Goal: Task Accomplishment & Management: Manage account settings

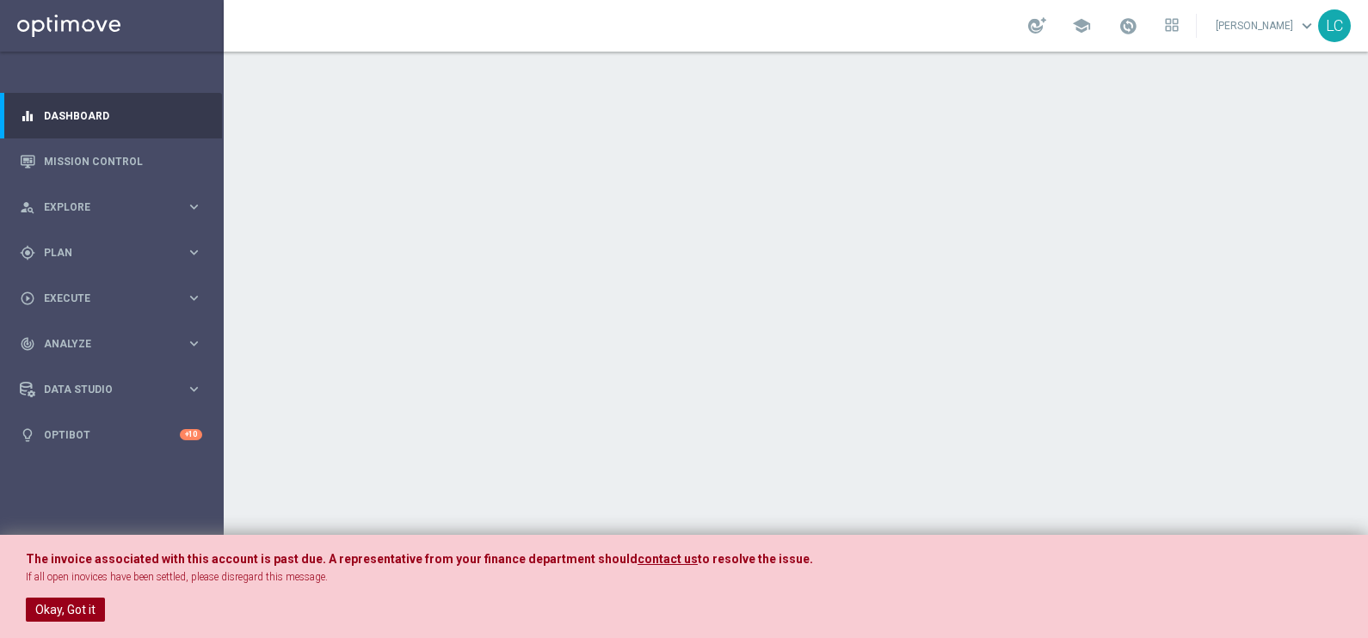
click at [50, 606] on button "Okay, Got it" at bounding box center [65, 610] width 79 height 24
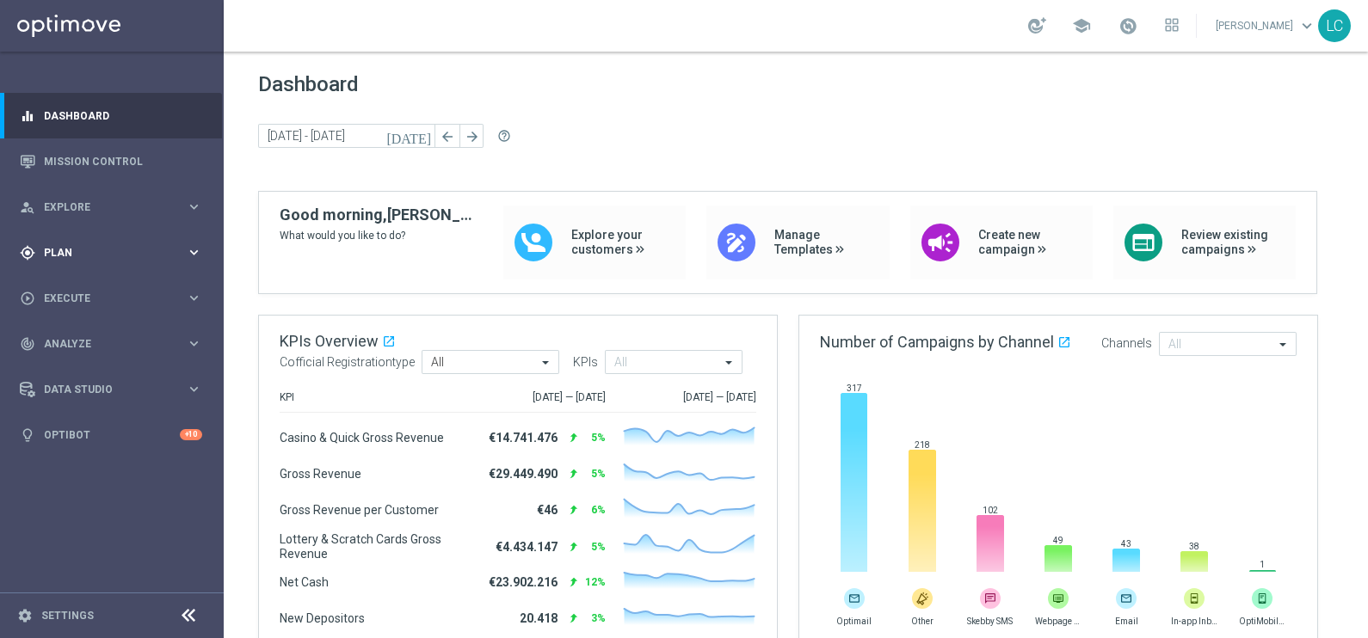
click at [97, 251] on span "Plan" at bounding box center [115, 253] width 142 height 10
click at [88, 335] on span "Templates" at bounding box center [107, 340] width 123 height 10
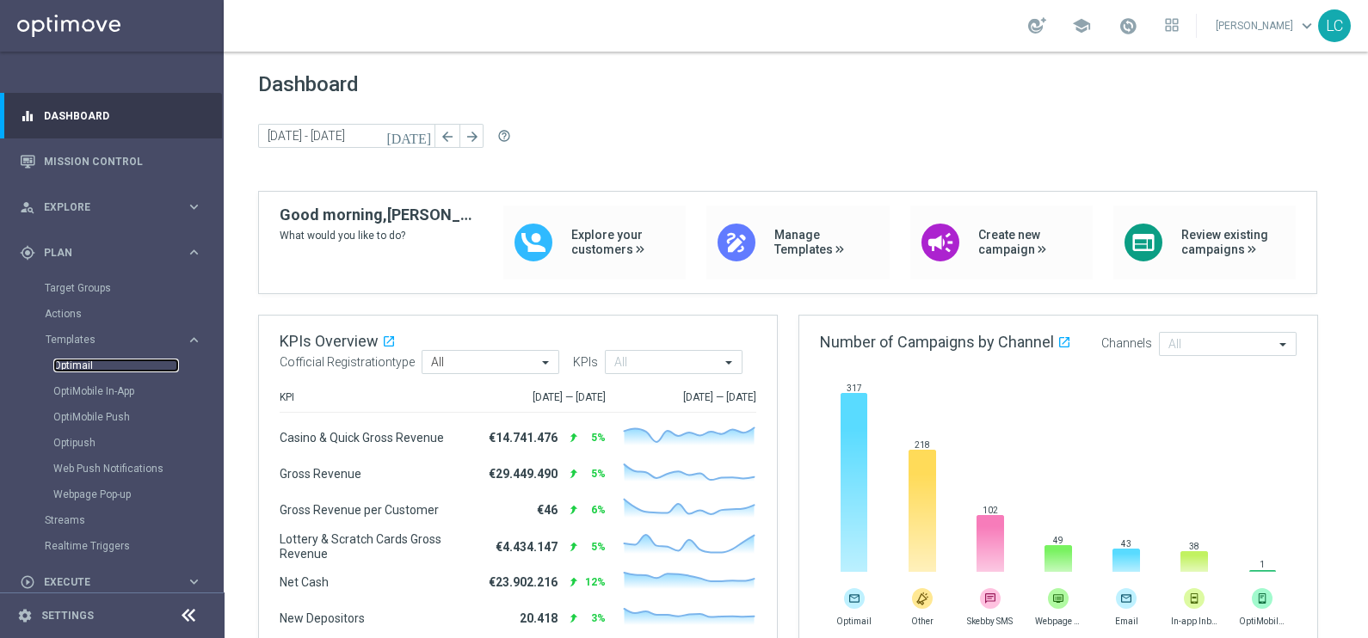
click at [86, 359] on link "Optimail" at bounding box center [116, 366] width 126 height 14
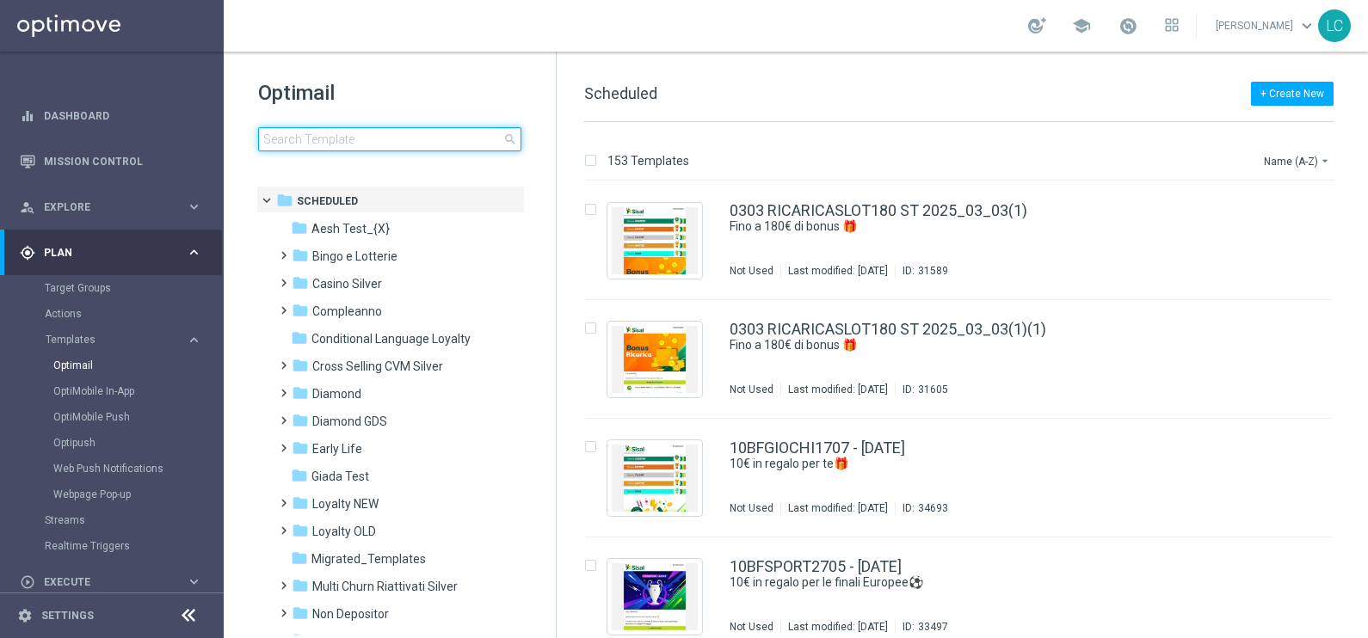
click at [354, 144] on input at bounding box center [389, 139] width 263 height 24
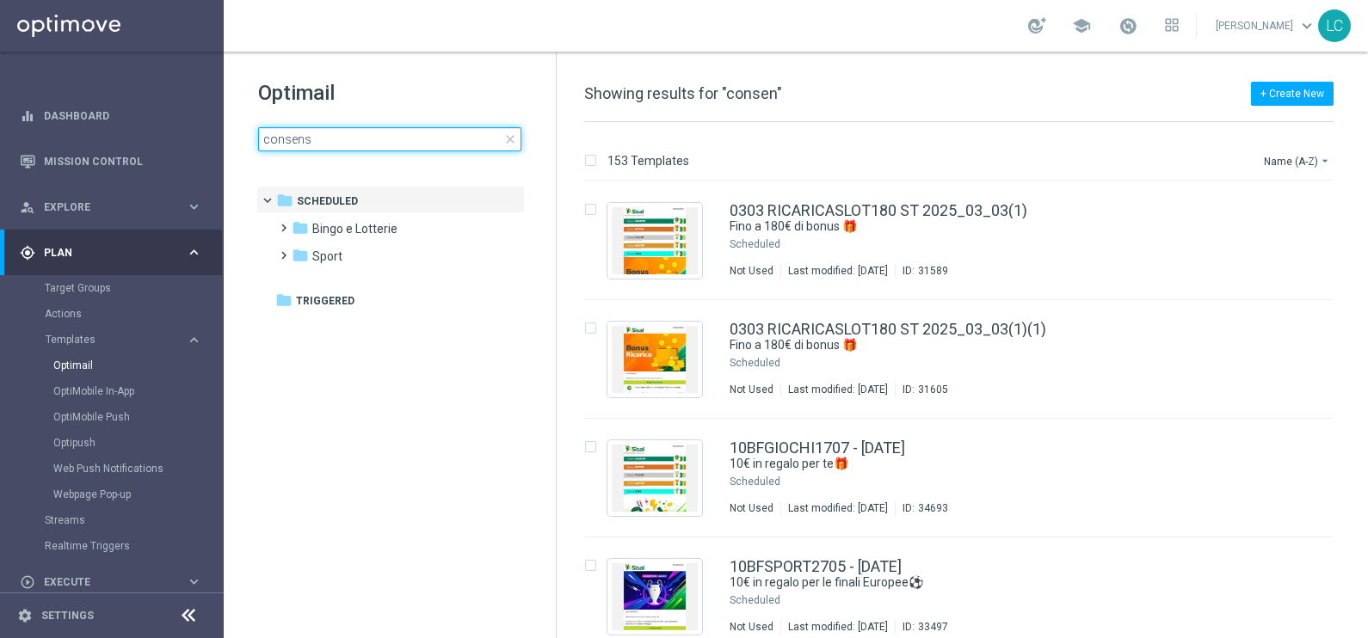
type input "consensi"
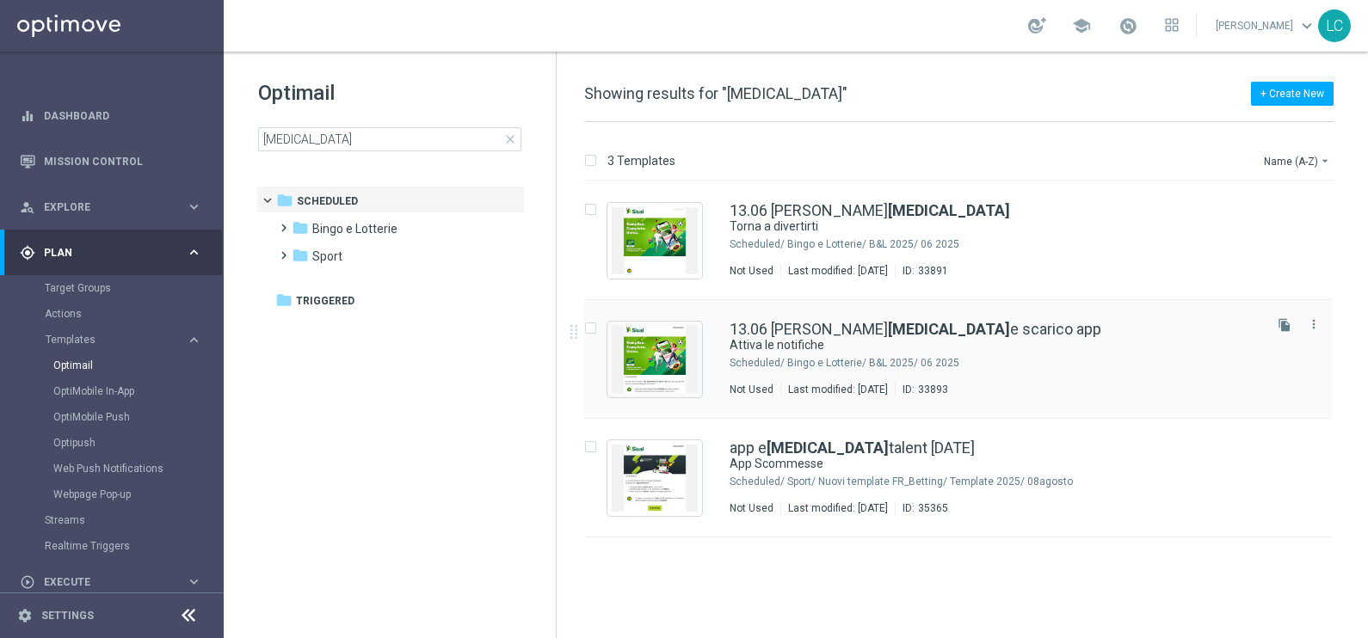
click at [850, 320] on div "13.06 RECUPERO CONSENSI e scarico app Attiva le notifiche Scheduled/ Bingo e Lo…" at bounding box center [958, 359] width 748 height 119
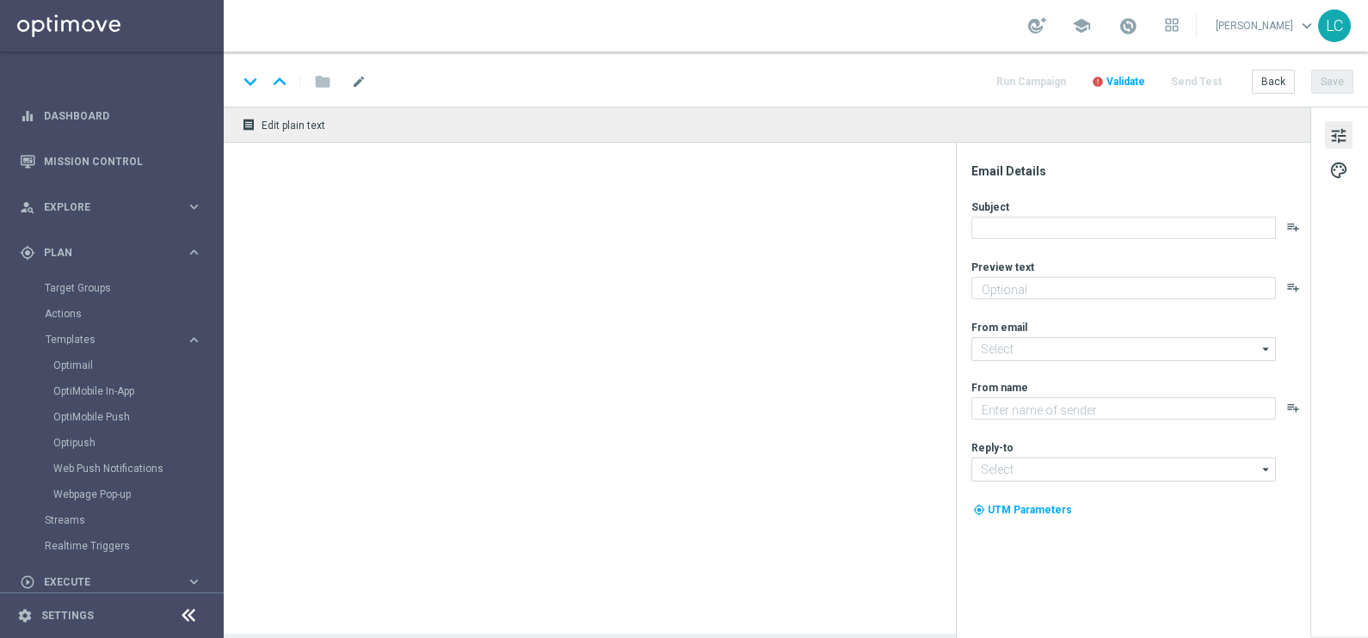
type textarea "Rimani informato su tutte le novità"
type input "newsletter@comunicazioni.sisal.it"
type textarea "Sisal"
type input "info@sisal.it"
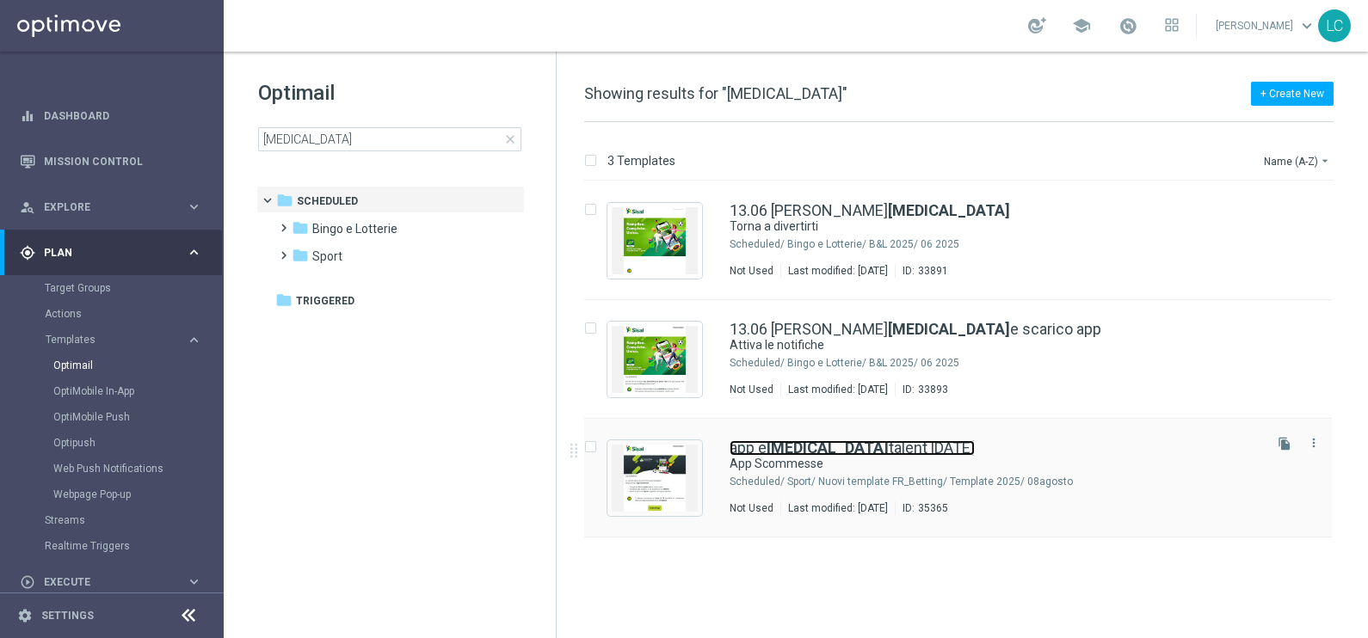
click at [808, 449] on b "consensi" at bounding box center [827, 448] width 122 height 18
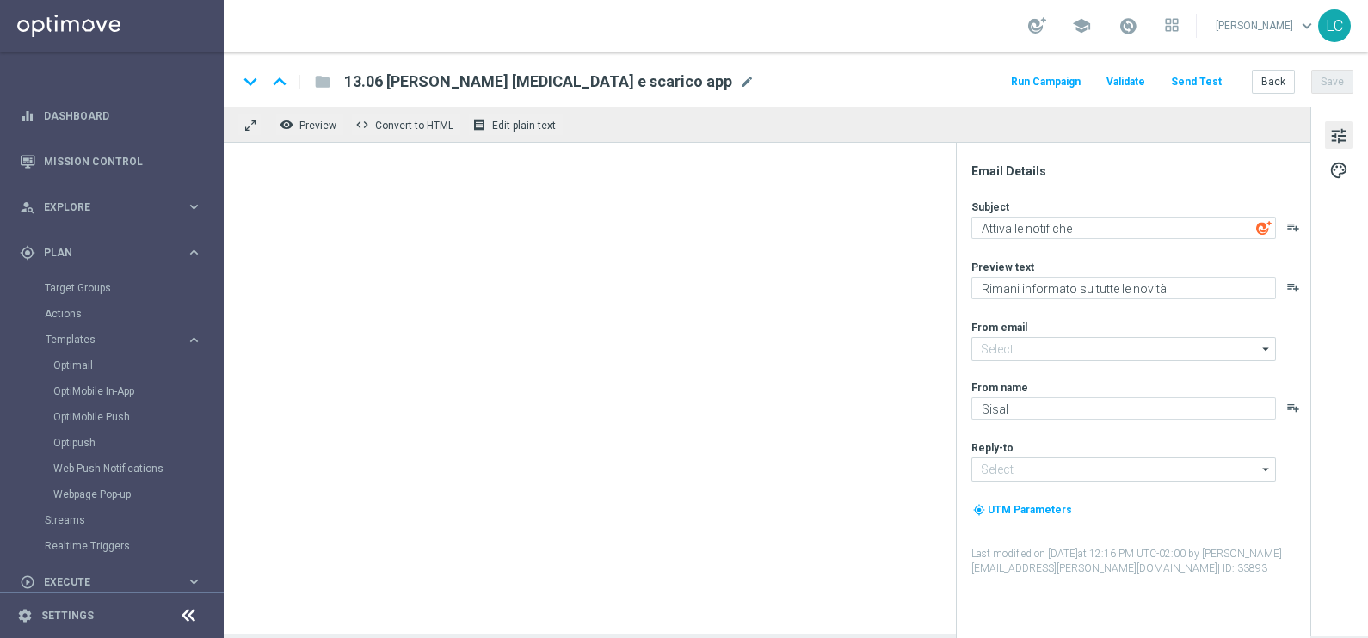
type input "newsletter@comunicazioni.sisal.it"
type input "info@sisal.it"
type textarea "App Scommesse"
type textarea "2€ di bonus per te"
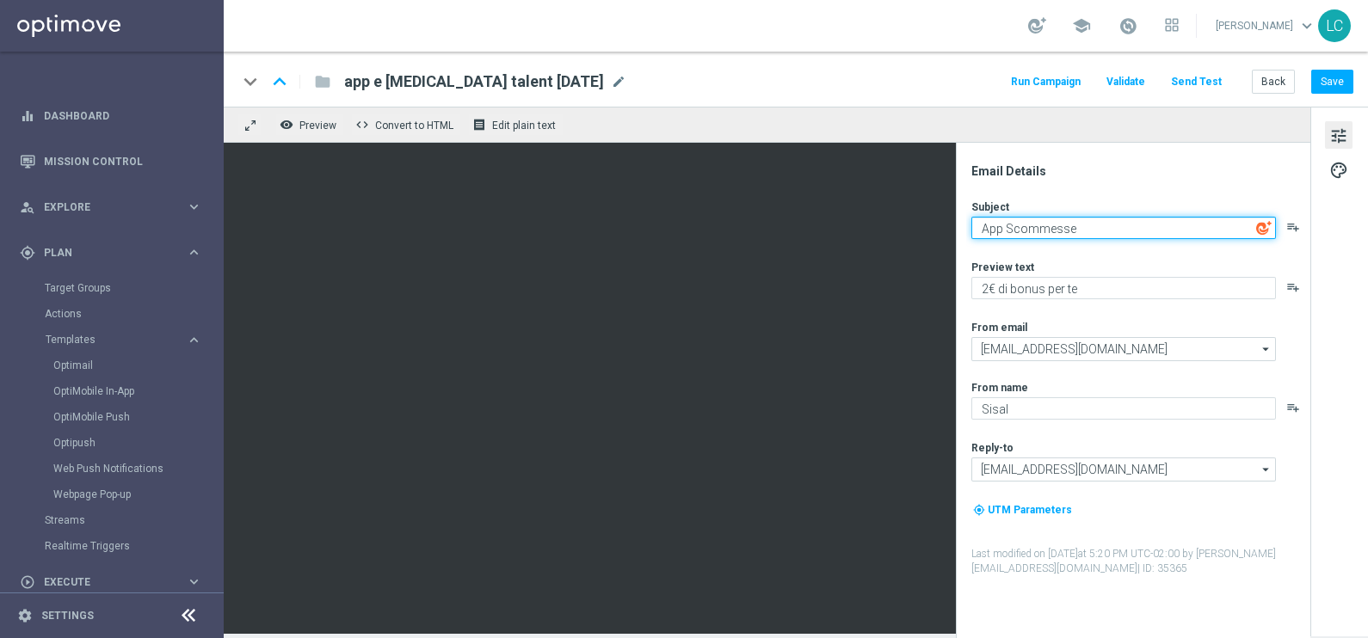
click at [1078, 224] on textarea "App Scommesse" at bounding box center [1123, 228] width 305 height 22
drag, startPoint x: 1078, startPoint y: 224, endPoint x: 976, endPoint y: 236, distance: 103.1
click at [976, 236] on textarea "App Scommesse" at bounding box center [1123, 228] width 305 height 22
type textarea "Scarica l'App e attiva le Notifiche!"
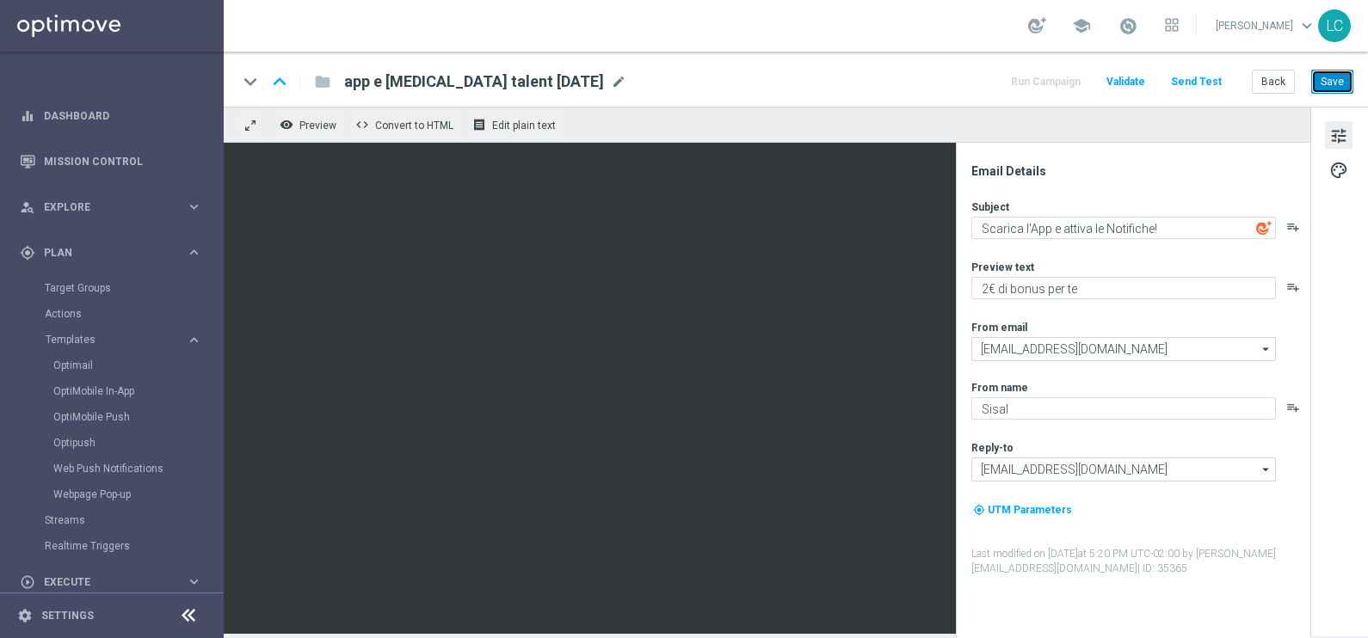
click at [1333, 76] on button "Save" at bounding box center [1332, 82] width 42 height 24
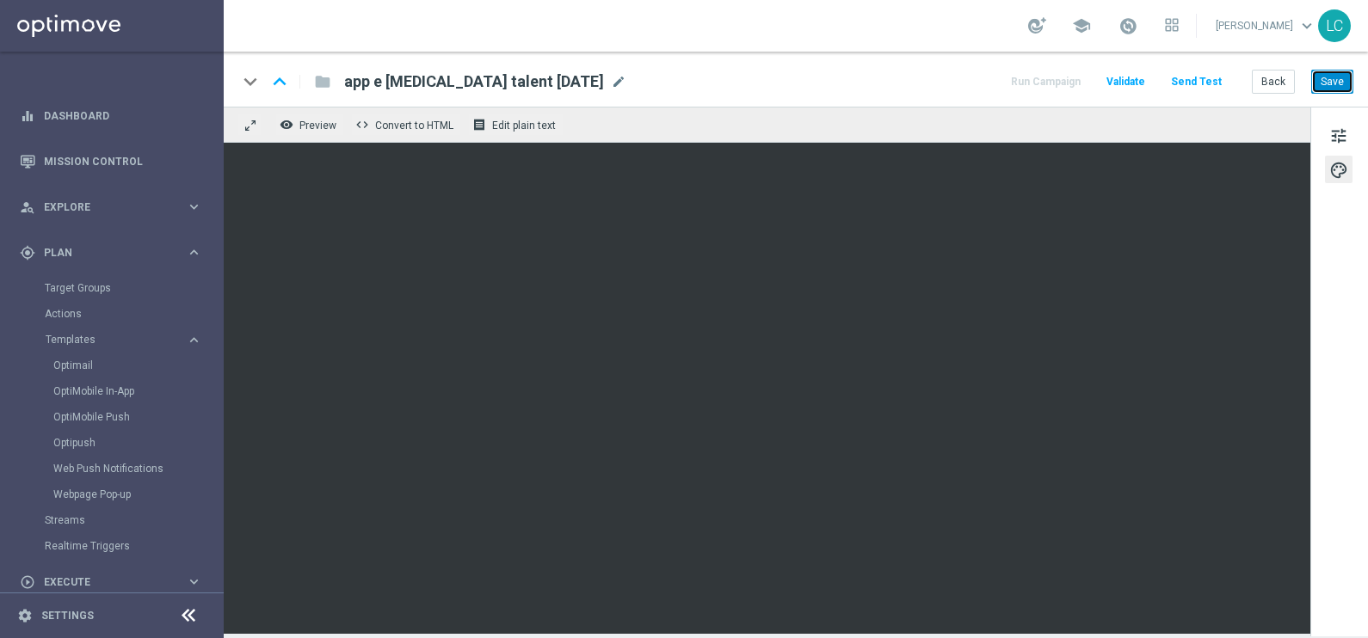
click at [1329, 84] on button "Save" at bounding box center [1332, 82] width 42 height 24
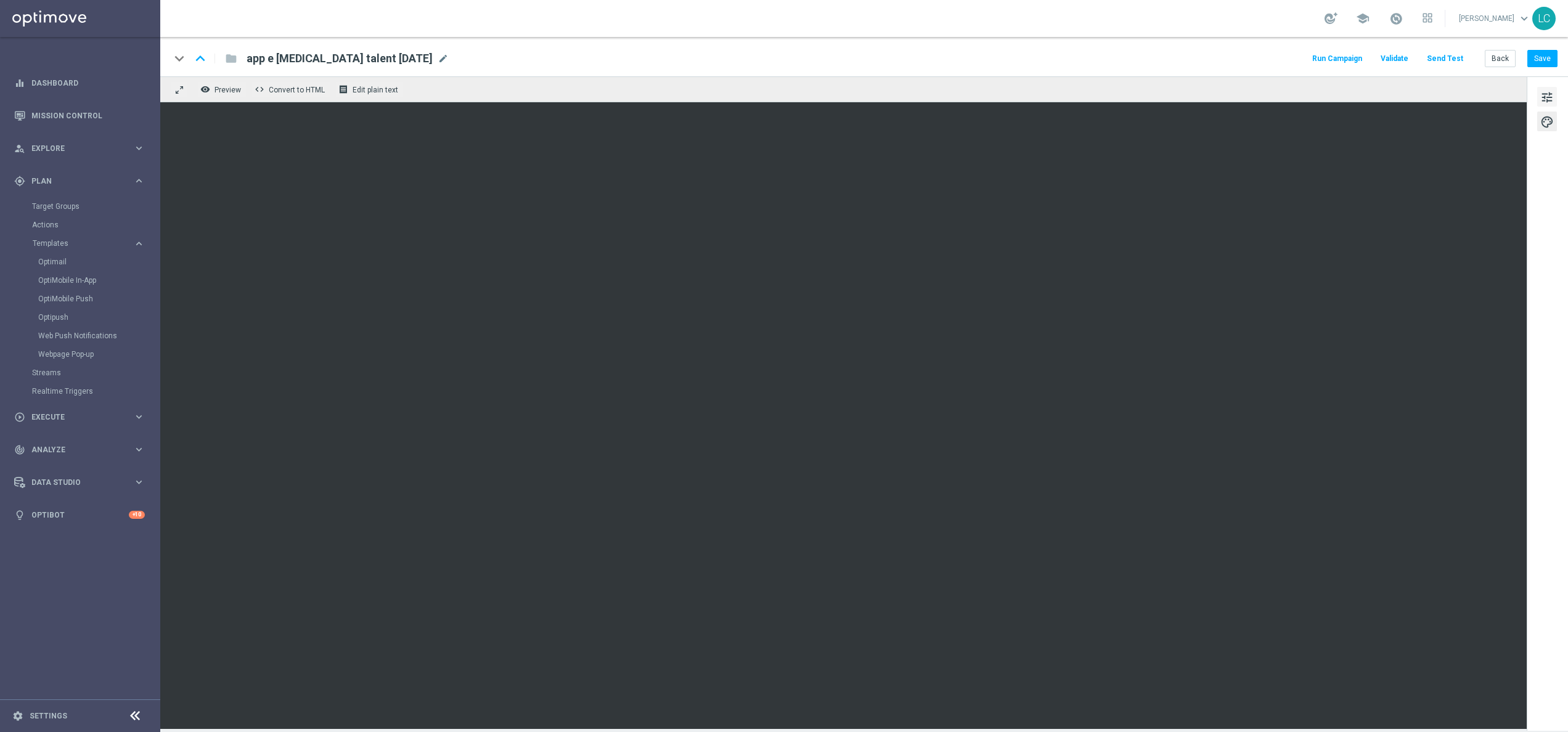
click at [980, 97] on span "tune" at bounding box center [1547, 97] width 14 height 16
click at [980, 55] on div "keyboard_arrow_down keyboard_arrow_up folder app e consensi talent 18-08-2025 a…" at bounding box center [864, 59] width 1387 height 16
click at [980, 94] on span "tune" at bounding box center [1547, 97] width 14 height 16
click at [980, 62] on button "Save" at bounding box center [1543, 59] width 30 height 17
click at [72, 209] on link "Target Groups" at bounding box center [80, 206] width 96 height 10
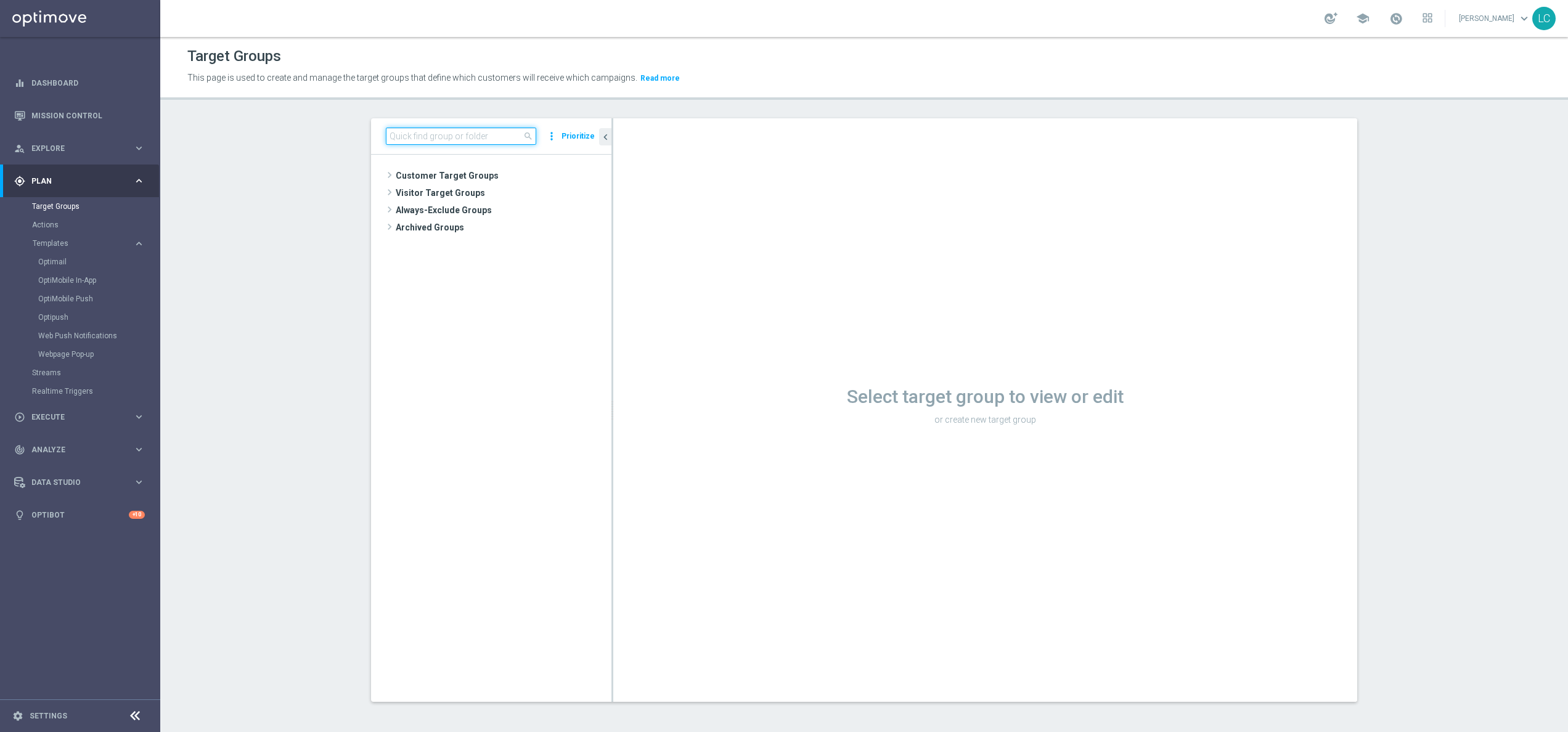
click at [452, 137] on input at bounding box center [462, 136] width 150 height 17
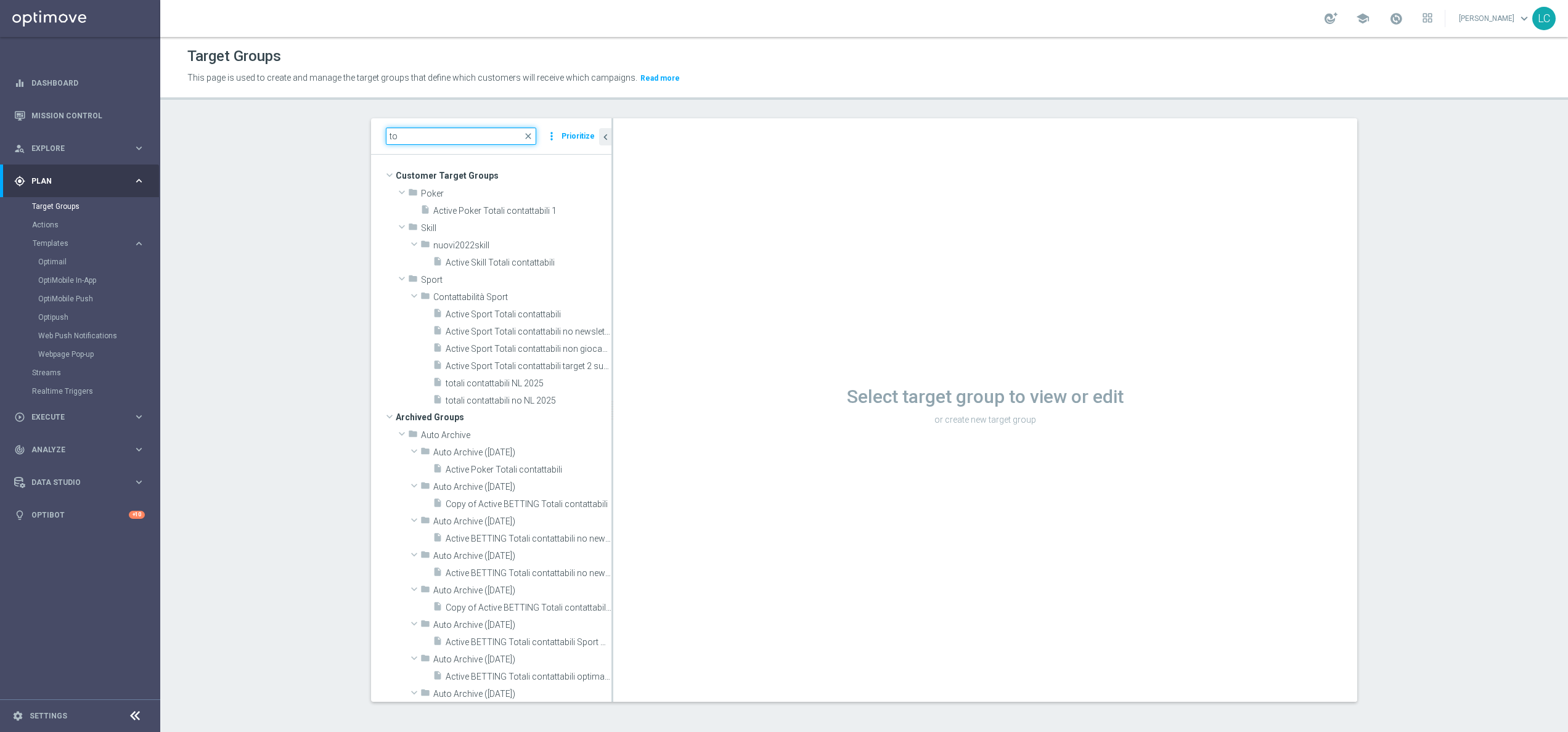
type input "t"
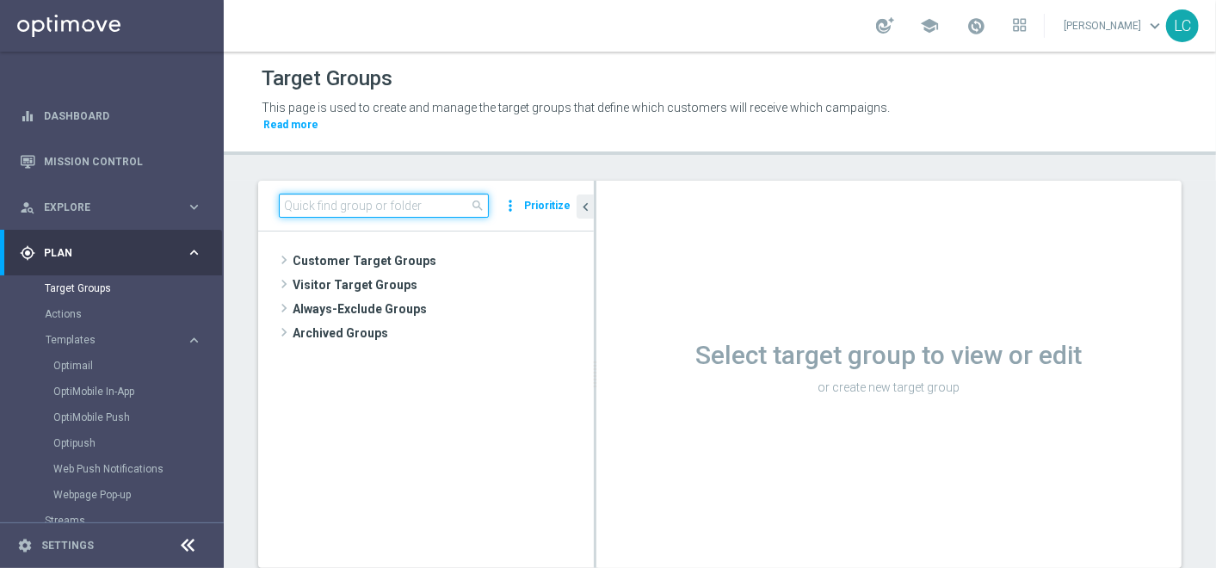
drag, startPoint x: 1291, startPoint y: 15, endPoint x: 354, endPoint y: 200, distance: 955.6
click at [354, 200] on input at bounding box center [384, 206] width 210 height 24
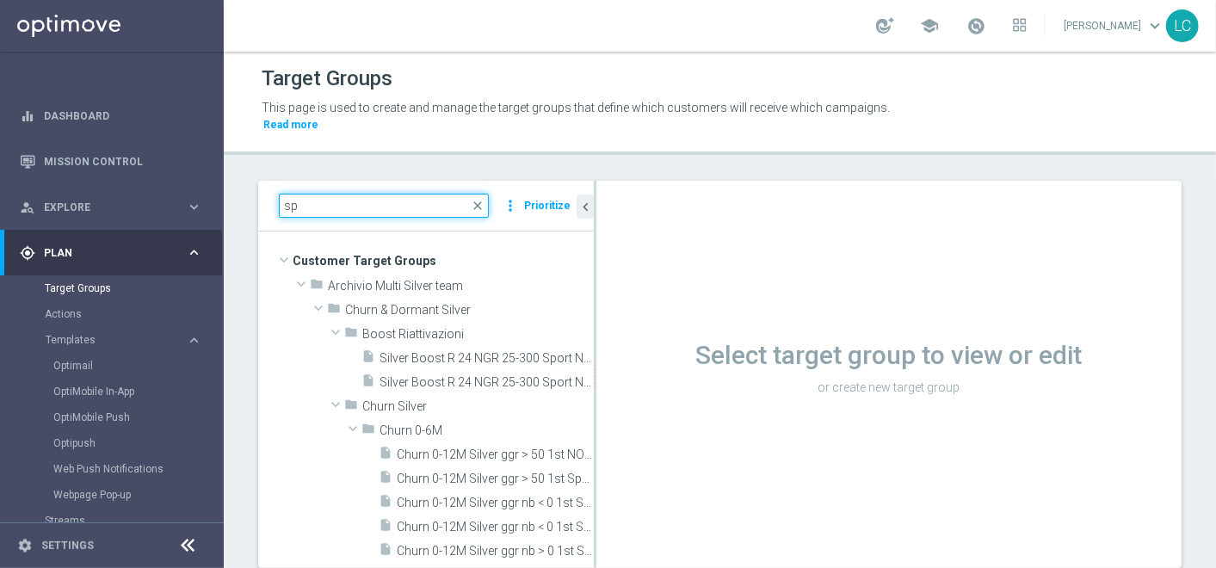
type input "s"
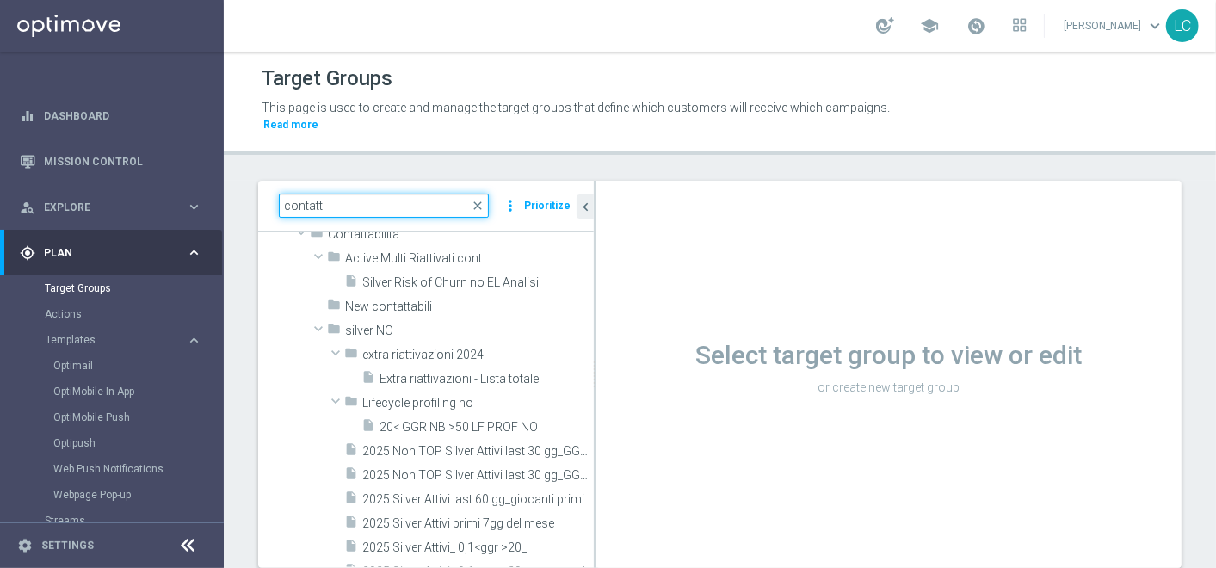
scroll to position [324, 0]
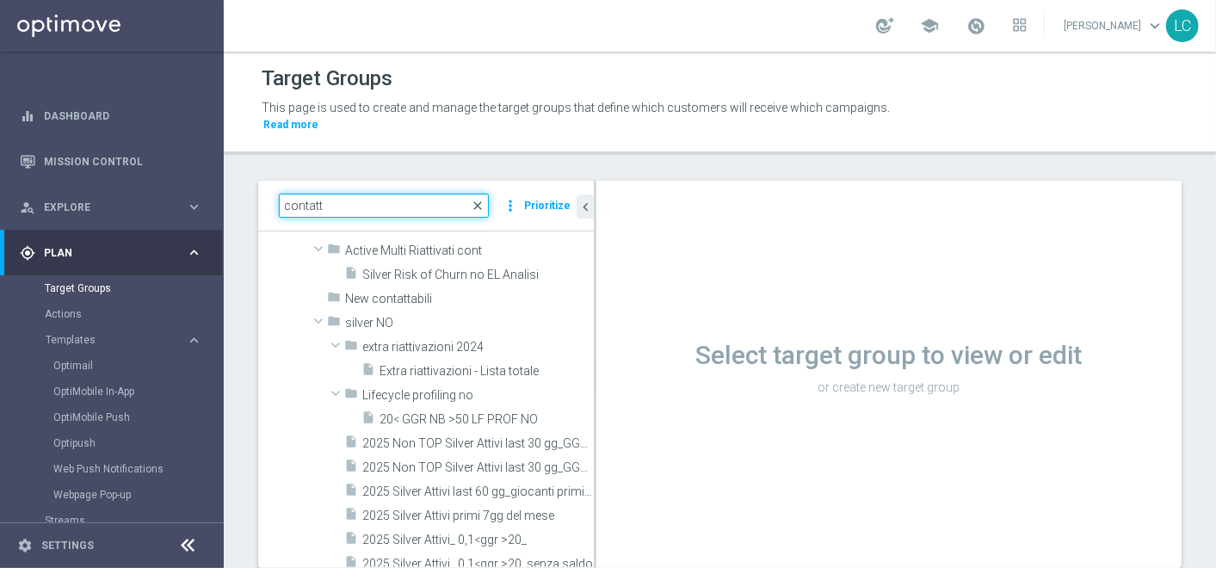
type input "contatt"
click at [483, 200] on span "close" at bounding box center [478, 206] width 14 height 14
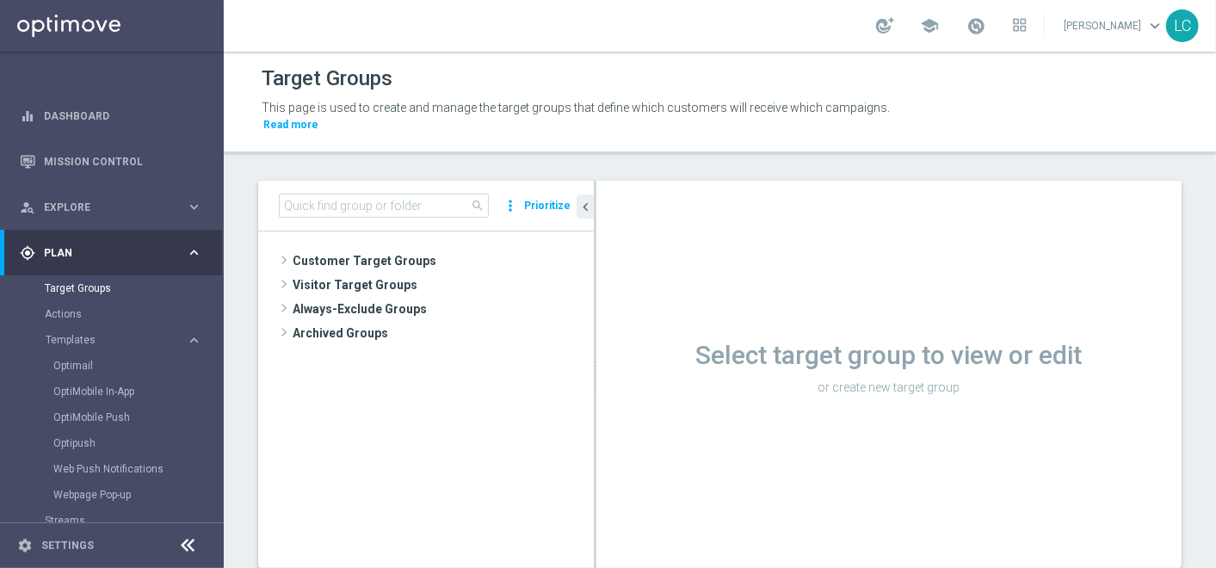
scroll to position [43, 0]
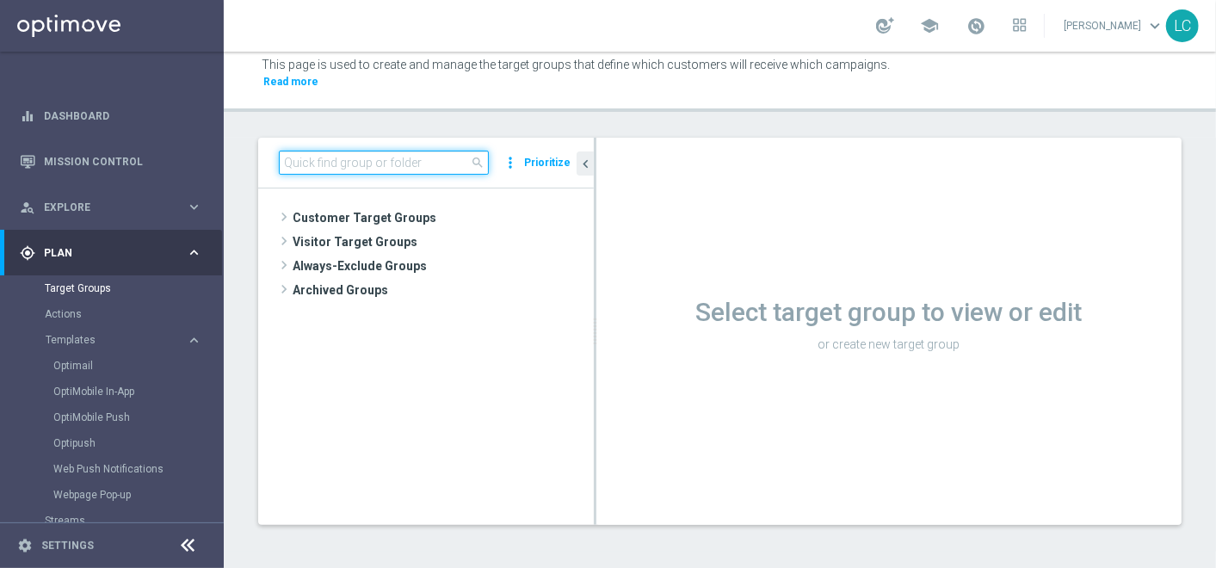
click at [425, 172] on input at bounding box center [384, 163] width 210 height 24
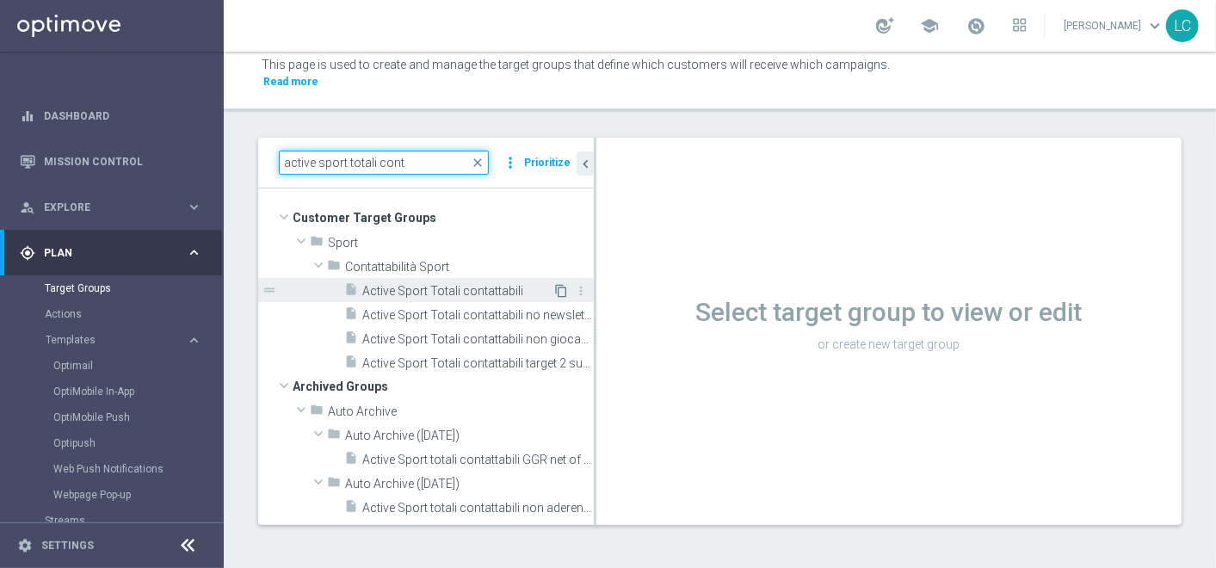
type input "active sport totali cont"
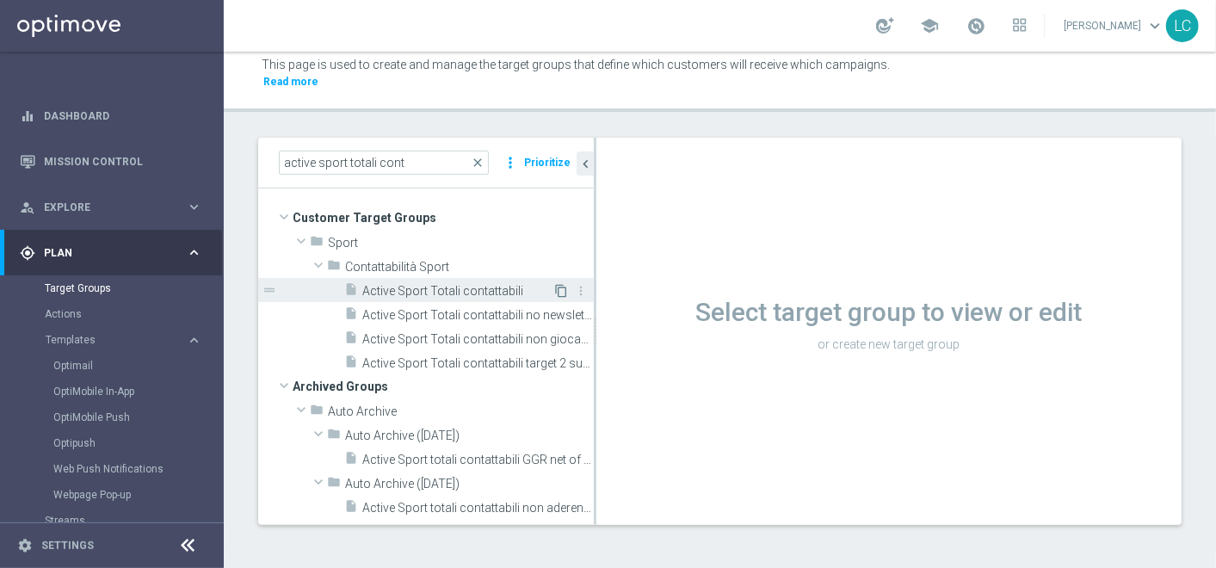
click at [554, 286] on icon "content_copy" at bounding box center [561, 291] width 14 height 14
click at [554, 289] on icon "content_copy" at bounding box center [561, 291] width 14 height 14
click at [470, 290] on span "Active Sport Totali contattabili" at bounding box center [457, 291] width 190 height 15
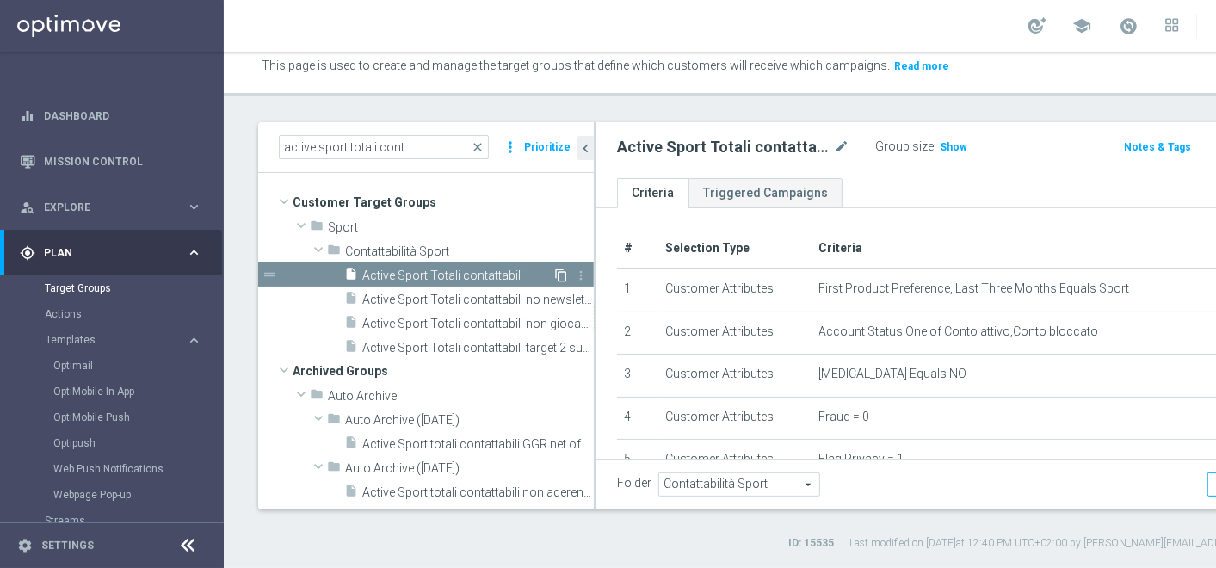
click at [554, 282] on icon "content_copy" at bounding box center [561, 275] width 14 height 14
click at [574, 282] on icon "more_vert" at bounding box center [581, 275] width 14 height 14
click at [480, 283] on span "Active Sport Totali contattabili" at bounding box center [457, 275] width 190 height 15
click at [554, 282] on icon "content_copy" at bounding box center [561, 275] width 14 height 14
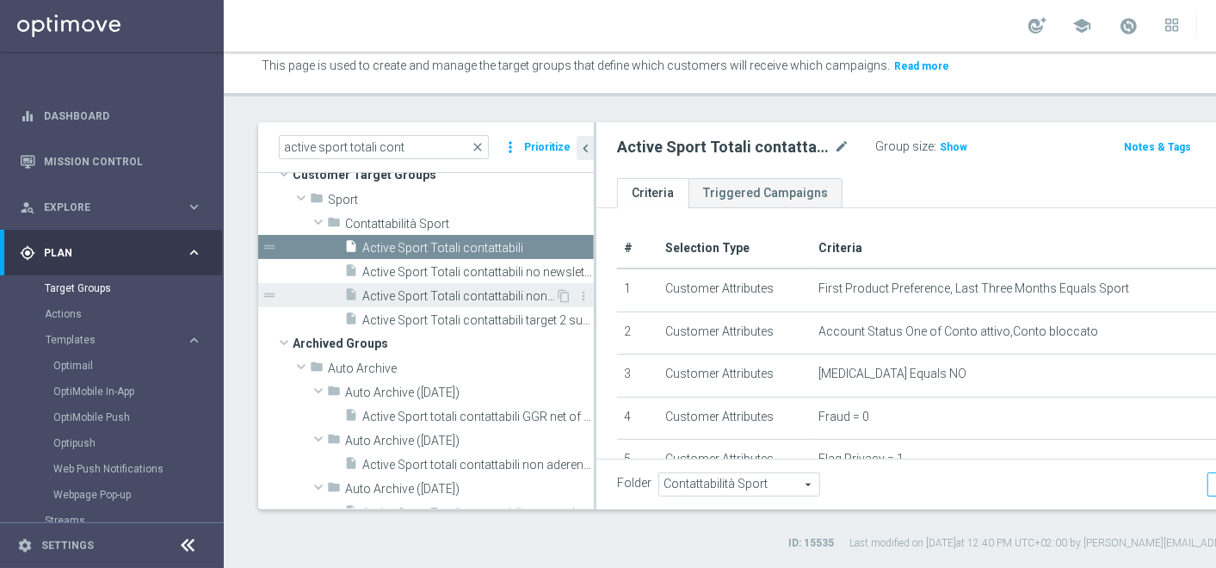
scroll to position [28, 0]
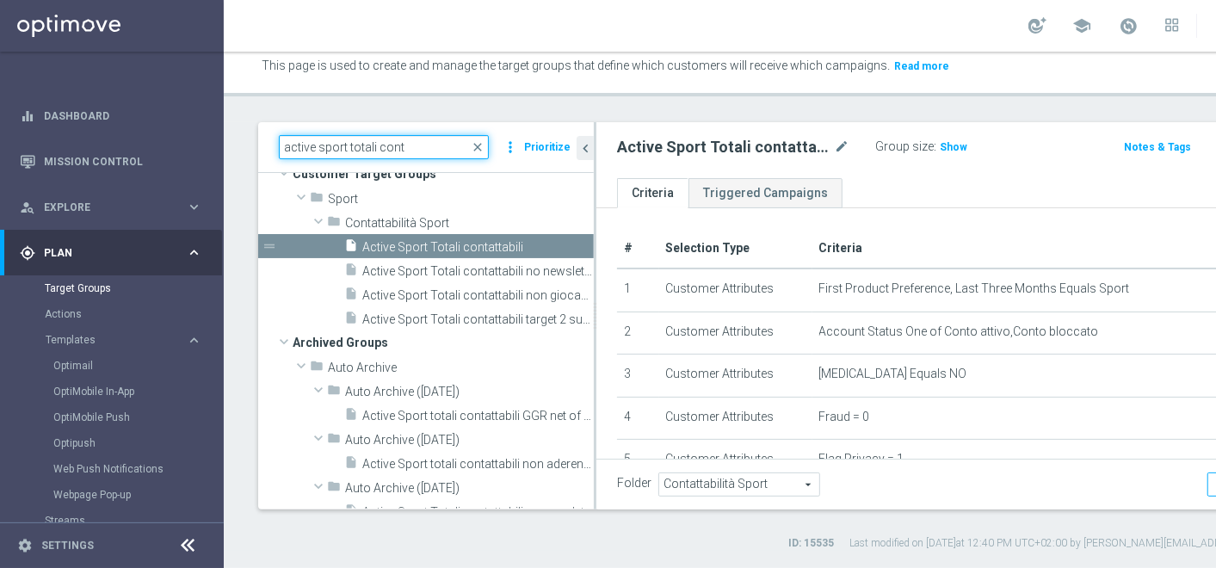
click at [475, 159] on input "active sport totali cont" at bounding box center [384, 147] width 210 height 24
click at [478, 154] on span "close" at bounding box center [478, 147] width 14 height 14
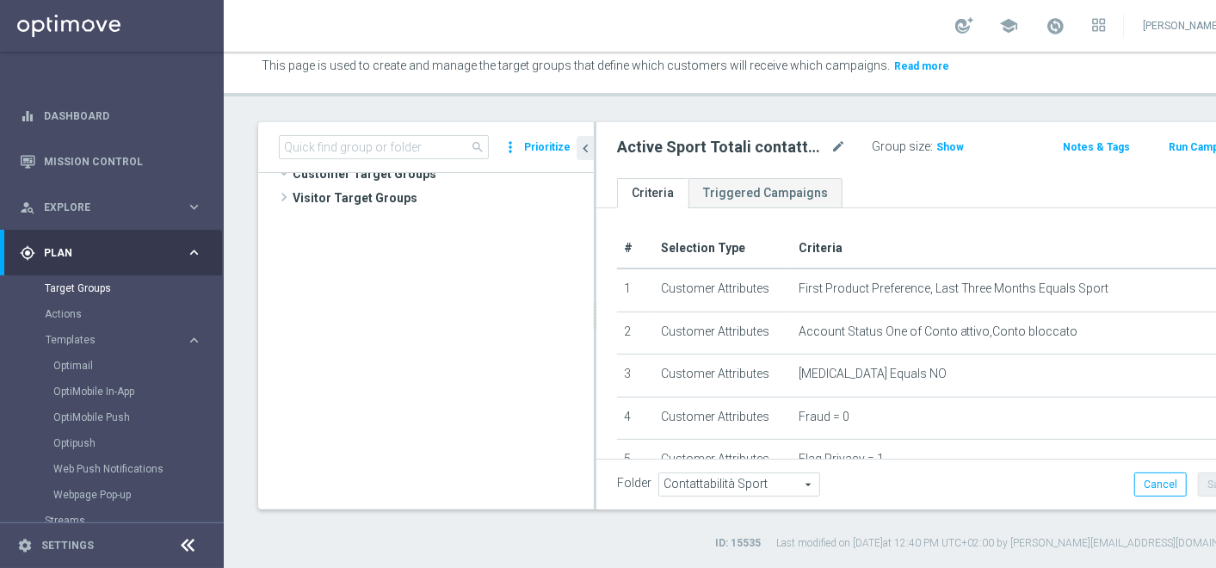
scroll to position [53130, 0]
click at [478, 154] on span "search" at bounding box center [478, 147] width 14 height 14
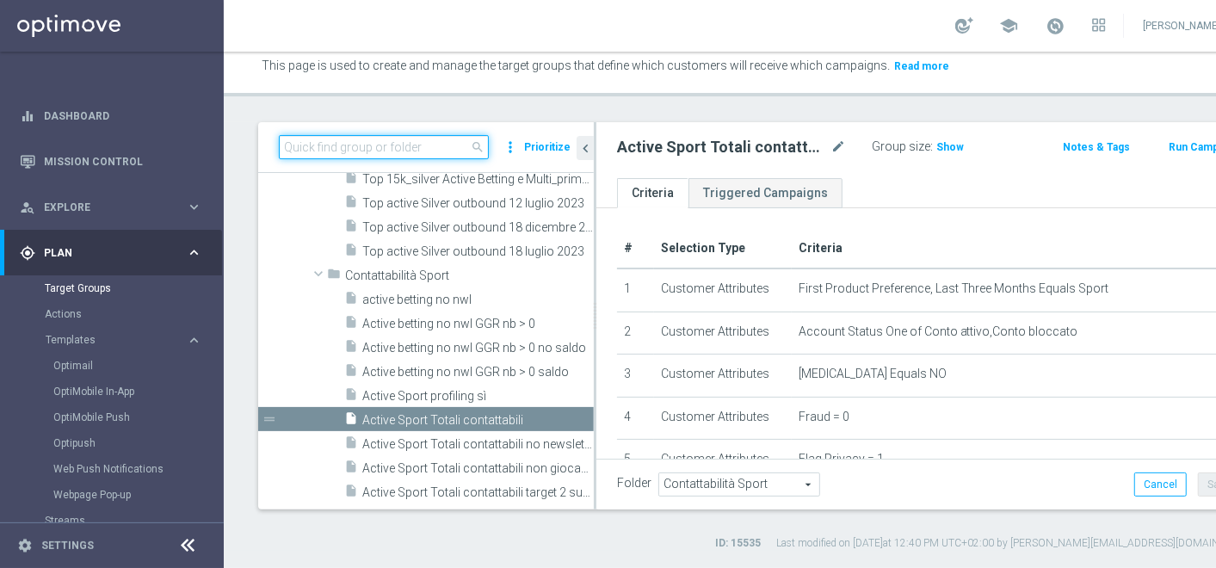
click at [445, 155] on input at bounding box center [384, 147] width 210 height 24
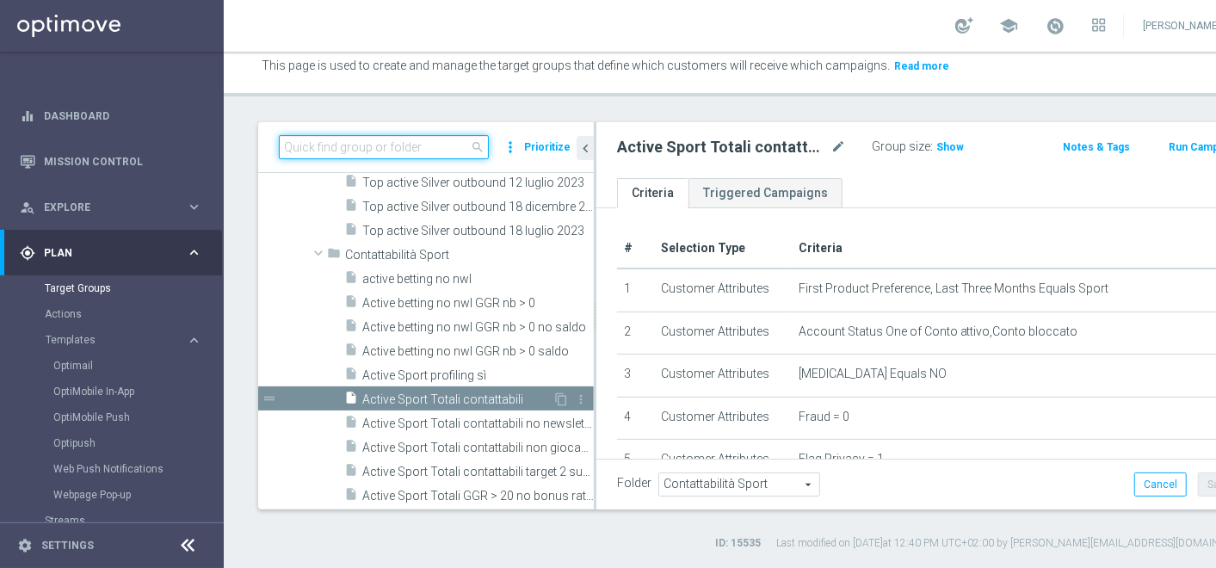
scroll to position [53140, 0]
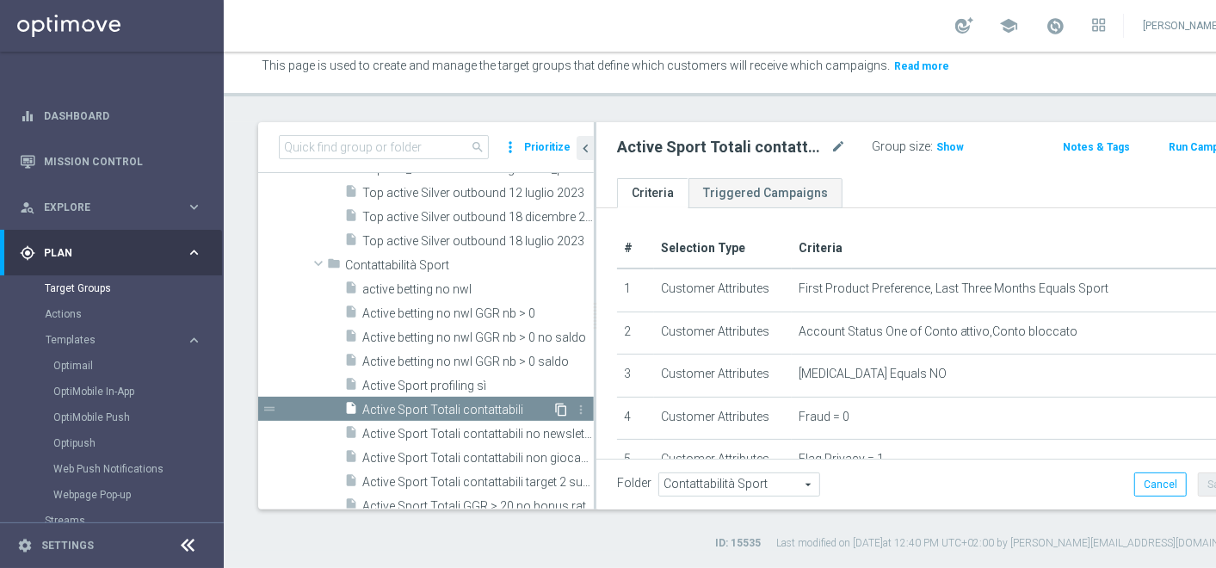
click at [554, 416] on icon "content_copy" at bounding box center [561, 410] width 14 height 14
click at [430, 159] on input at bounding box center [384, 147] width 210 height 24
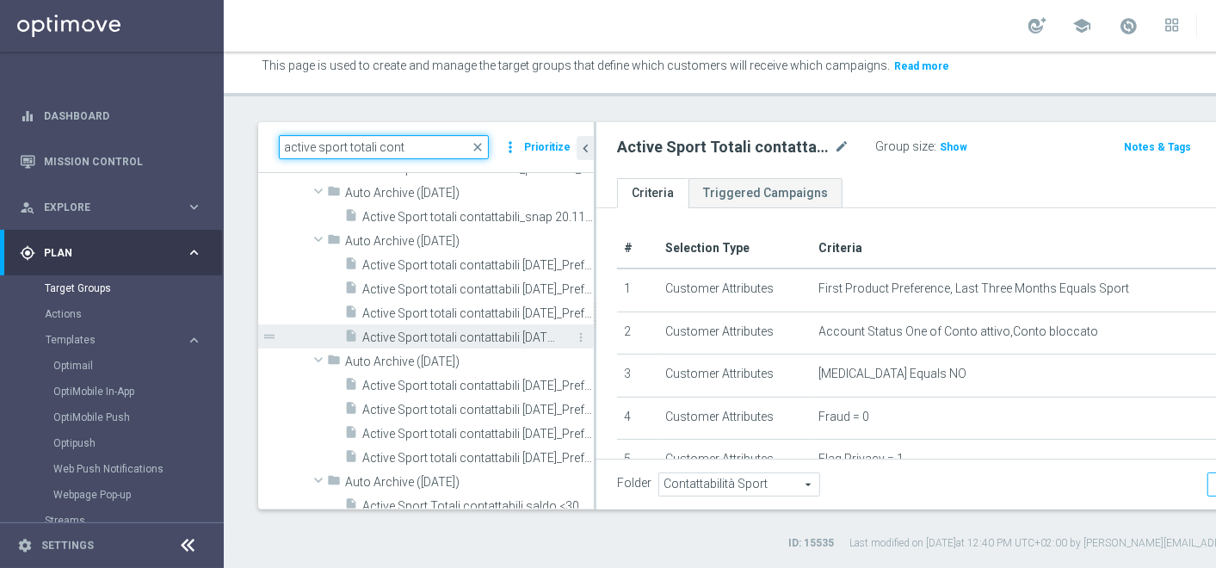
scroll to position [0, 0]
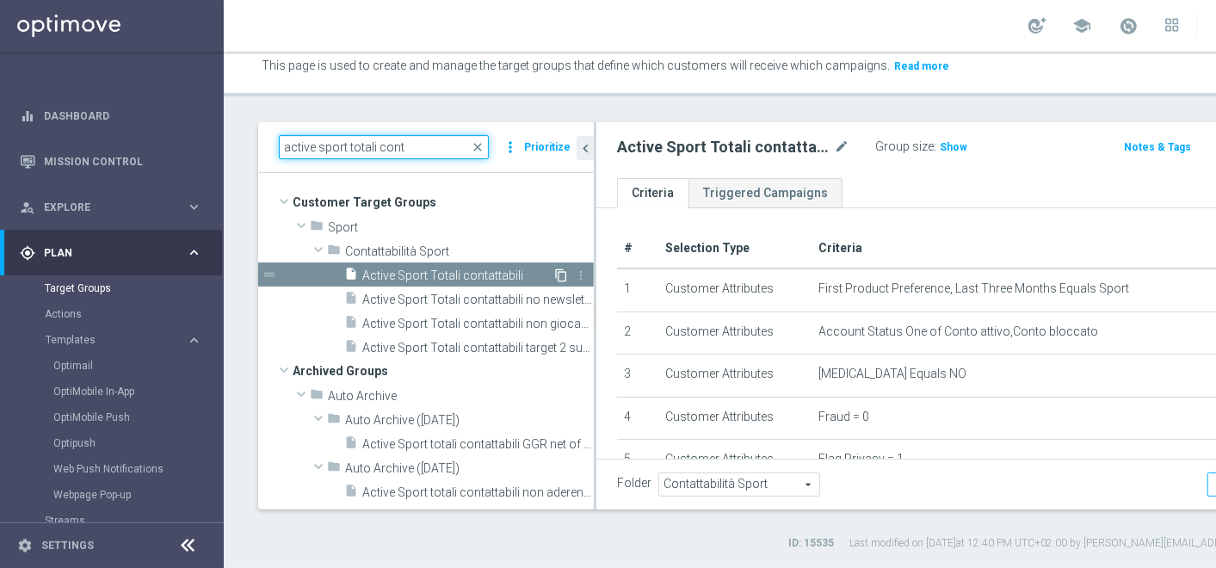
type input "active sport totali cont"
click at [554, 282] on icon "content_copy" at bounding box center [561, 275] width 14 height 14
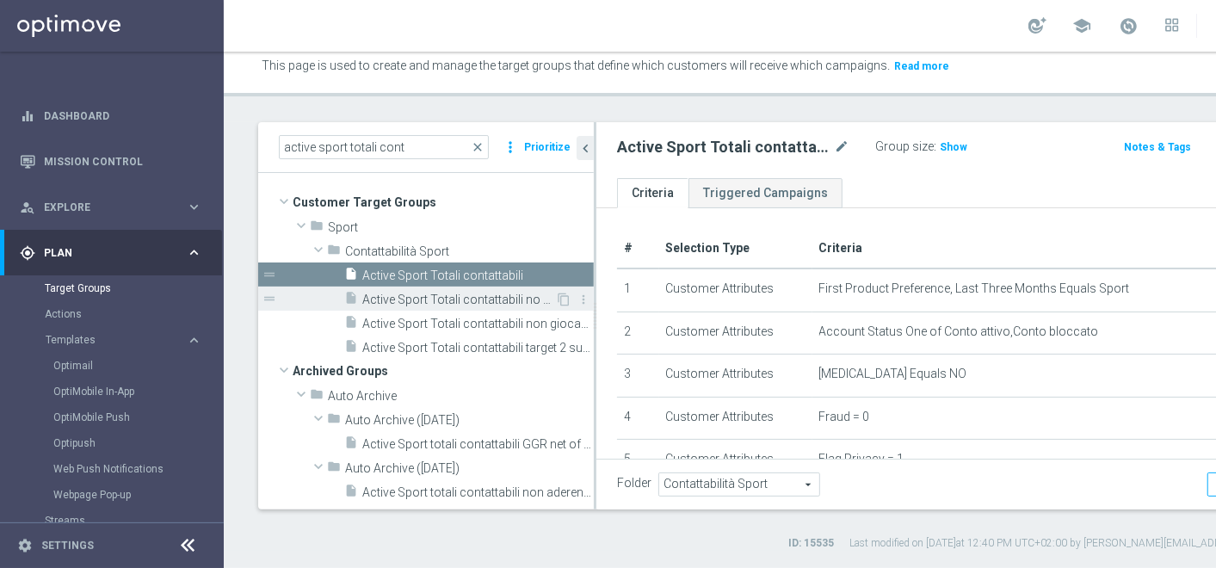
click at [503, 307] on span "Active Sport Totali contattabili no newsletter GGR+" at bounding box center [458, 299] width 193 height 15
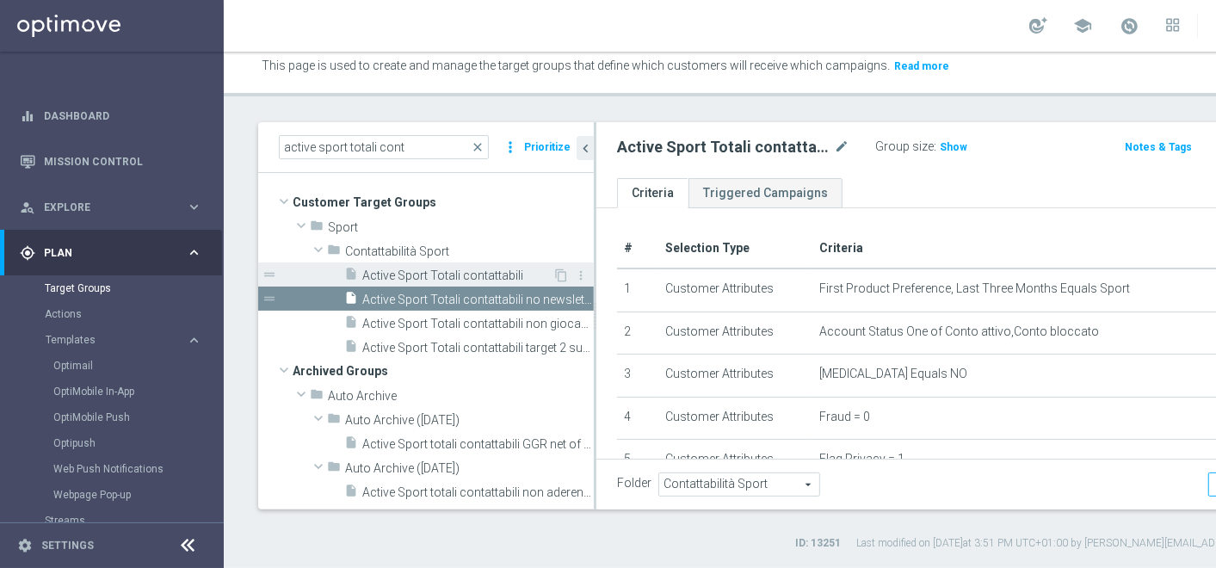
click at [492, 283] on span "Active Sport Totali contattabili" at bounding box center [457, 275] width 190 height 15
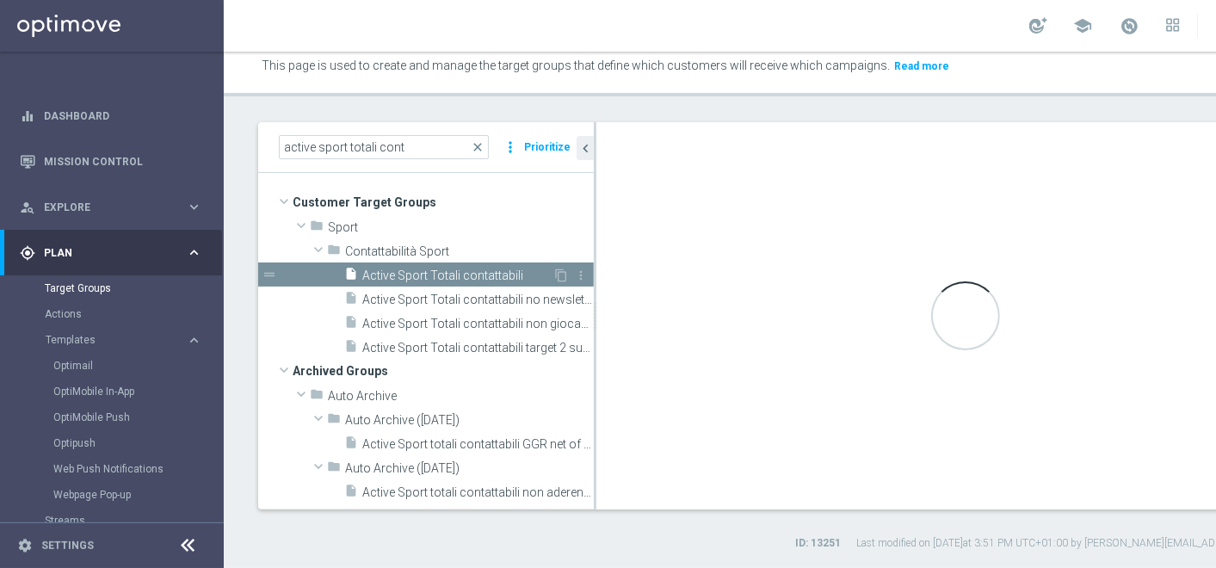
checkbox input "false"
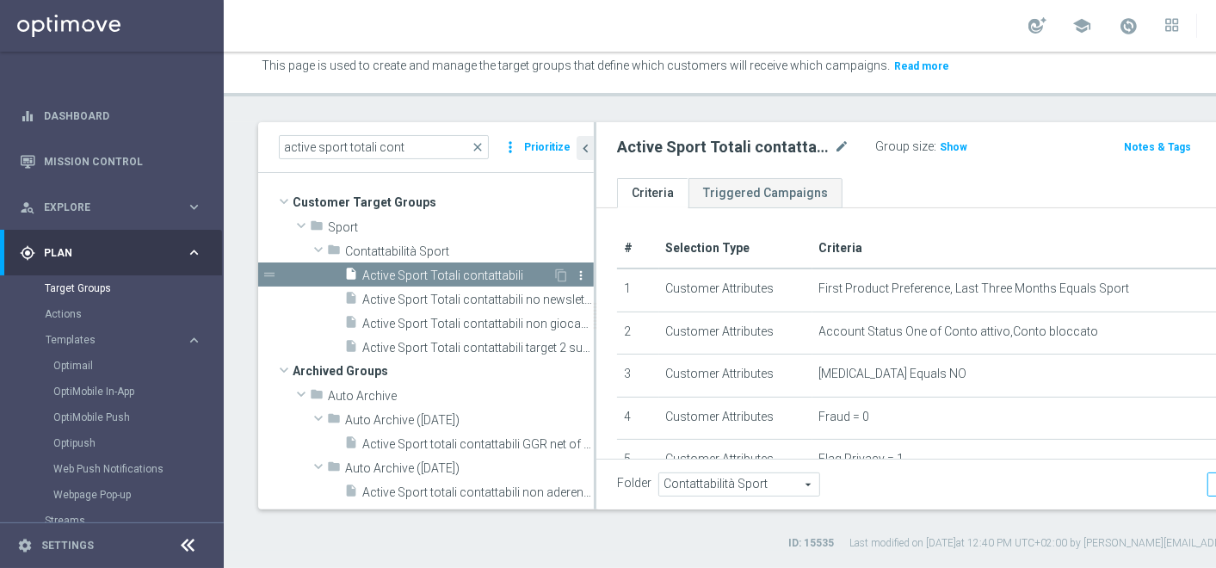
click at [574, 282] on icon "more_vert" at bounding box center [581, 275] width 14 height 14
click at [554, 282] on icon "content_copy" at bounding box center [561, 275] width 14 height 14
click at [482, 154] on span "close" at bounding box center [478, 147] width 14 height 14
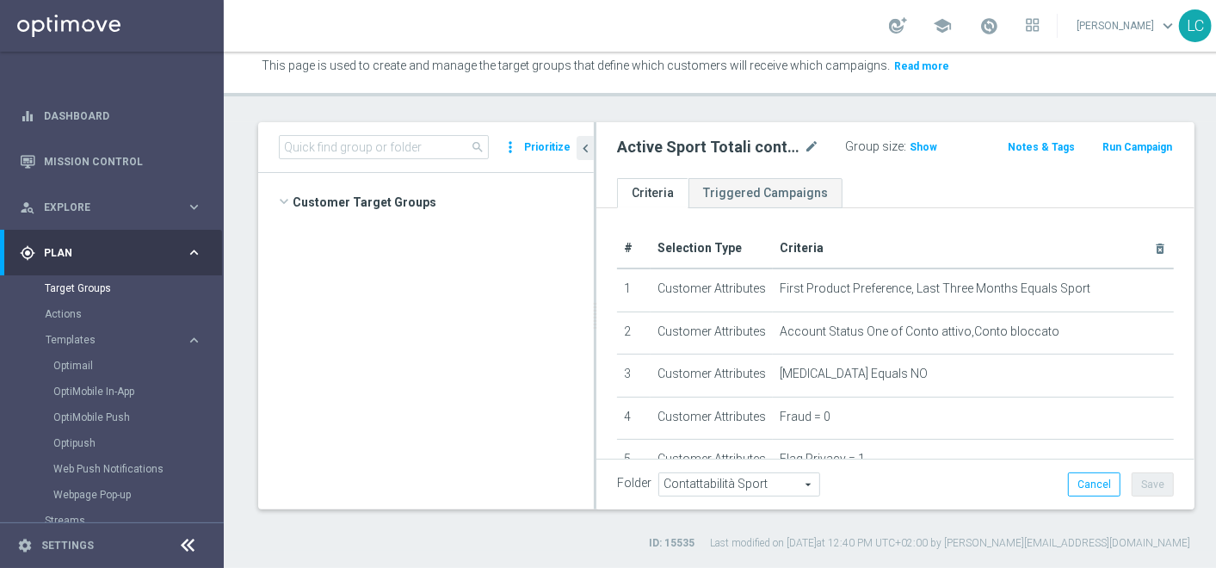
scroll to position [65879, 0]
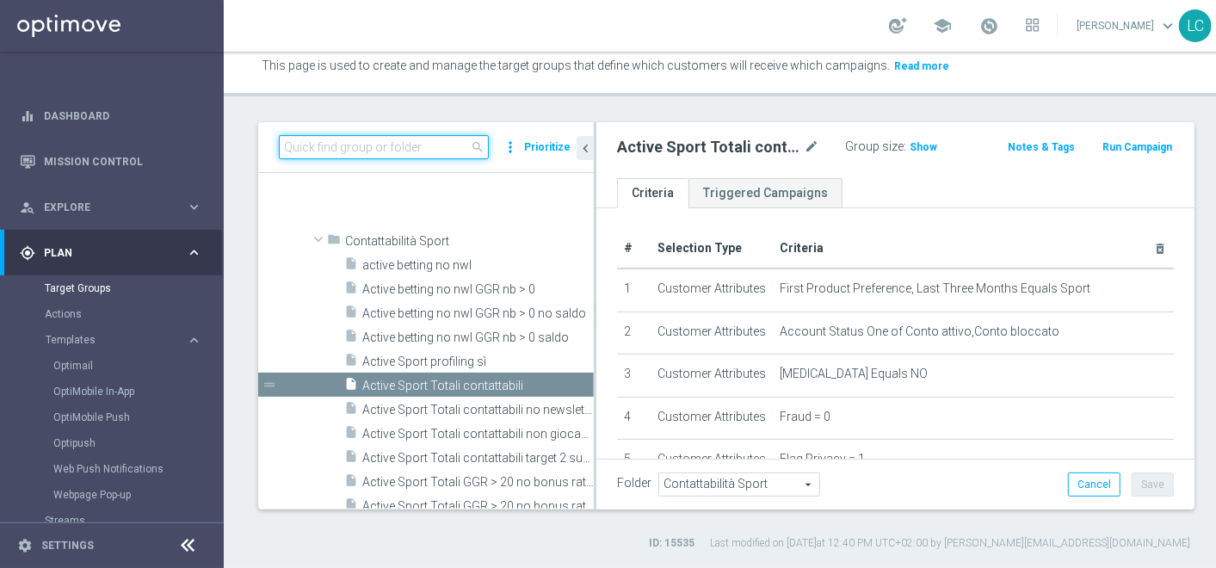
click at [445, 159] on input at bounding box center [384, 147] width 210 height 24
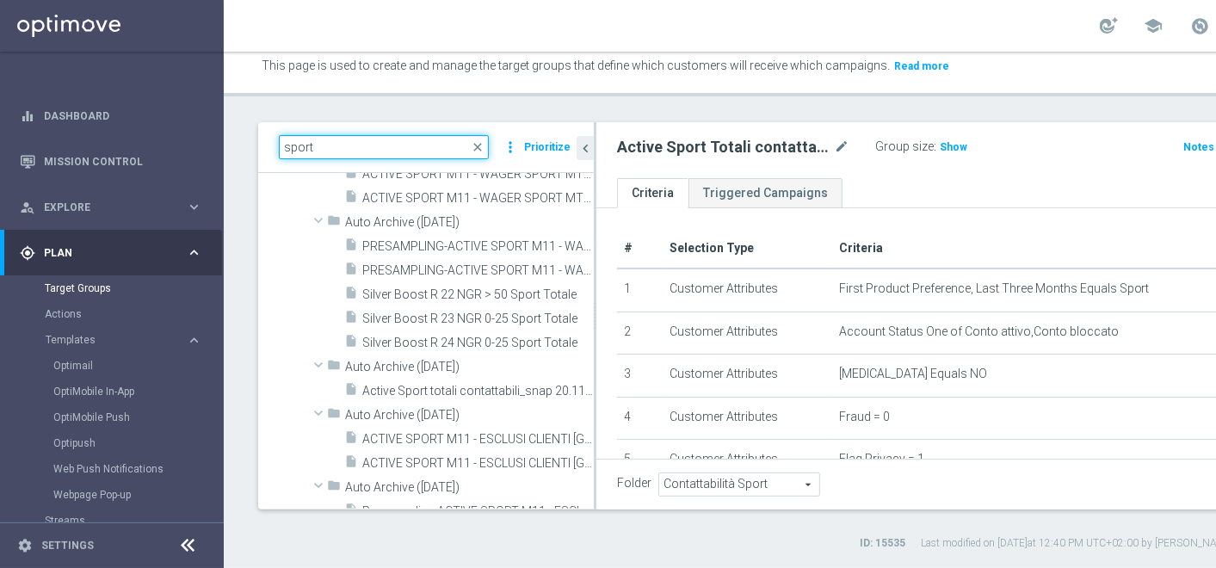
scroll to position [37528, 0]
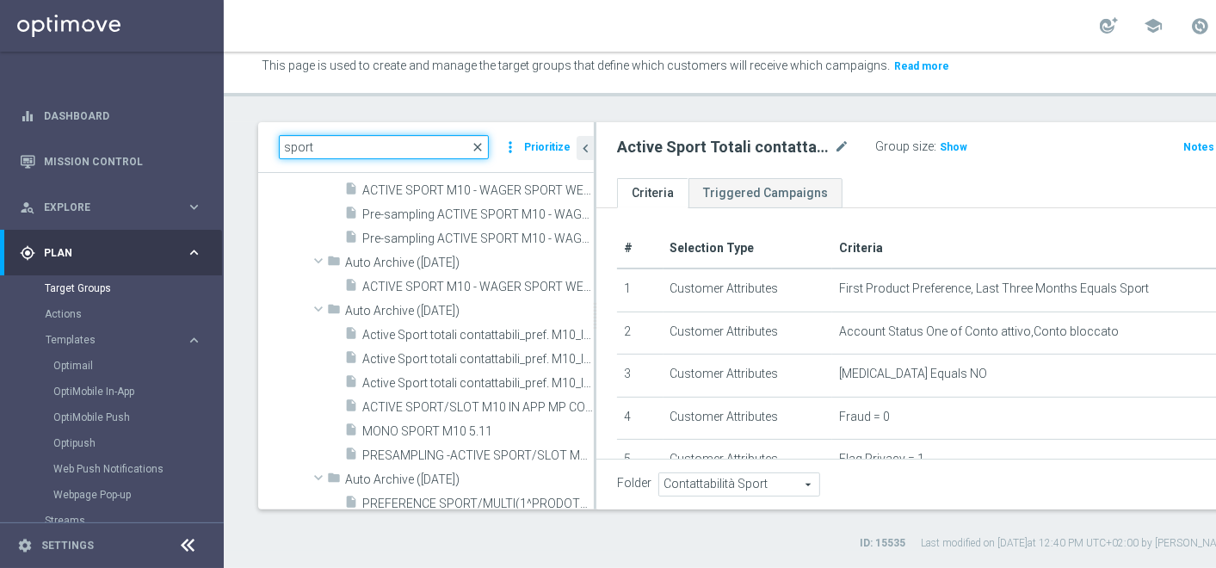
type input "sport"
click at [482, 154] on span "close" at bounding box center [478, 147] width 14 height 14
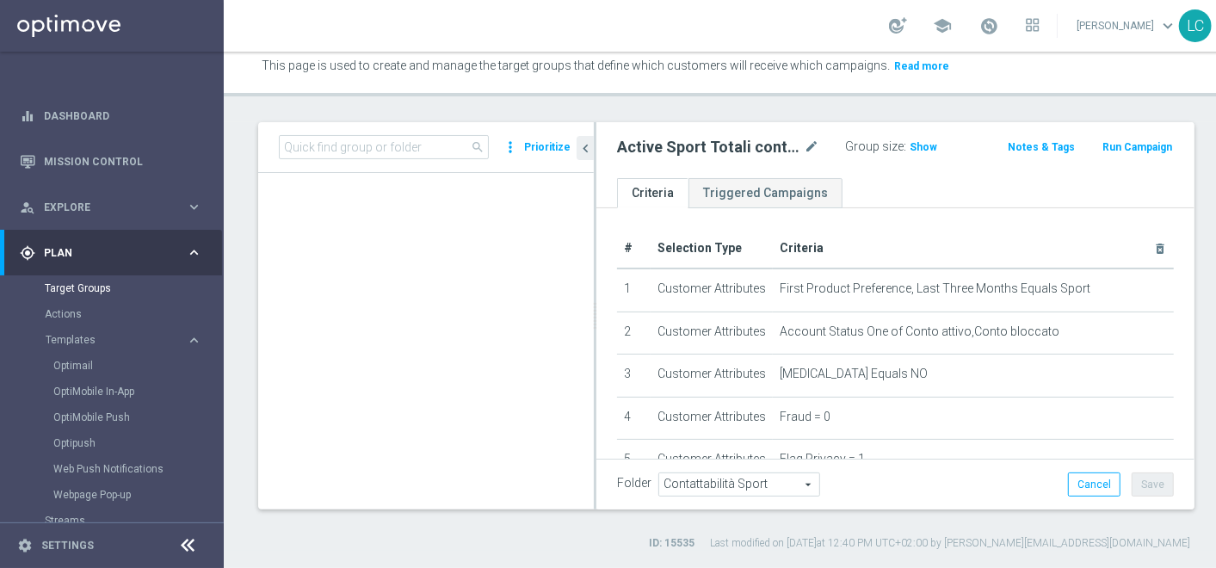
scroll to position [65879, 0]
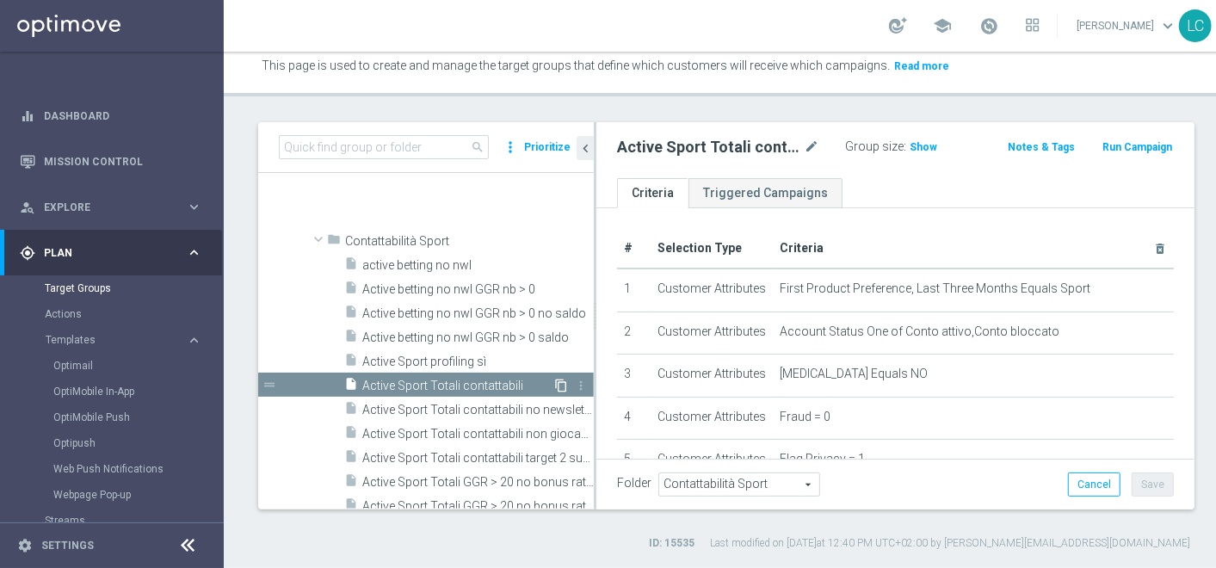
click at [554, 392] on icon "content_copy" at bounding box center [561, 386] width 14 height 14
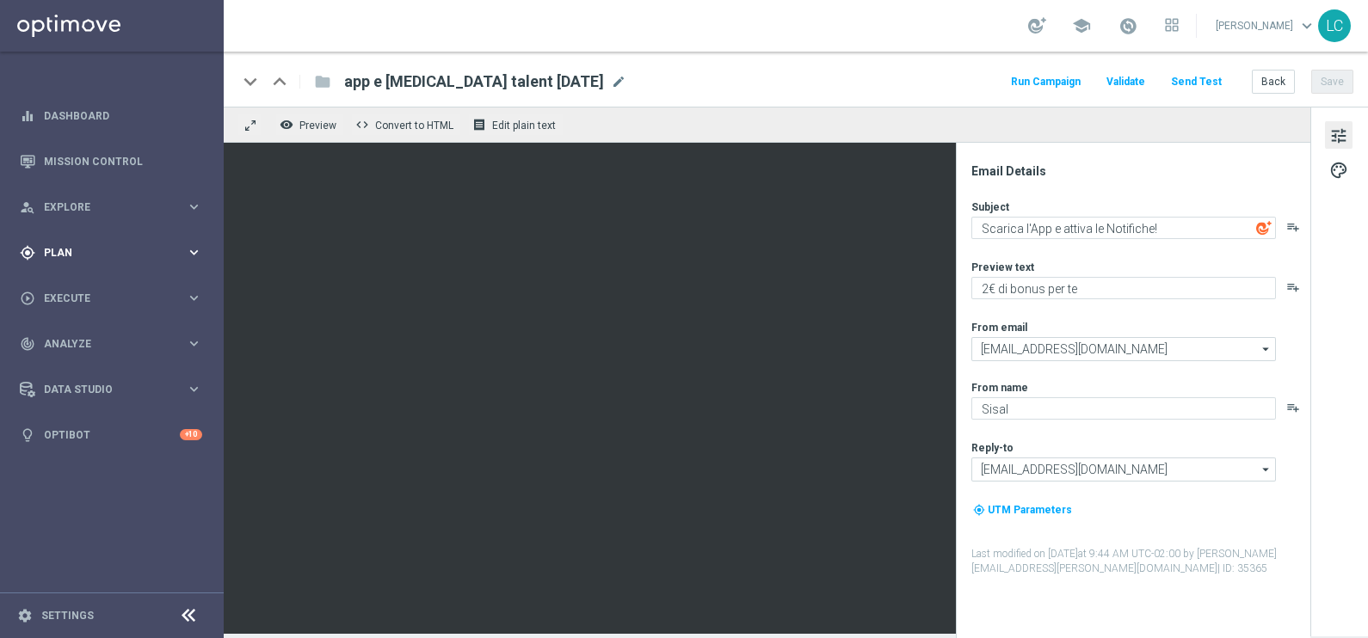
click at [65, 256] on span "Plan" at bounding box center [115, 253] width 142 height 10
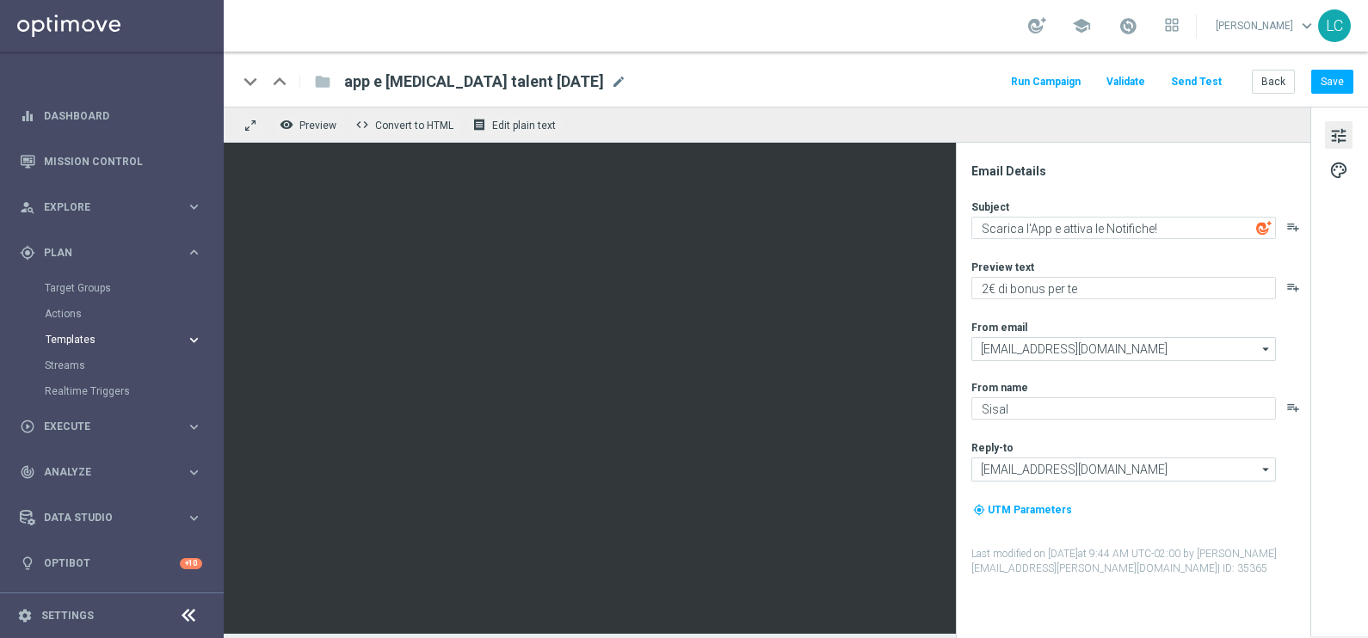
click at [70, 338] on span "Templates" at bounding box center [107, 340] width 123 height 10
click at [85, 363] on link "Optimail" at bounding box center [116, 366] width 126 height 14
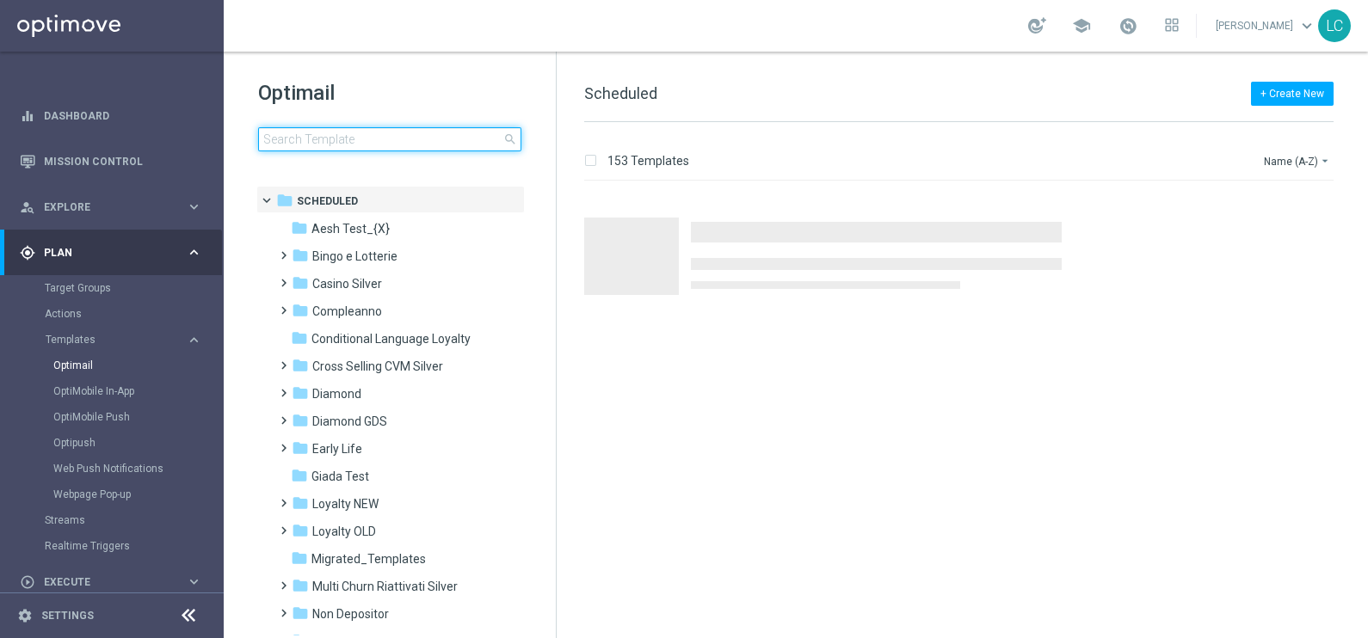
click at [360, 133] on input at bounding box center [389, 139] width 263 height 24
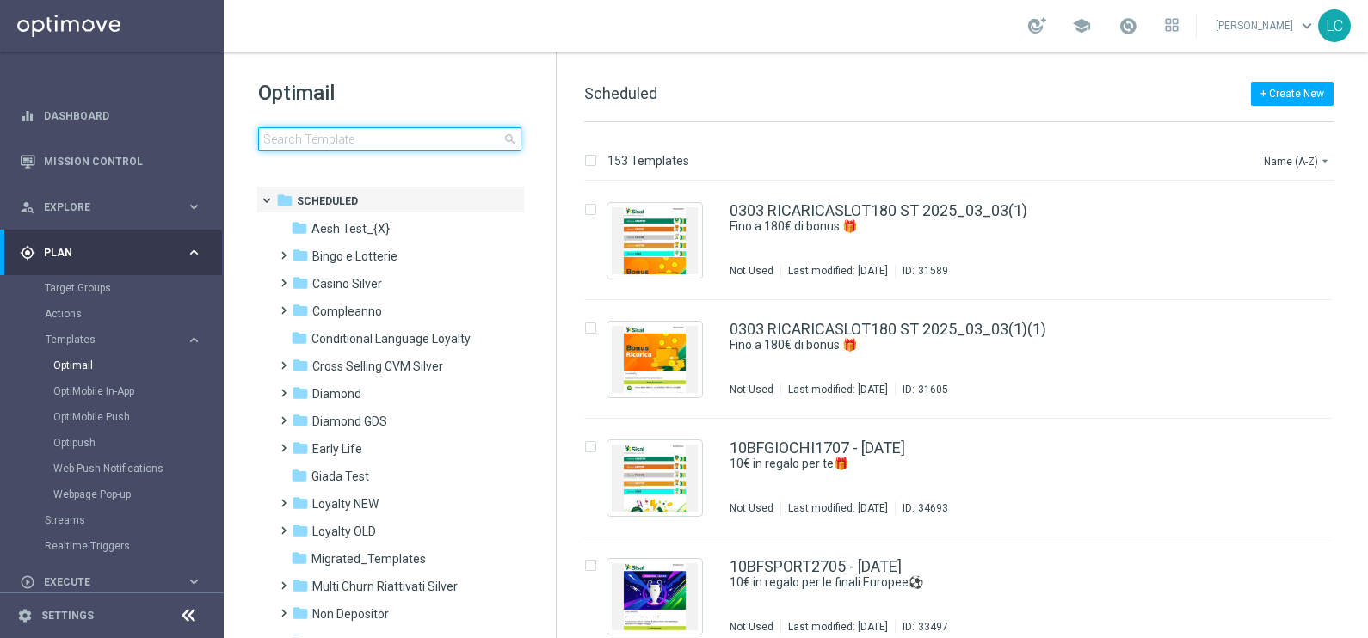
click at [360, 133] on input at bounding box center [389, 139] width 263 height 24
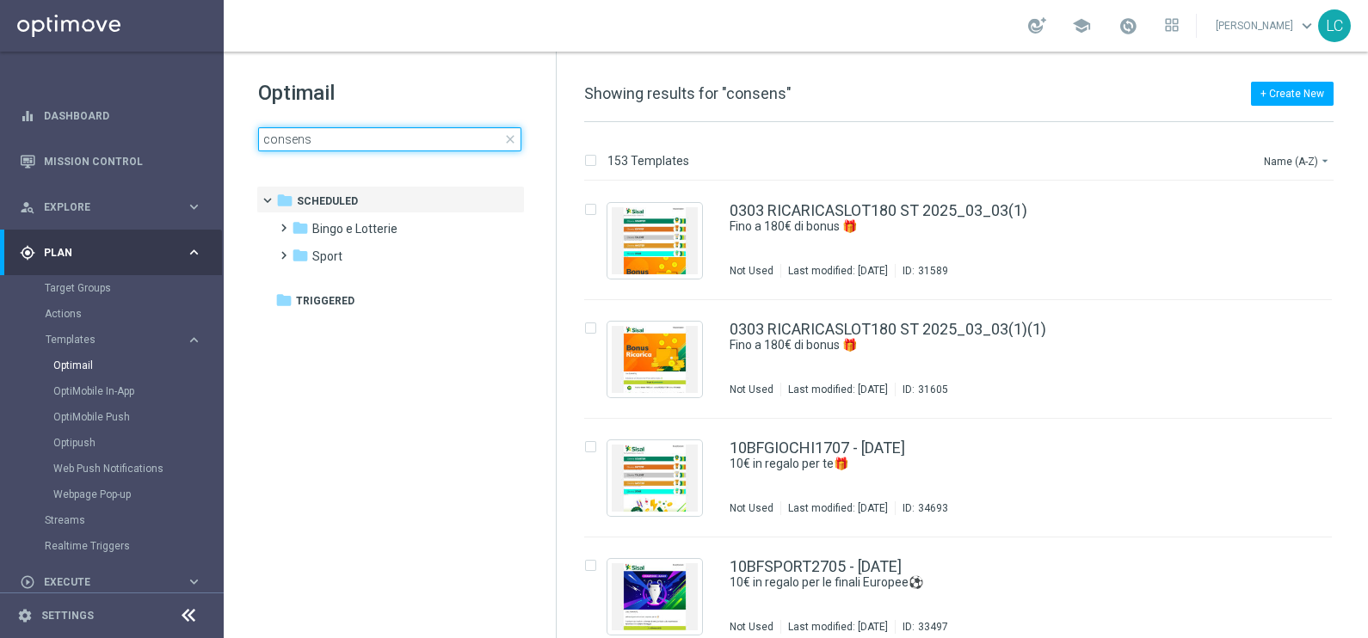
type input "consensi"
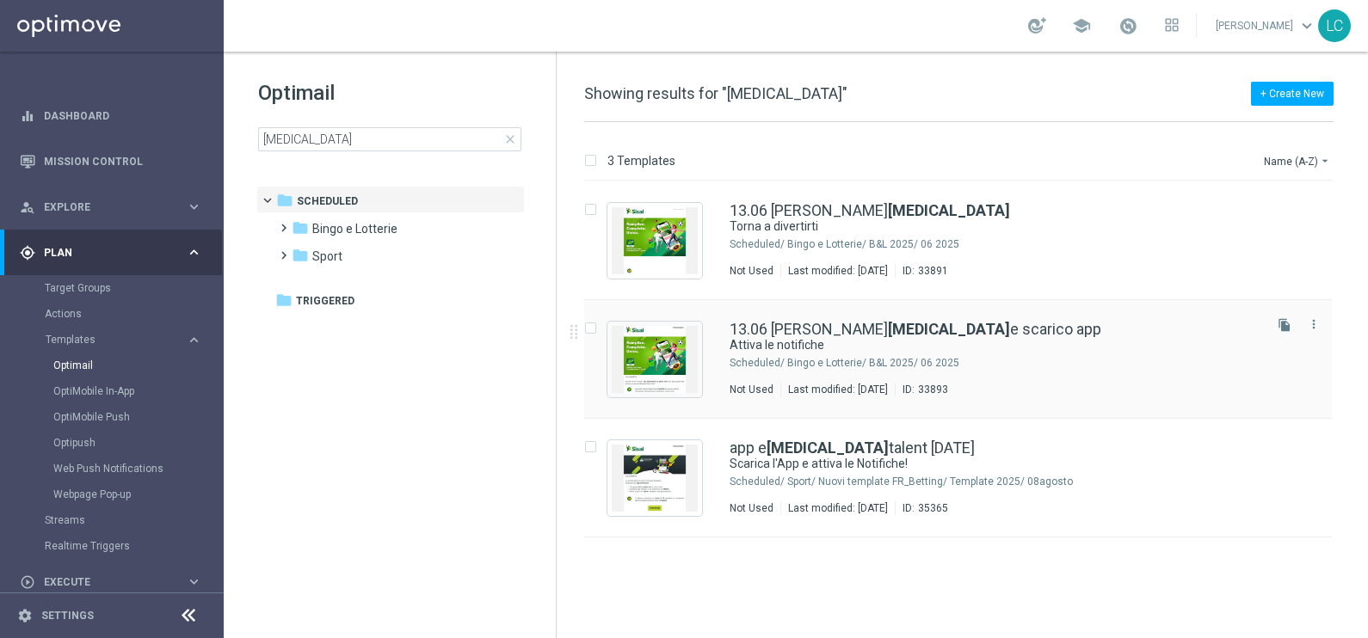
click at [882, 318] on div "13.06 RECUPERO CONSENSI e scarico app Attiva le notifiche Scheduled/ Bingo e Lo…" at bounding box center [958, 359] width 748 height 119
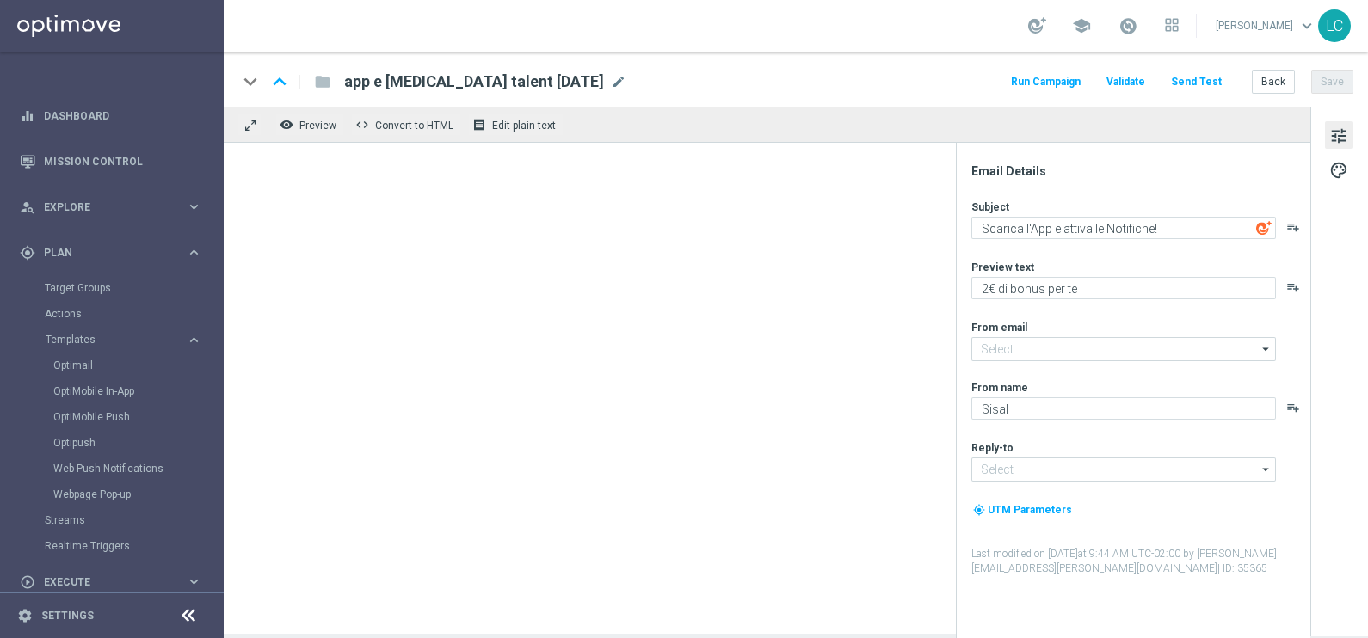
type input "newsletter@comunicazioni.sisal.it"
type input "info@sisal.it"
type textarea "Attiva le notifiche"
type textarea "Rimani informato su tutte le novità"
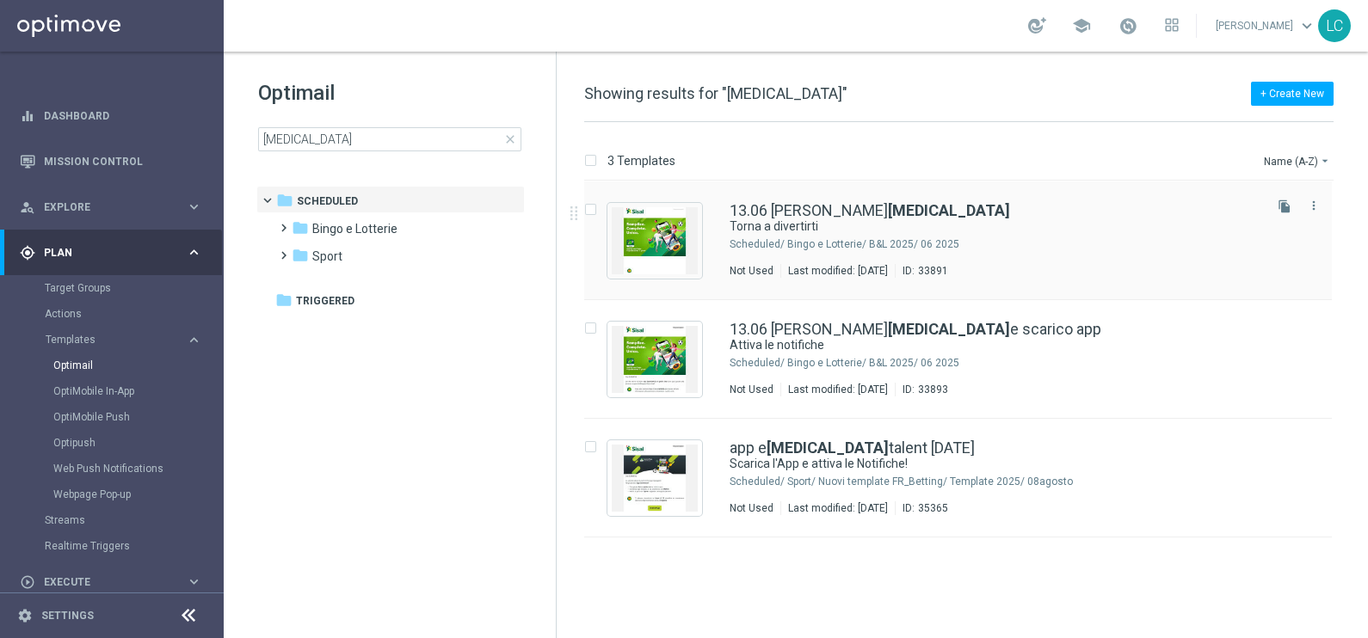
click at [784, 193] on div "13.06 RECUPERO CONSENSI Torna a divertirti Scheduled/ Bingo e Lotterie/ B&L 202…" at bounding box center [958, 241] width 748 height 119
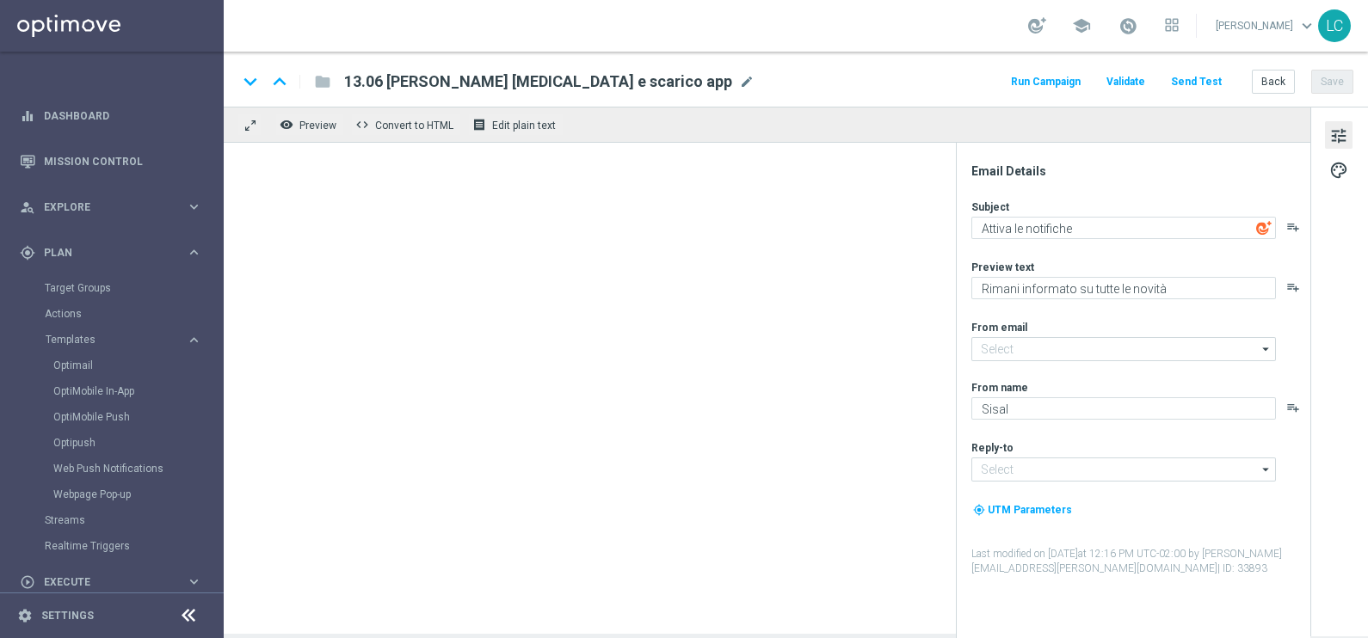
type input "newsletter@comunicazioni.sisal.it"
type input "info@sisal.it"
type textarea "Torna a divertirti"
type textarea "Per te 2€ di bonus free"
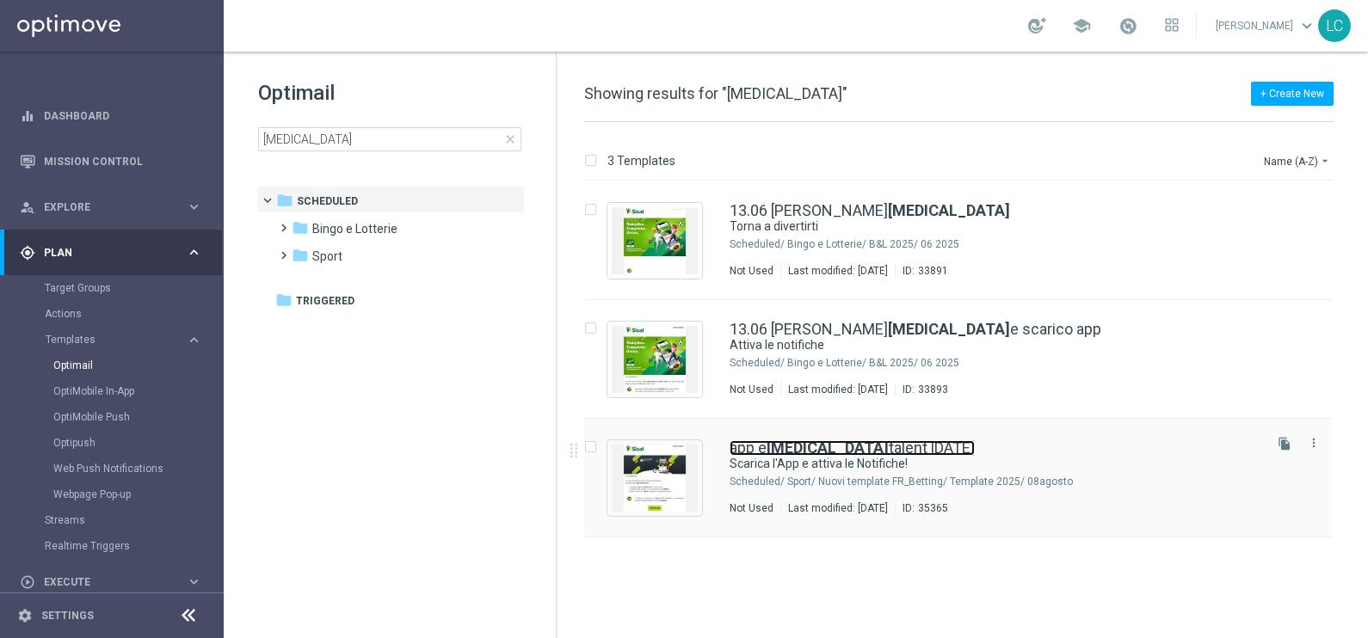
click at [760, 455] on link "app e consensi talent 18-08-2025" at bounding box center [851, 447] width 245 height 15
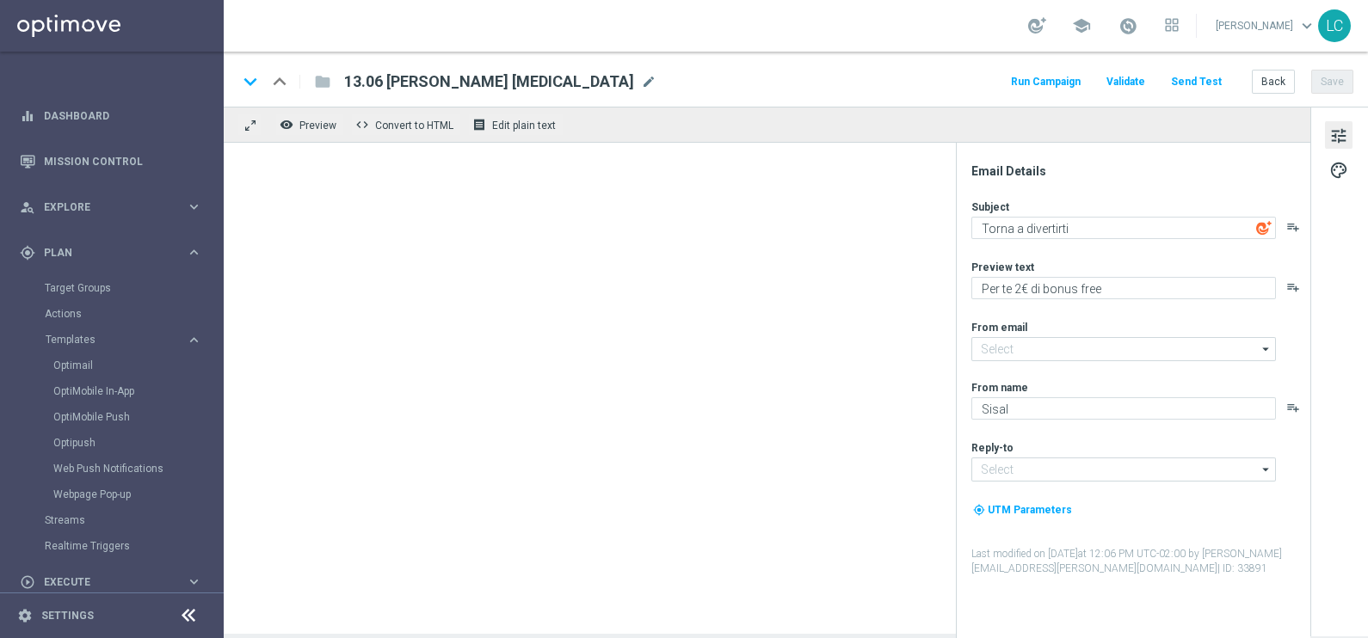
type input "newsletter@comunicazioni.sisal.it"
type input "info@sisal.it"
type textarea "Scarica l'App e attiva le Notifiche!"
type textarea "2€ di bonus per te"
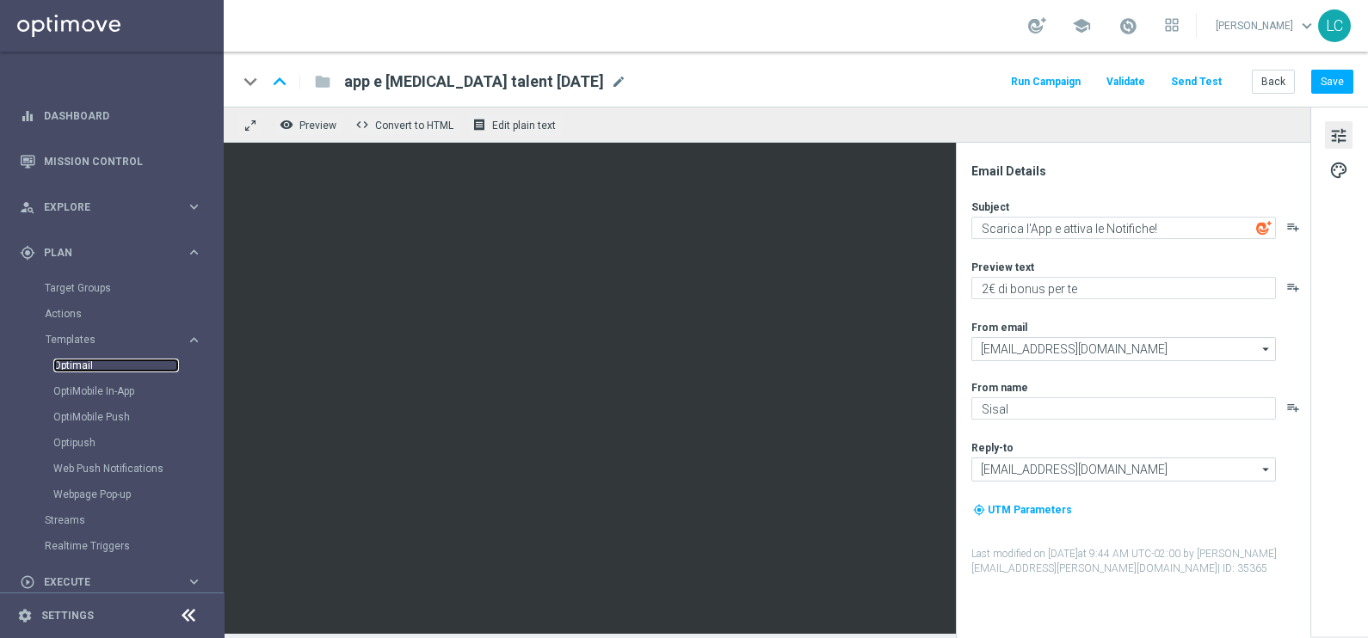
click at [78, 362] on link "Optimail" at bounding box center [116, 366] width 126 height 14
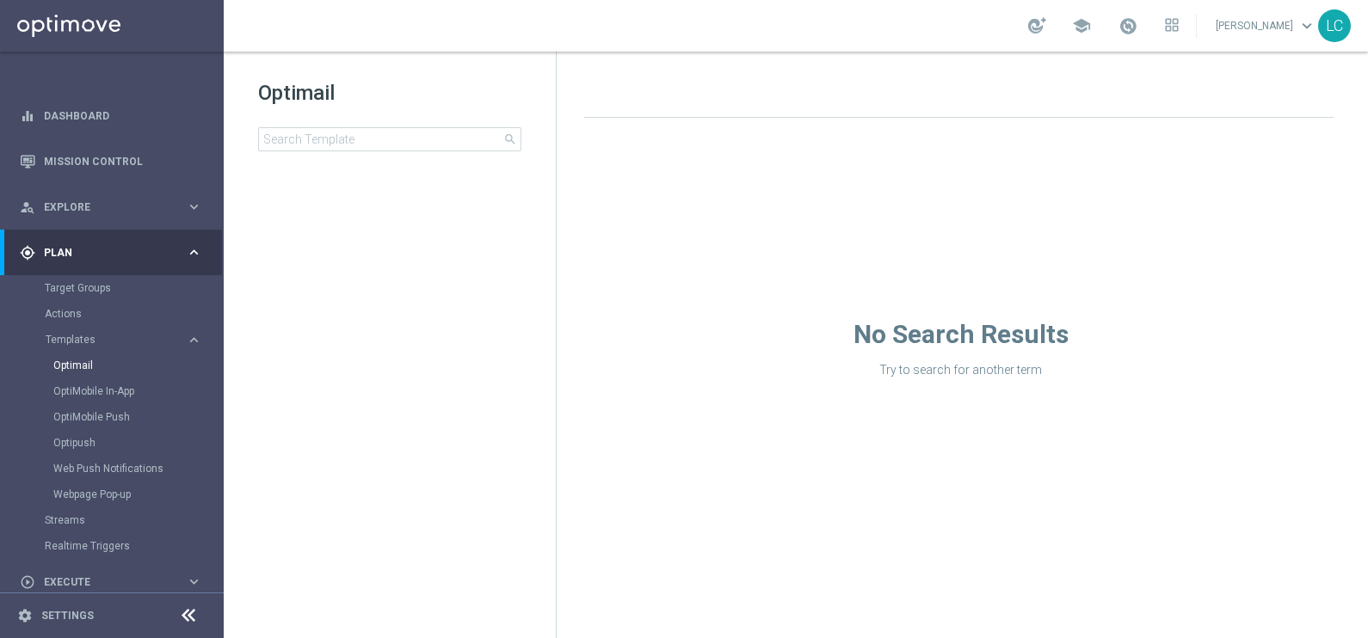
click at [378, 125] on div "Optimail search" at bounding box center [407, 115] width 298 height 72
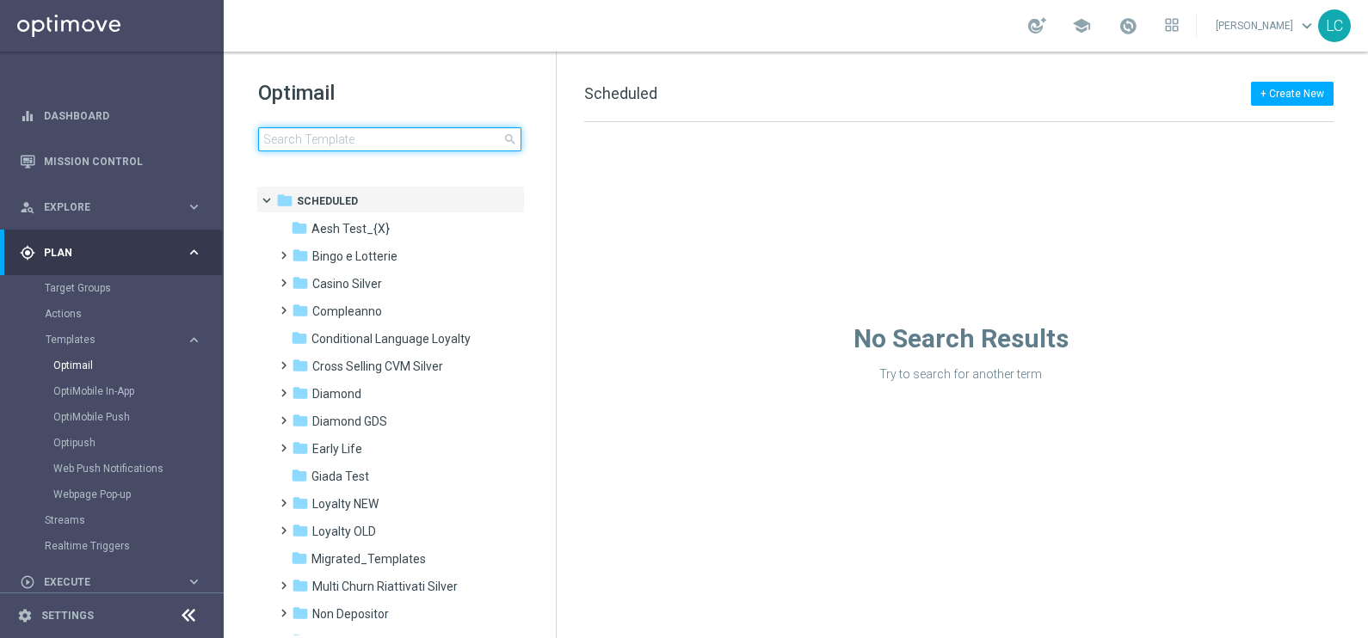
click at [381, 128] on input at bounding box center [389, 139] width 263 height 24
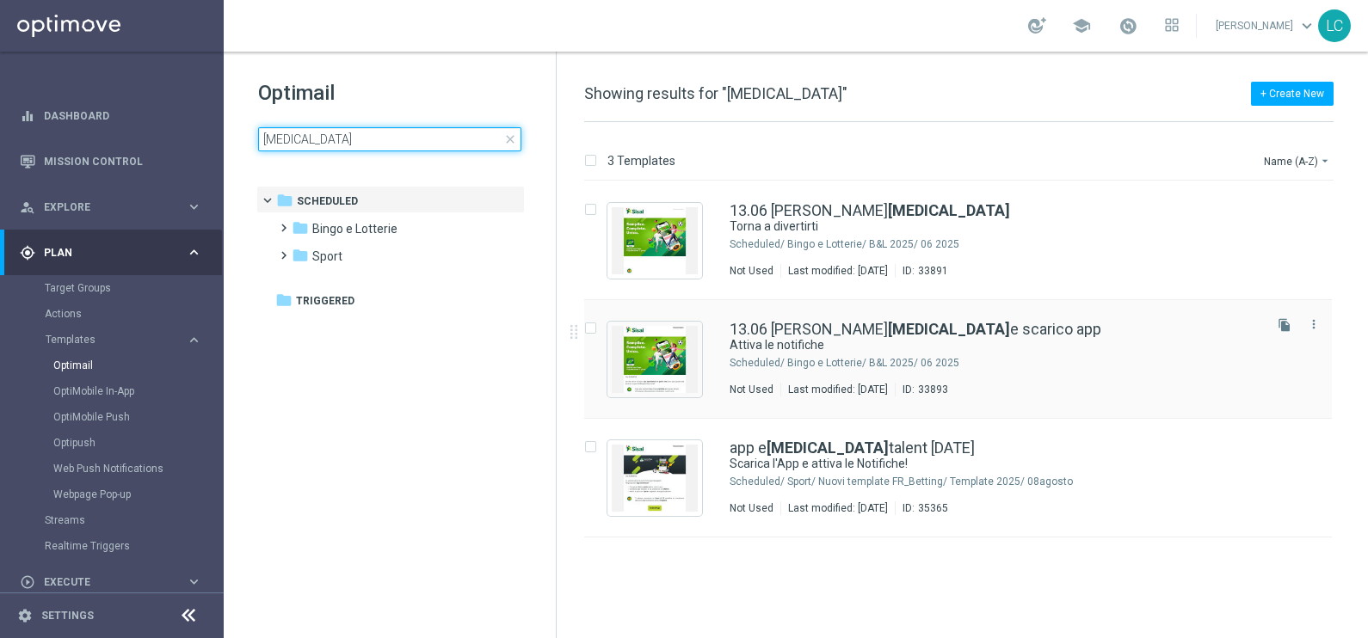
type input "consensi"
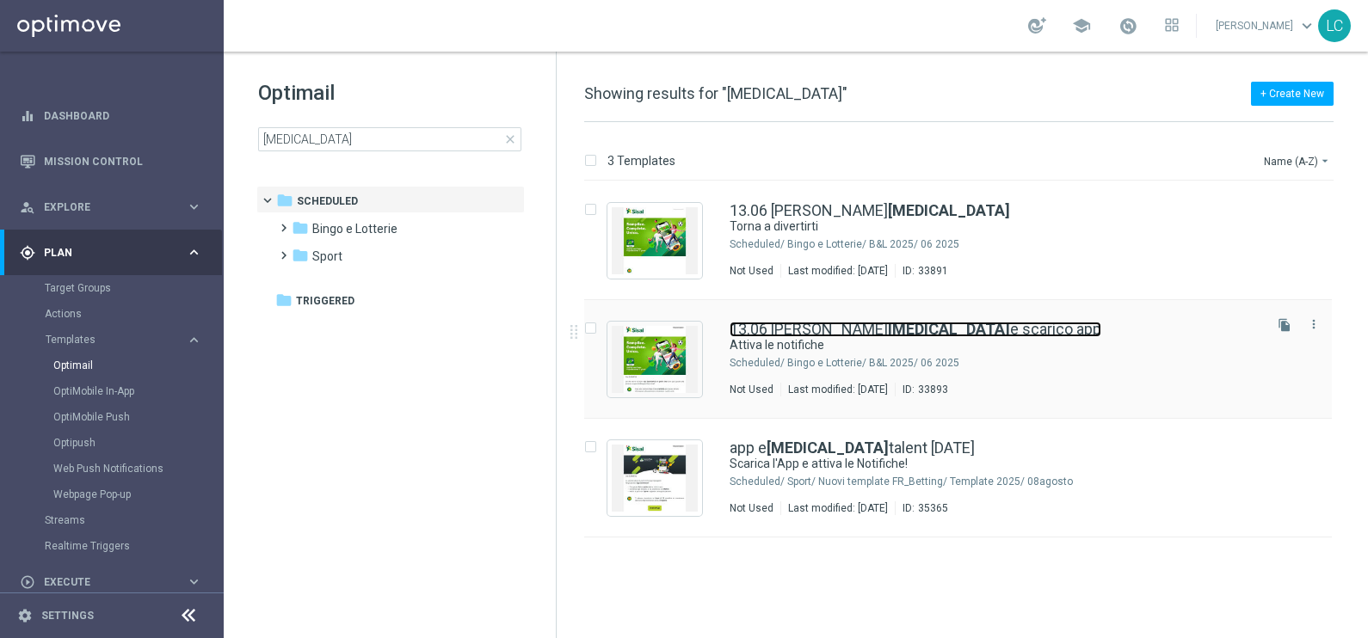
click at [888, 328] on b "CONSENSI" at bounding box center [949, 329] width 122 height 18
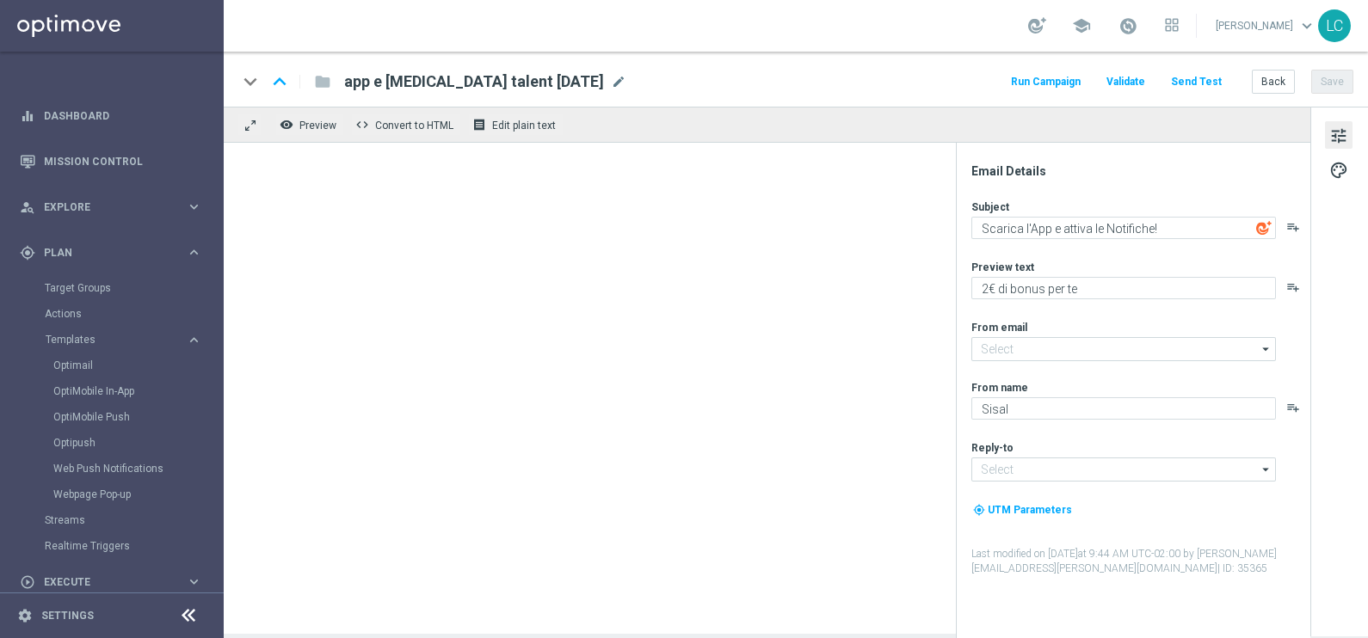
type input "newsletter@comunicazioni.sisal.it"
type input "info@sisal.it"
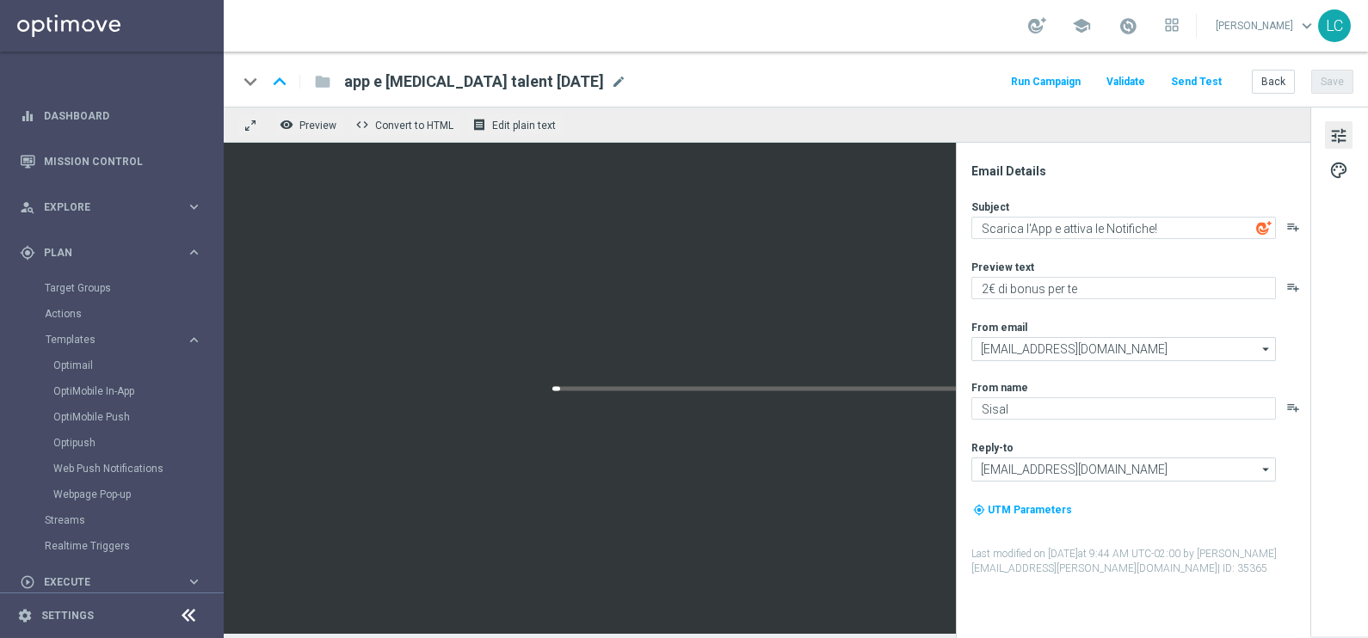
type textarea "Attiva le notifiche"
type textarea "Rimani informato su tutte le novità"
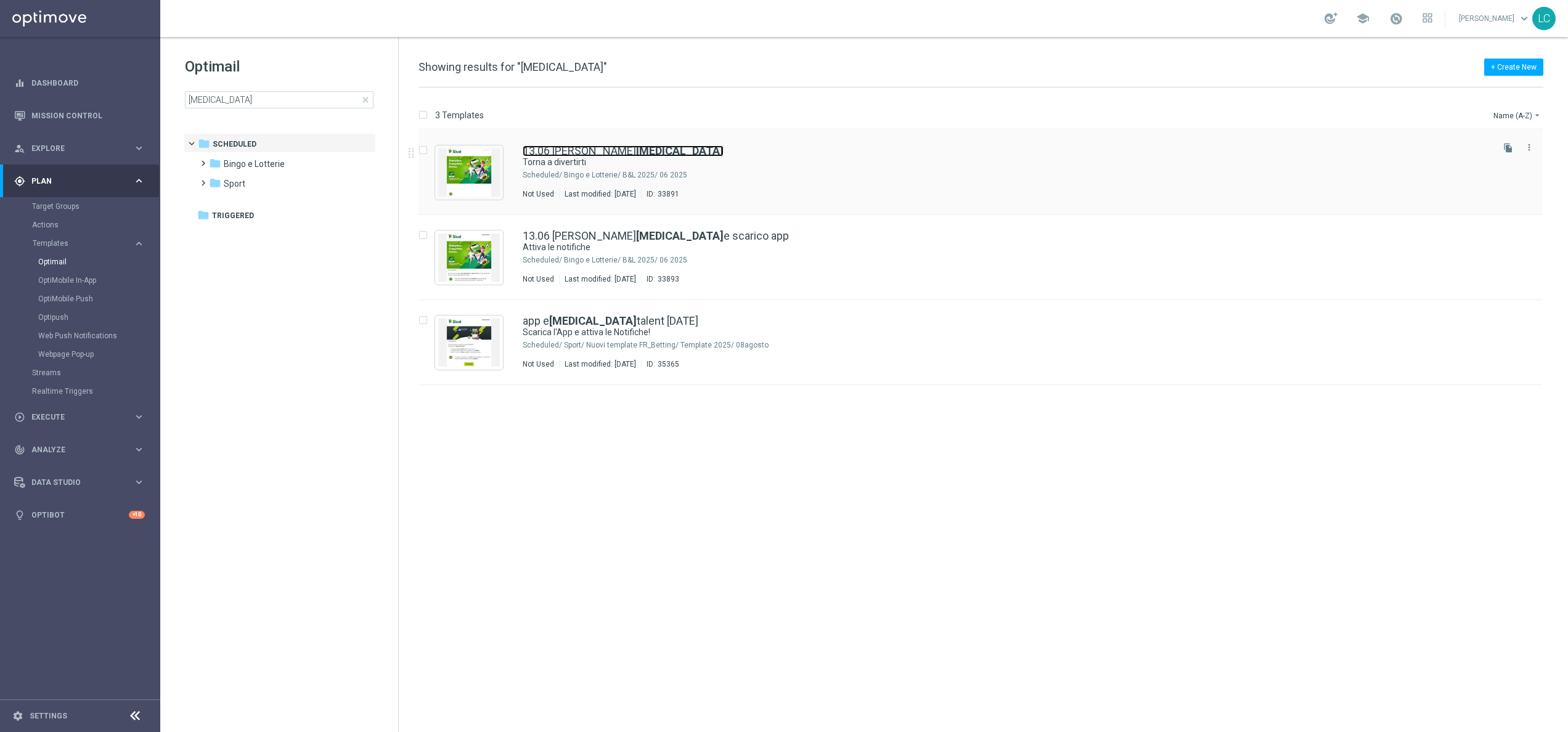
click at [636, 153] on b "CONSENSI" at bounding box center [680, 150] width 87 height 13
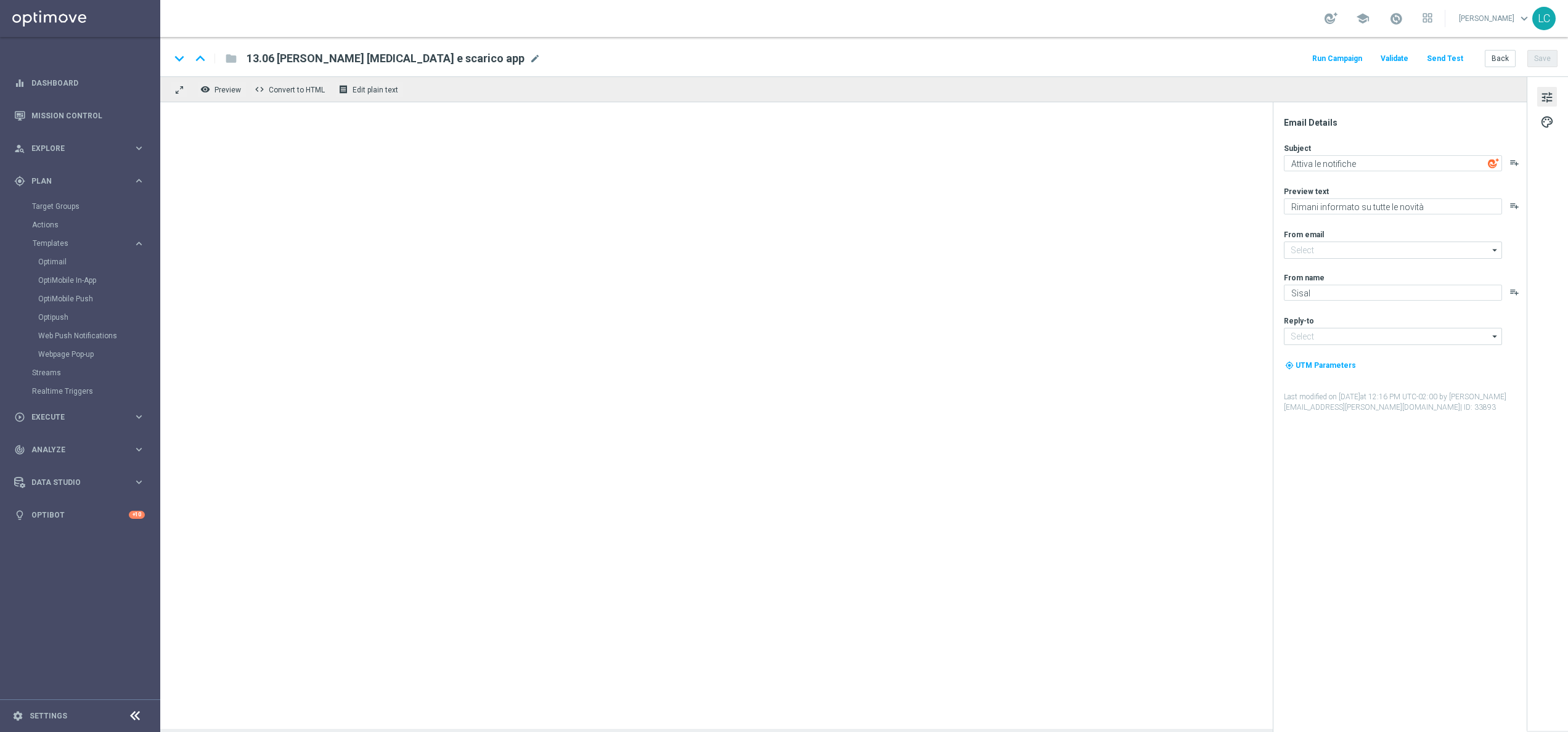
type input "newsletter@comunicazioni.sisal.it"
type input "info@sisal.it"
type textarea "Torna a divertirti"
type textarea "Per te 2€ di bonus free"
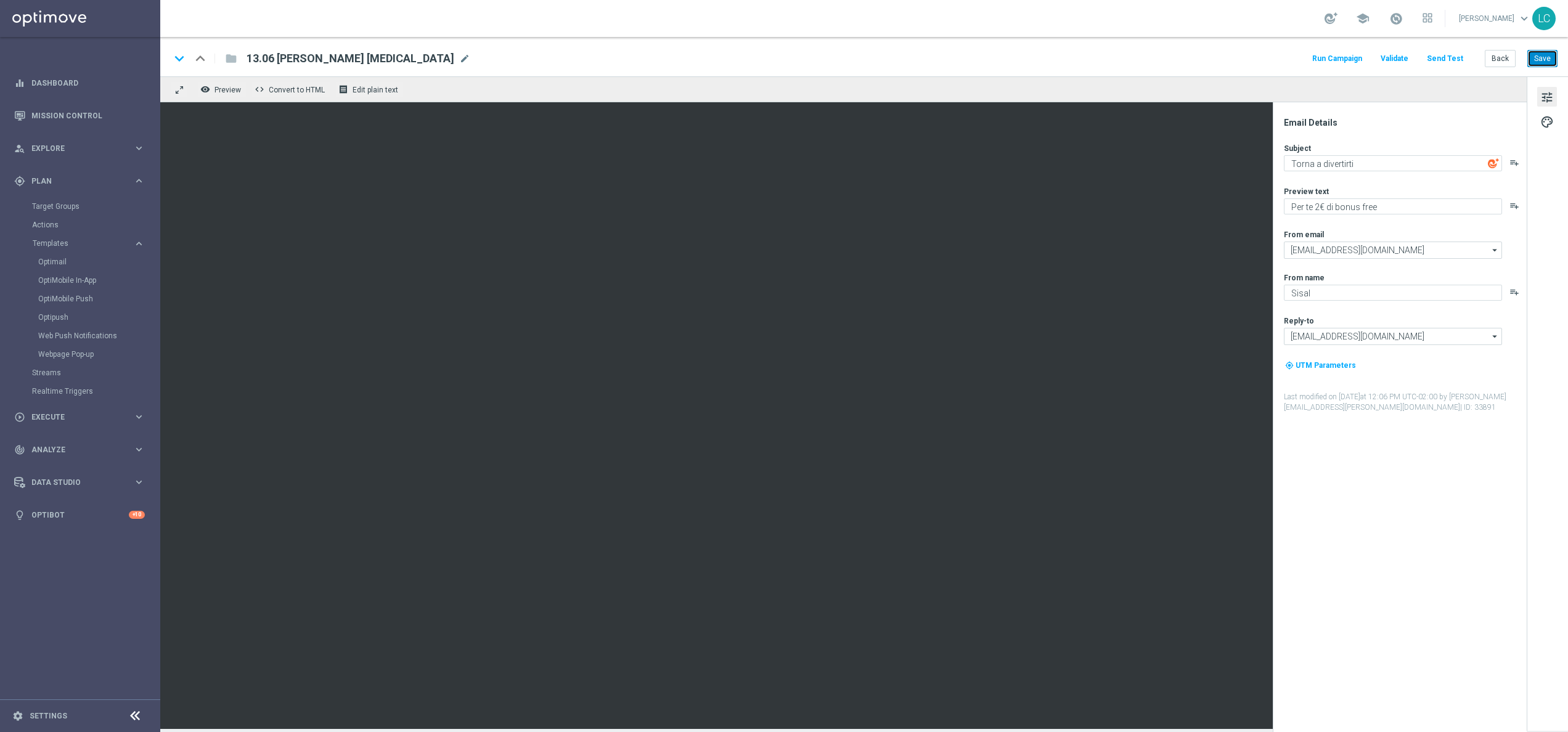
click at [980, 60] on button "Save" at bounding box center [1543, 59] width 30 height 17
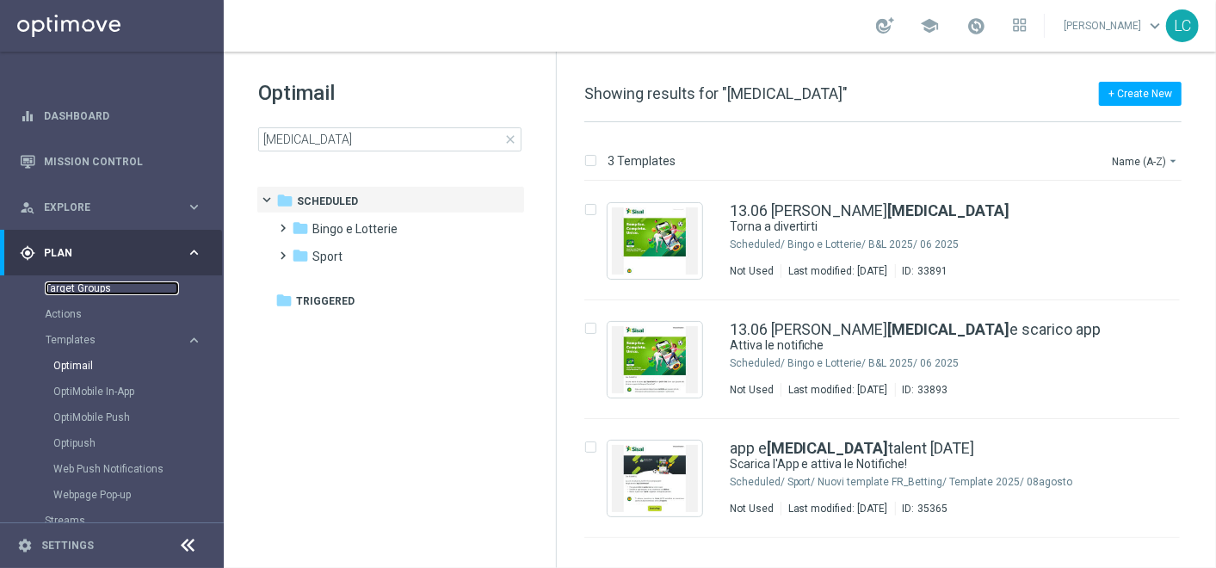
click at [88, 285] on link "Target Groups" at bounding box center [112, 288] width 134 height 14
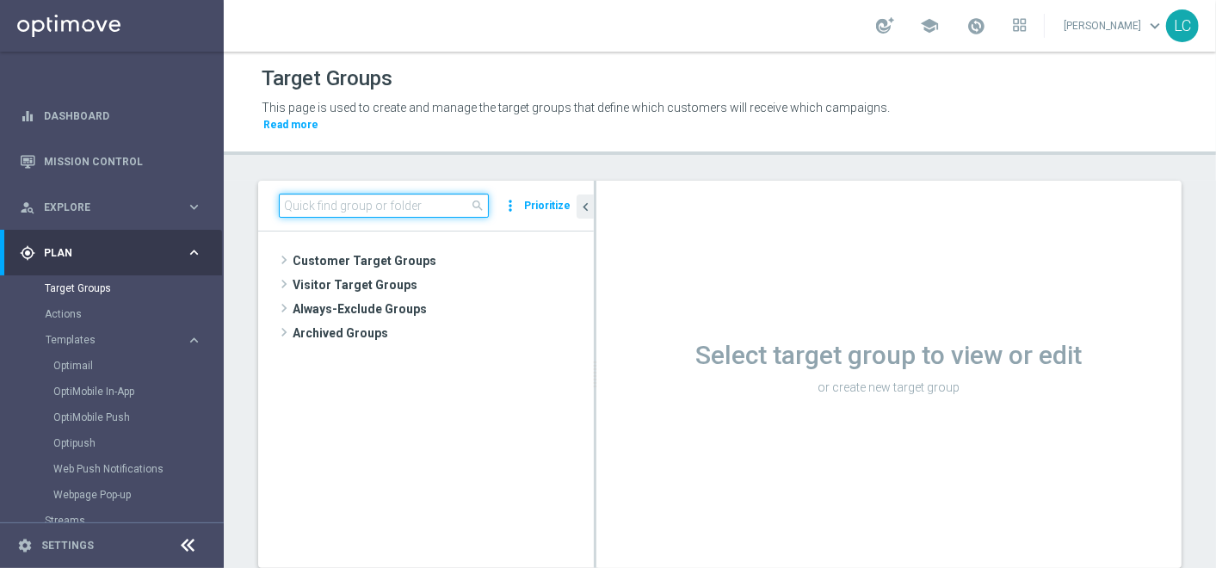
click at [425, 204] on input at bounding box center [384, 206] width 210 height 24
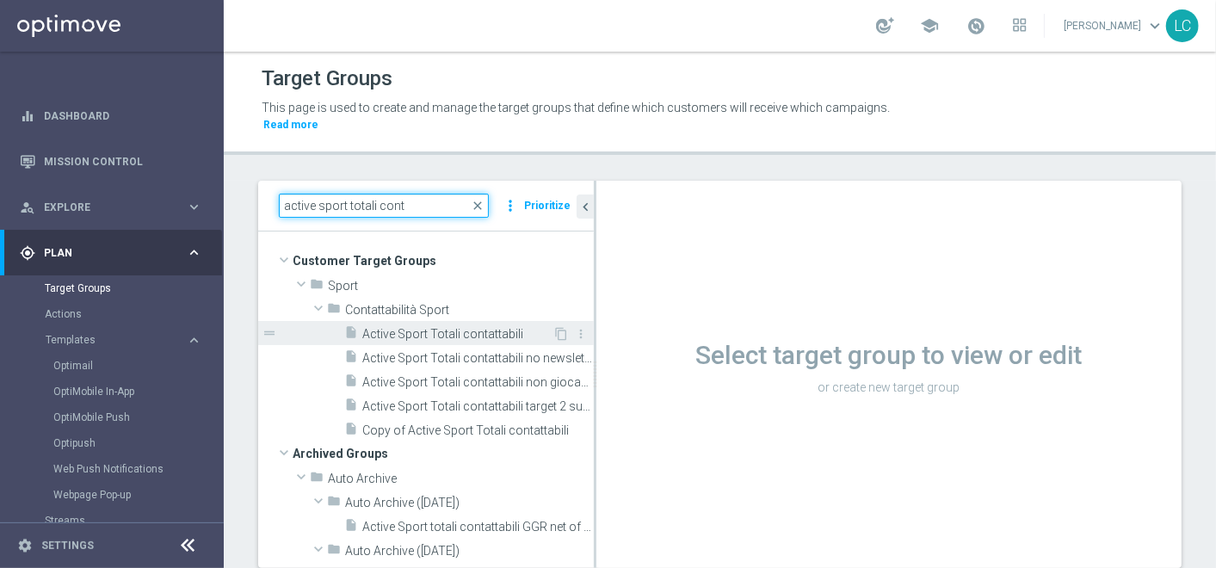
type input "active sport totali cont"
click at [437, 328] on span "Active Sport Totali contattabili" at bounding box center [457, 334] width 190 height 15
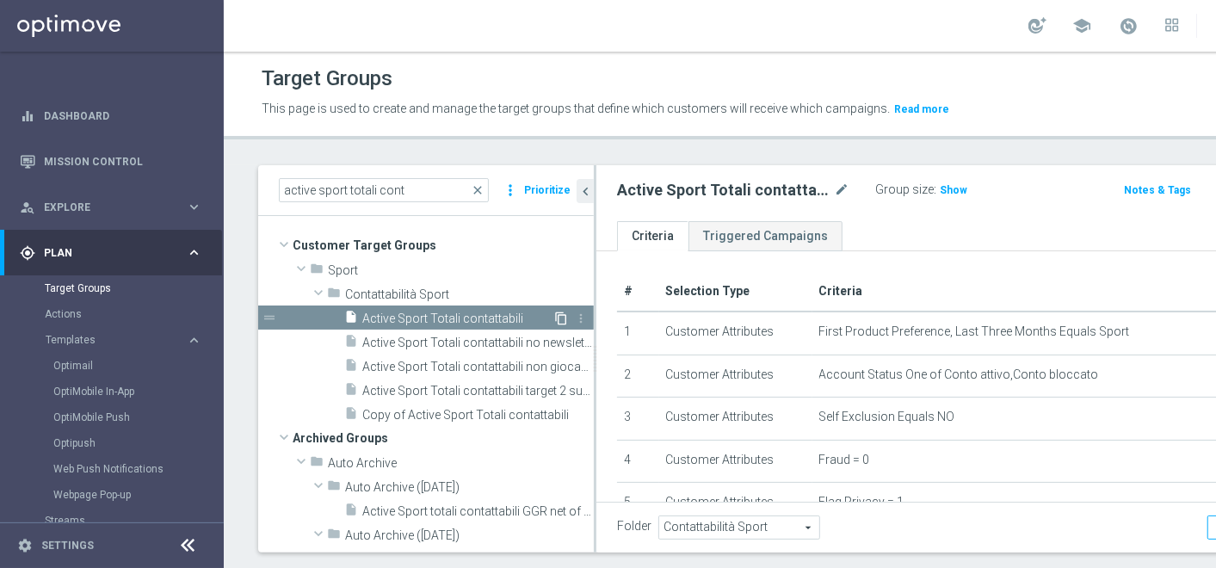
click at [554, 325] on icon "content_copy" at bounding box center [561, 318] width 14 height 14
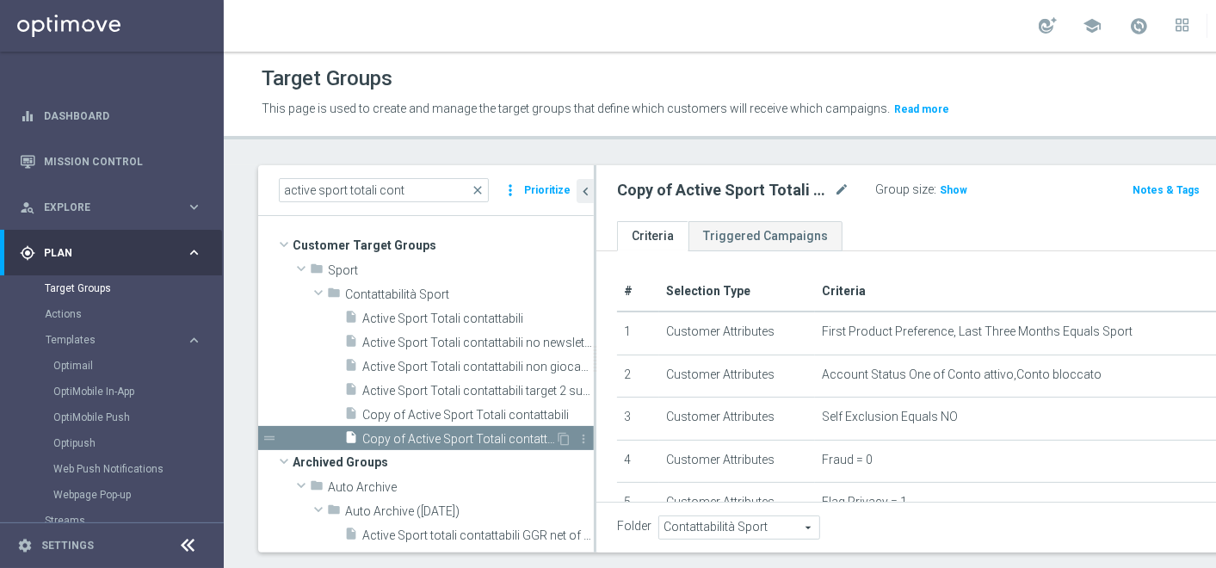
click at [477, 446] on span "Copy of Active Sport Totali contattabili (1)" at bounding box center [458, 439] width 193 height 15
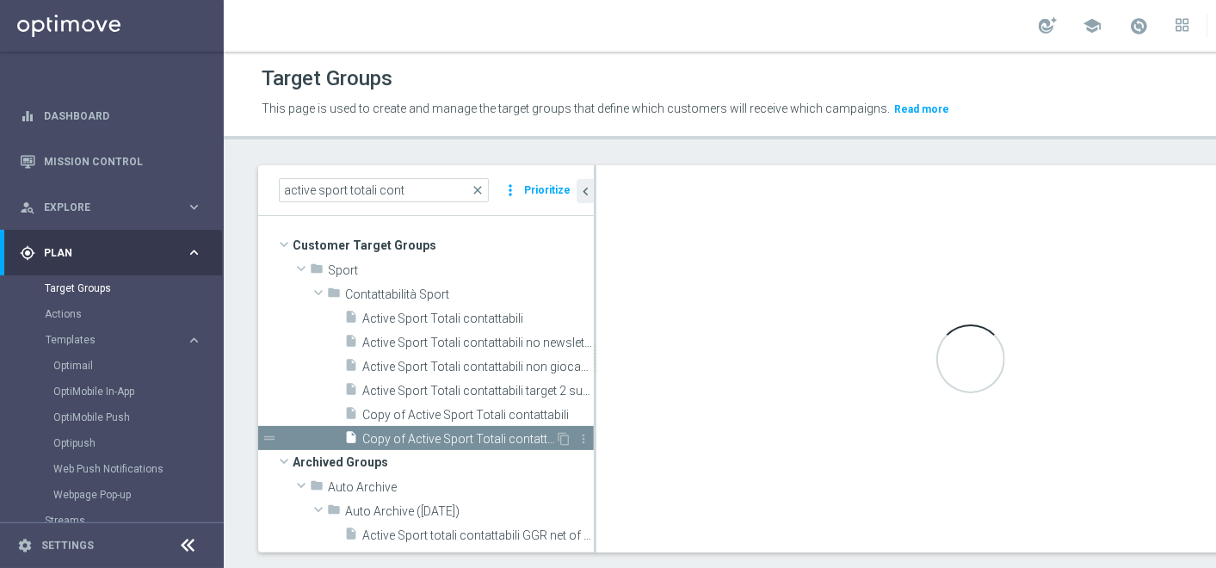
click at [477, 446] on span "Copy of Active Sport Totali contattabili (1)" at bounding box center [458, 439] width 193 height 15
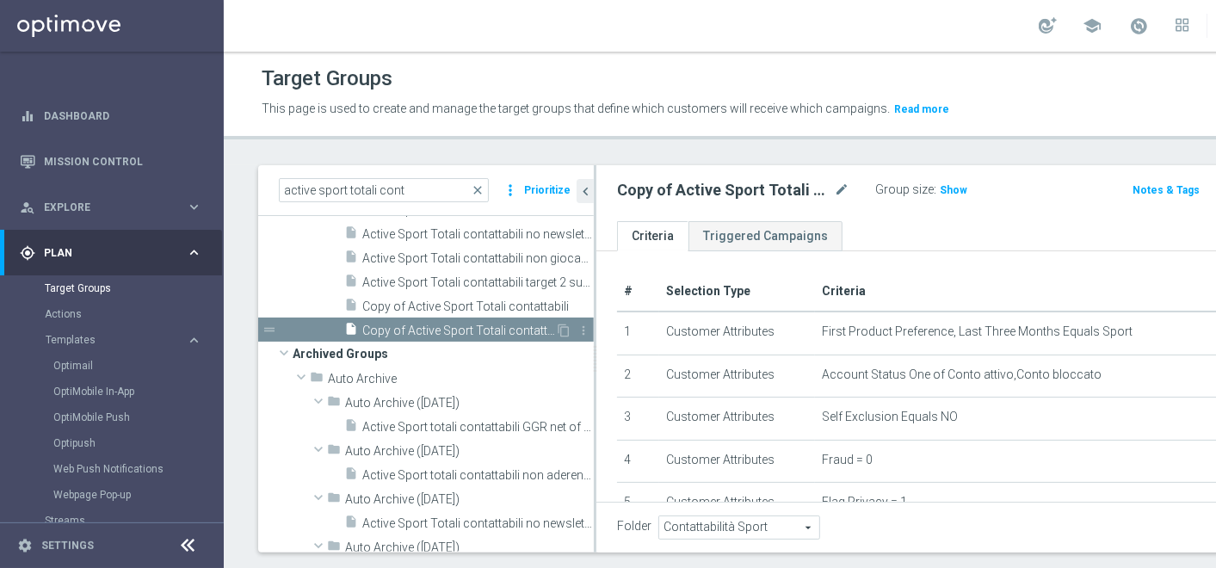
scroll to position [113, 0]
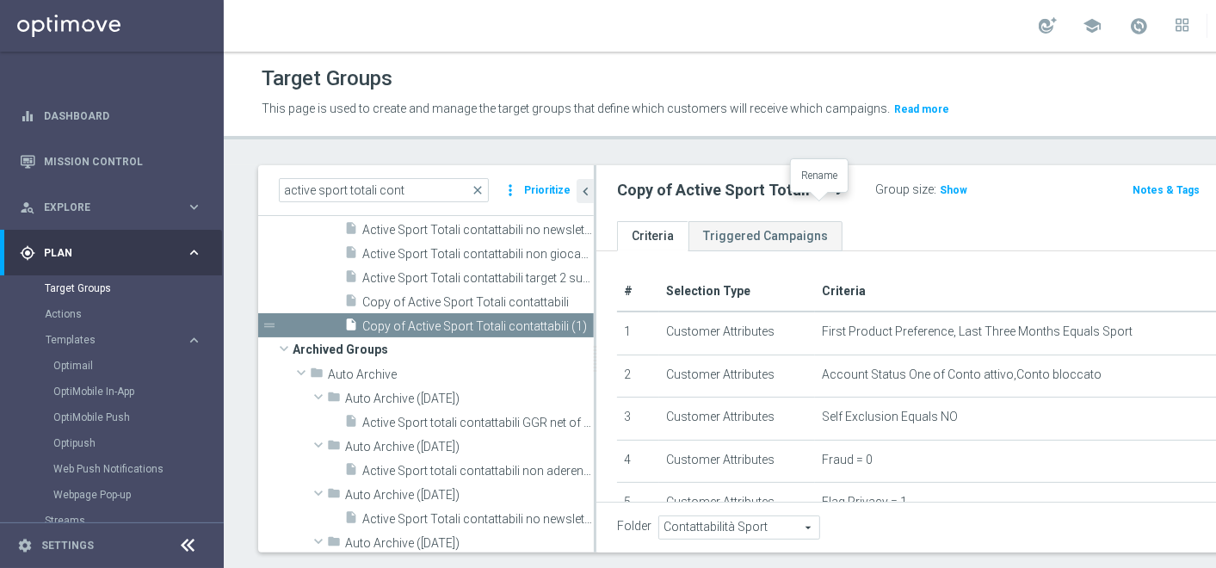
click at [834, 200] on icon "mode_edit" at bounding box center [841, 190] width 15 height 21
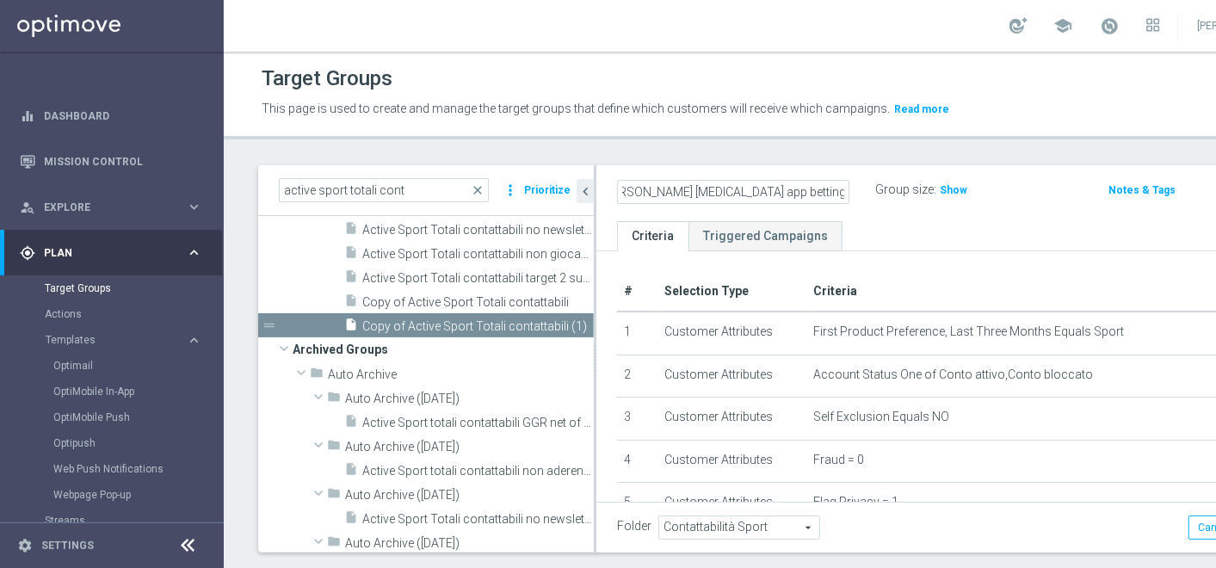
scroll to position [0, 28]
type input "recupero consensi app betting 18.08"
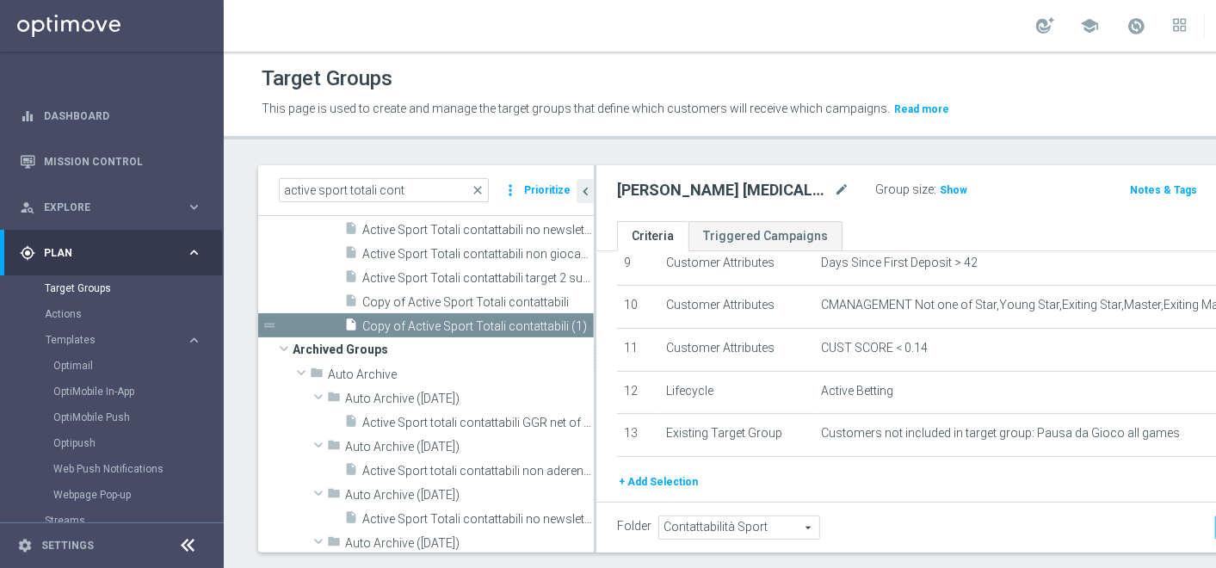
scroll to position [592, 0]
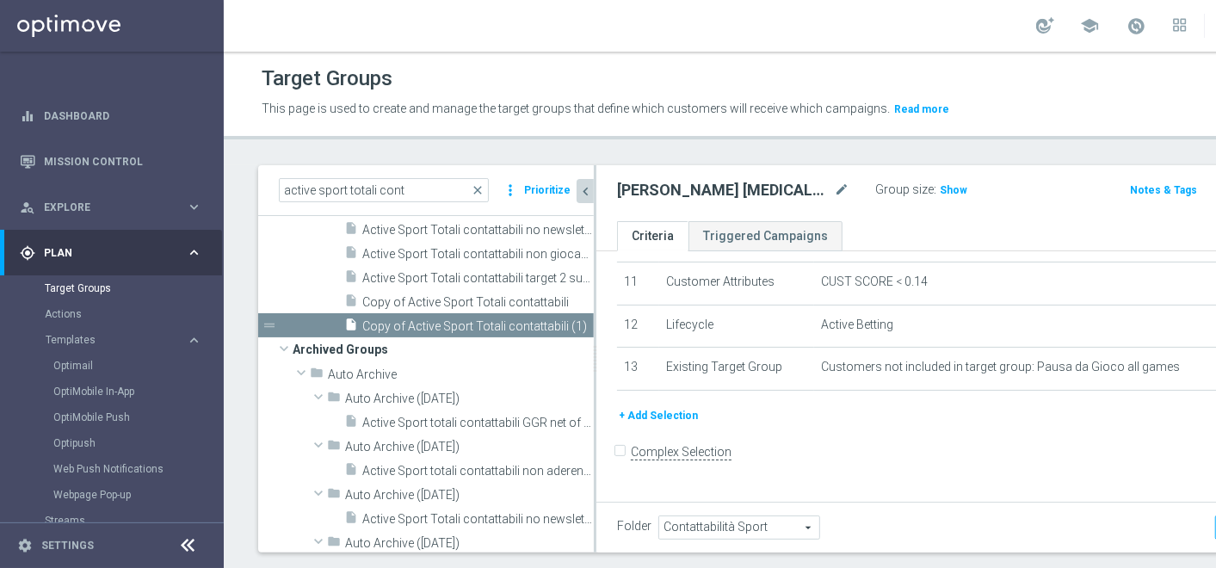
click at [589, 200] on icon "chevron_left" at bounding box center [585, 191] width 16 height 16
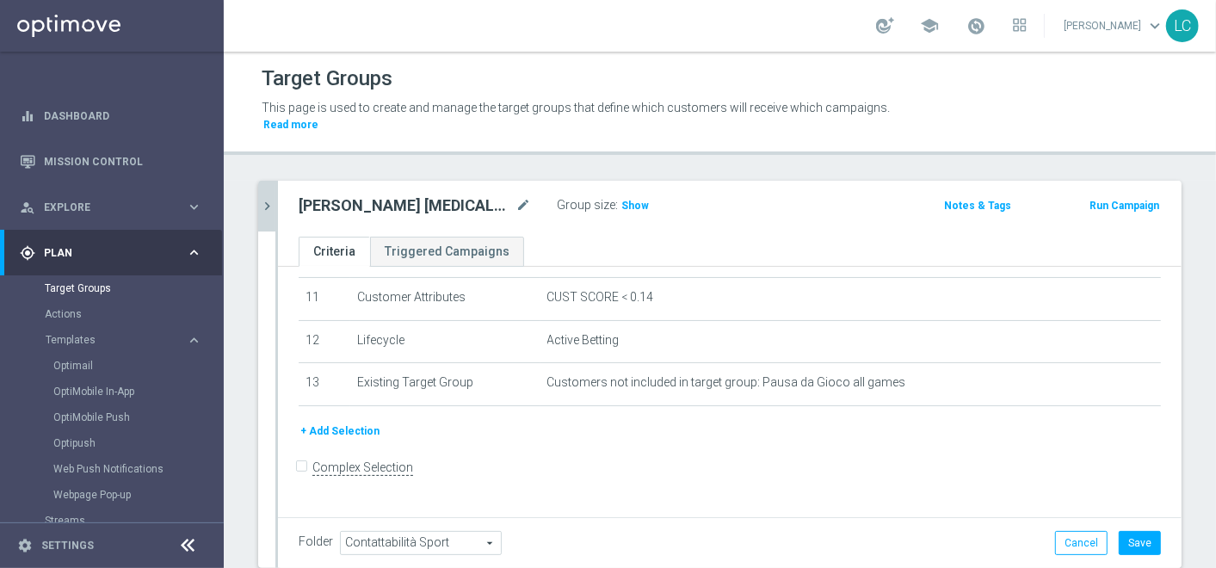
scroll to position [462, 0]
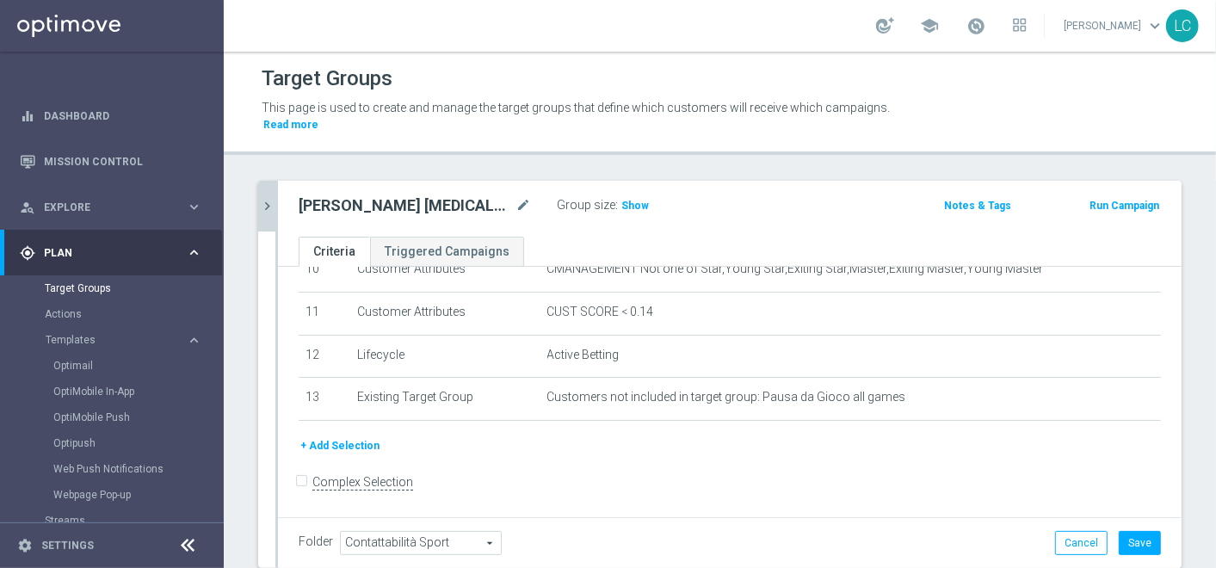
click at [440, 535] on span "Contattabilità Sport" at bounding box center [421, 543] width 160 height 22
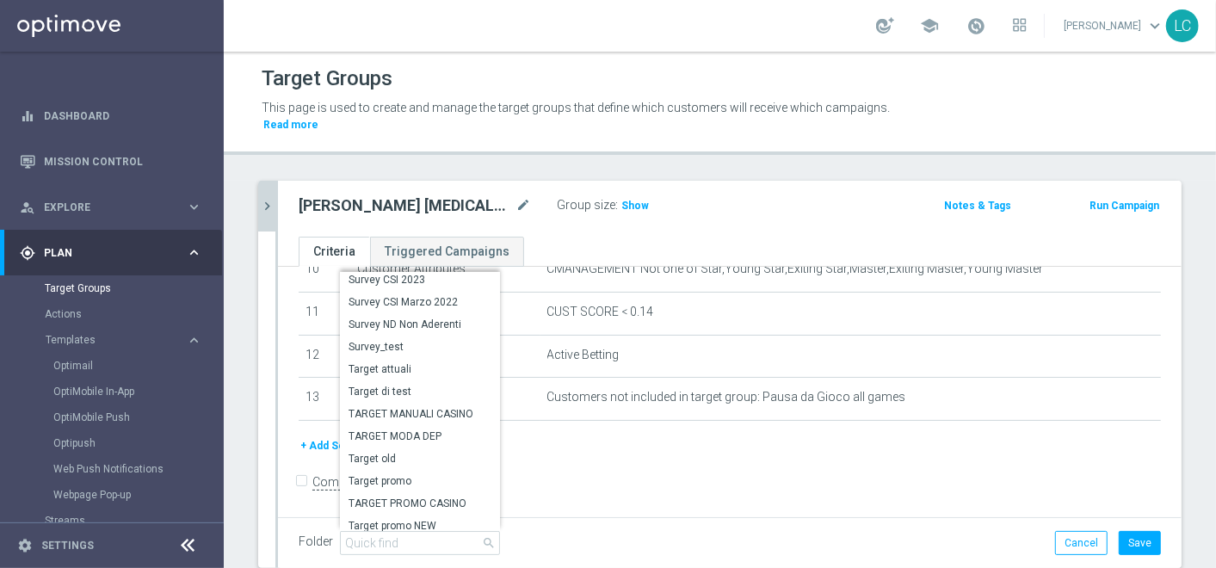
scroll to position [5481, 0]
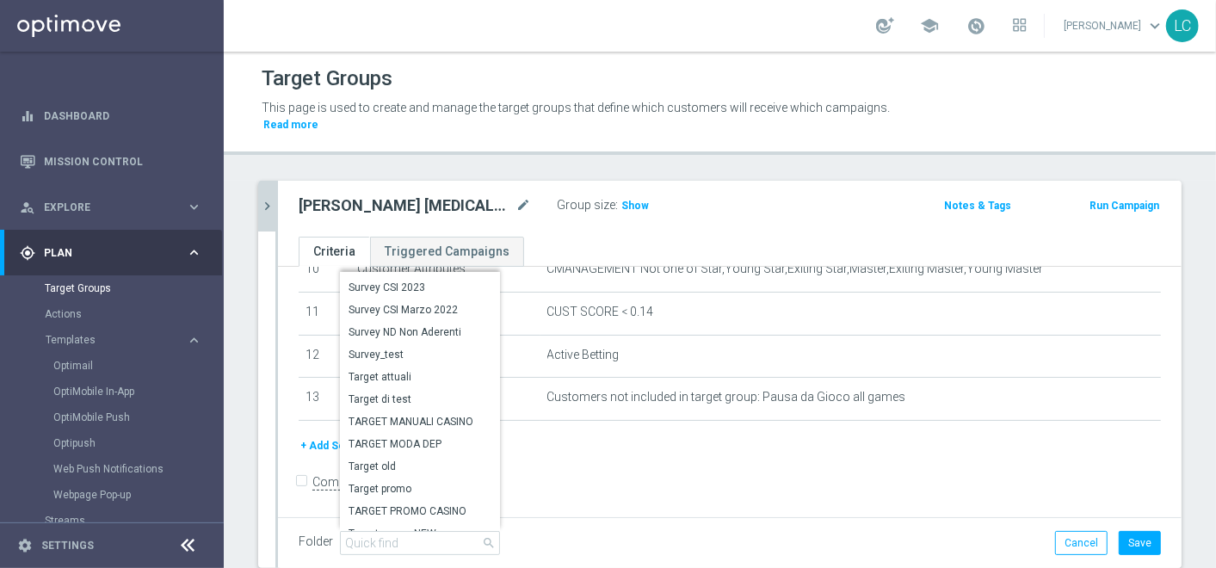
click at [533, 491] on form "Complex Selection Invalid Expression" at bounding box center [730, 500] width 862 height 64
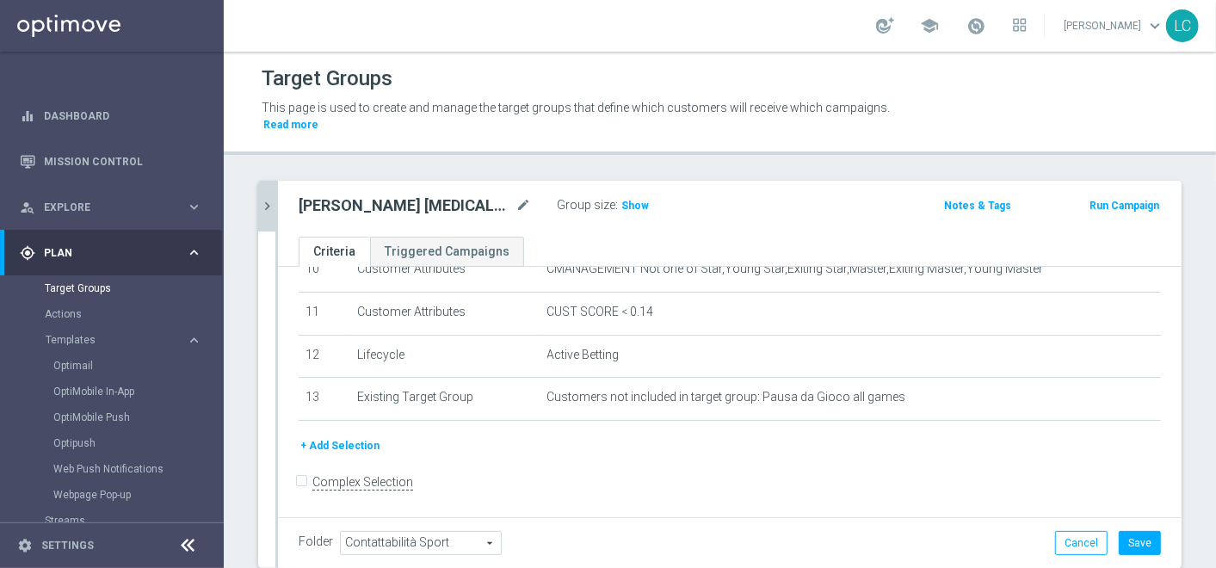
click at [339, 444] on button "+ Add Selection" at bounding box center [340, 445] width 83 height 19
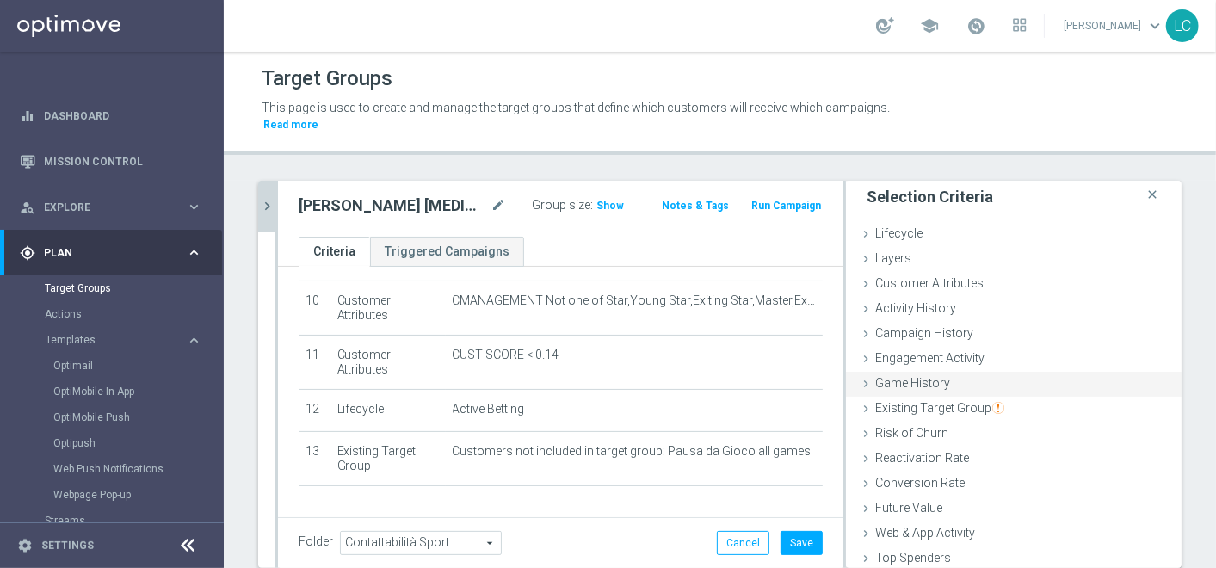
scroll to position [78, 0]
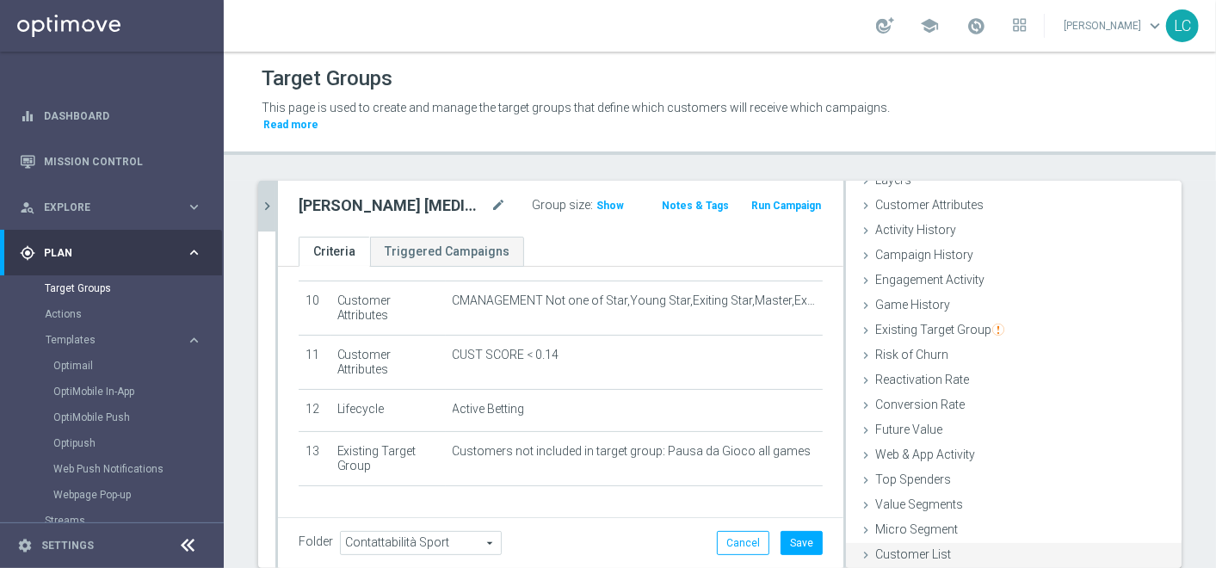
click at [914, 563] on div "Customer List done" at bounding box center [1013, 556] width 335 height 26
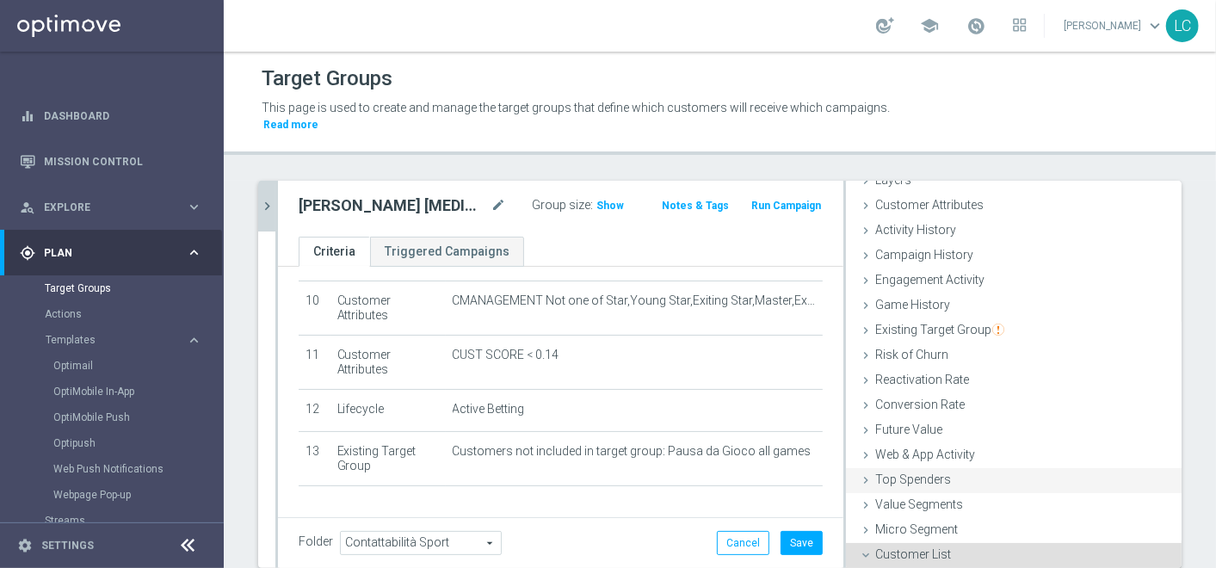
scroll to position [234, 0]
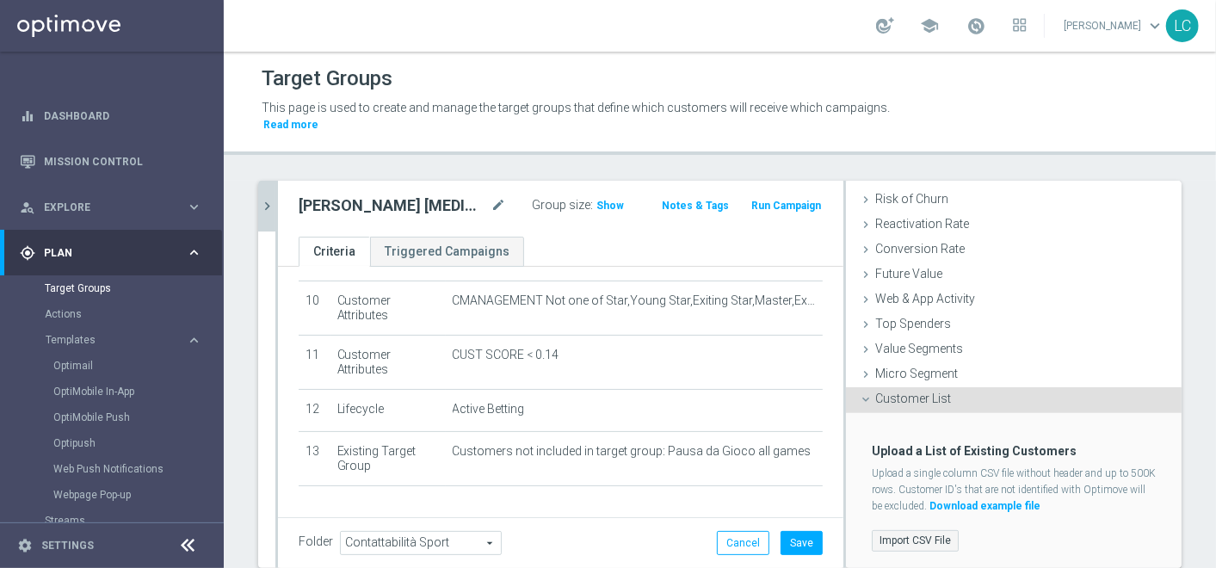
click at [896, 533] on label "Import CSV File" at bounding box center [914, 541] width 87 height 22
click at [0, 0] on input "Import CSV File" at bounding box center [0, 0] width 0 height 0
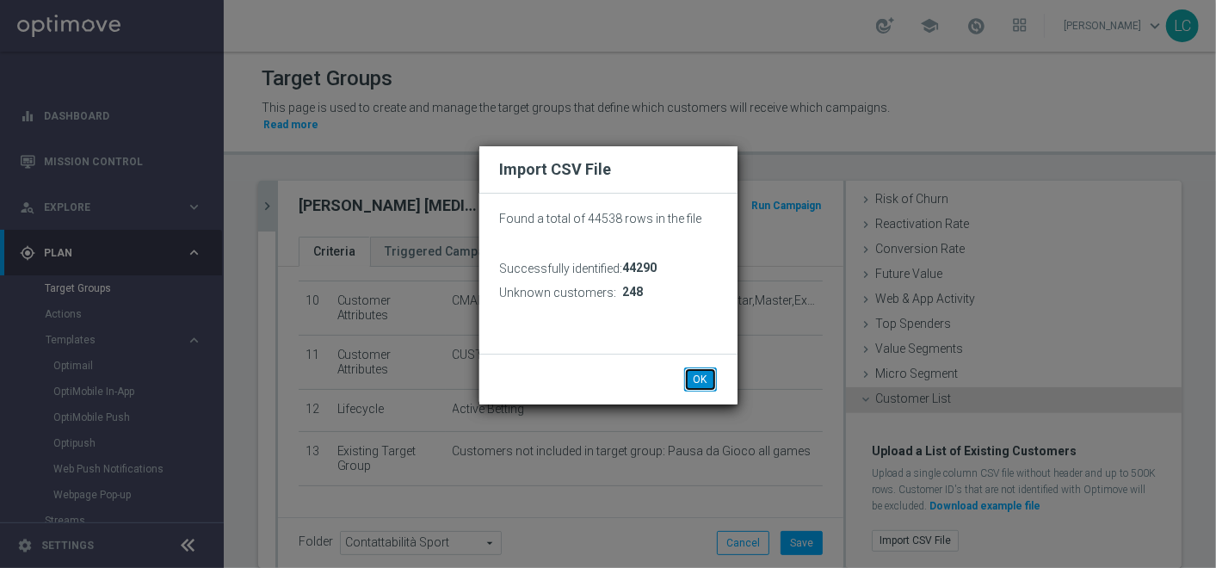
click at [711, 383] on button "OK" at bounding box center [700, 379] width 33 height 24
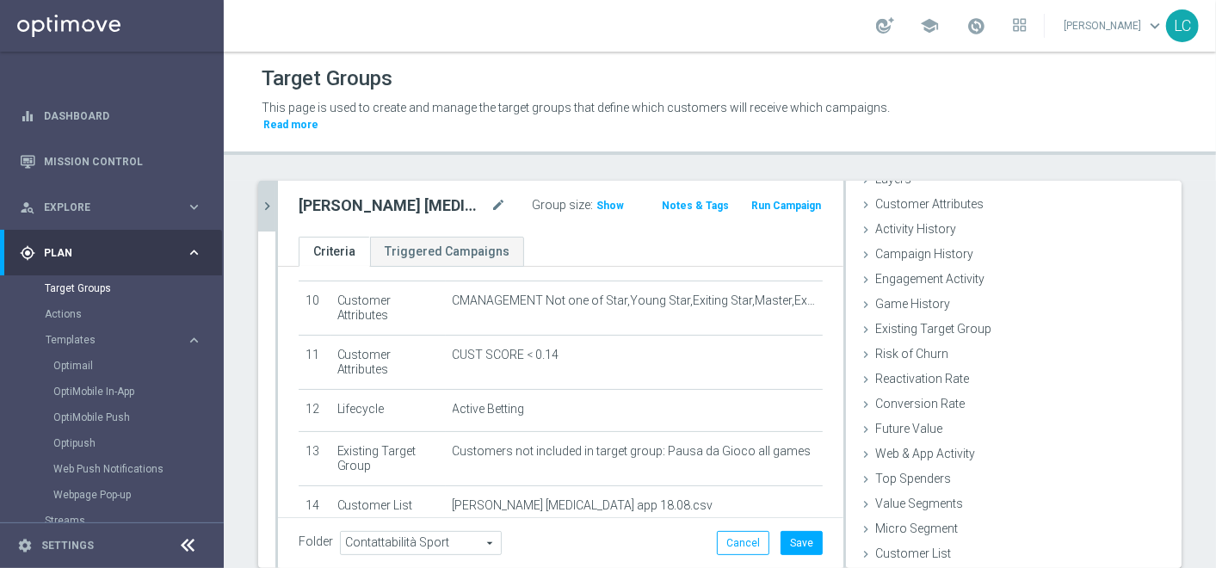
scroll to position [78, 0]
click at [803, 550] on button "Save" at bounding box center [801, 543] width 42 height 24
click at [596, 204] on span "Show" at bounding box center [610, 206] width 28 height 12
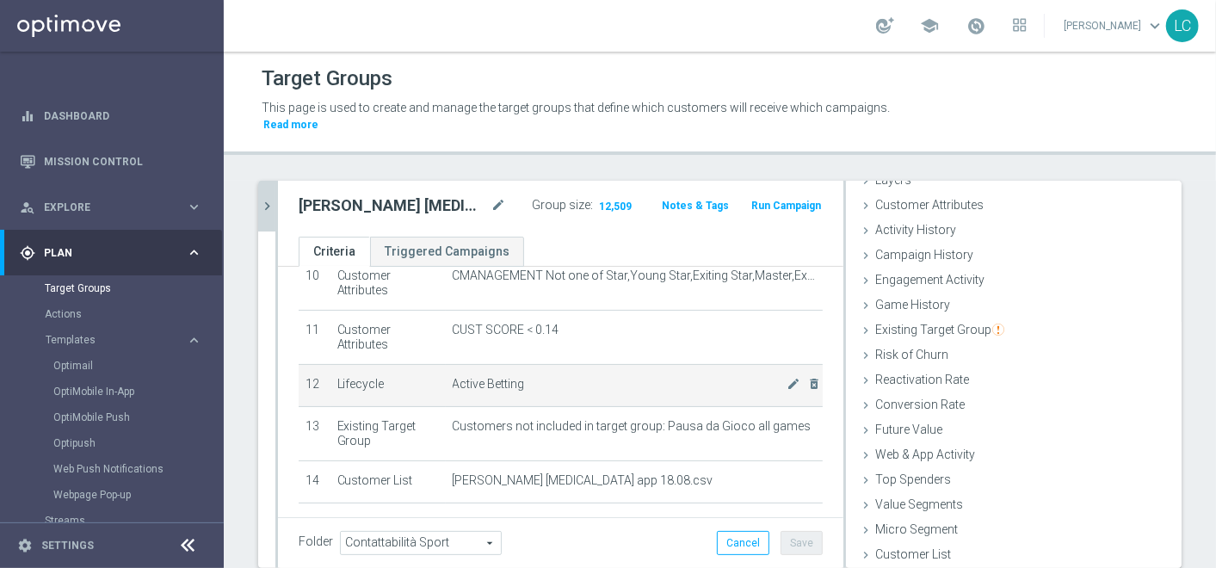
scroll to position [563, 0]
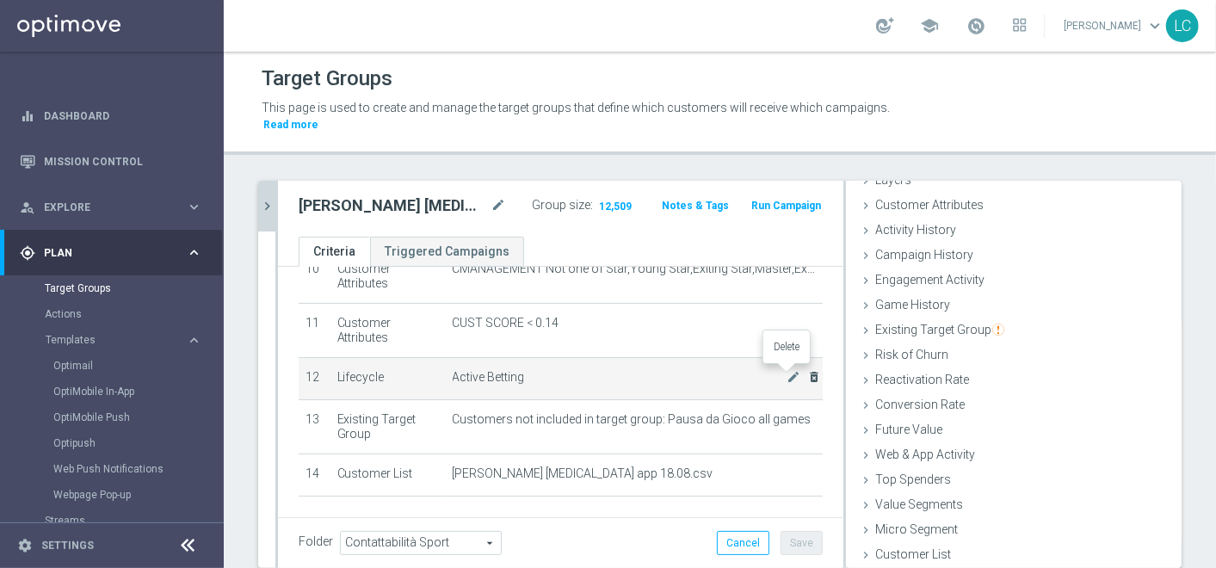
click at [807, 370] on icon "delete_forever" at bounding box center [814, 377] width 14 height 14
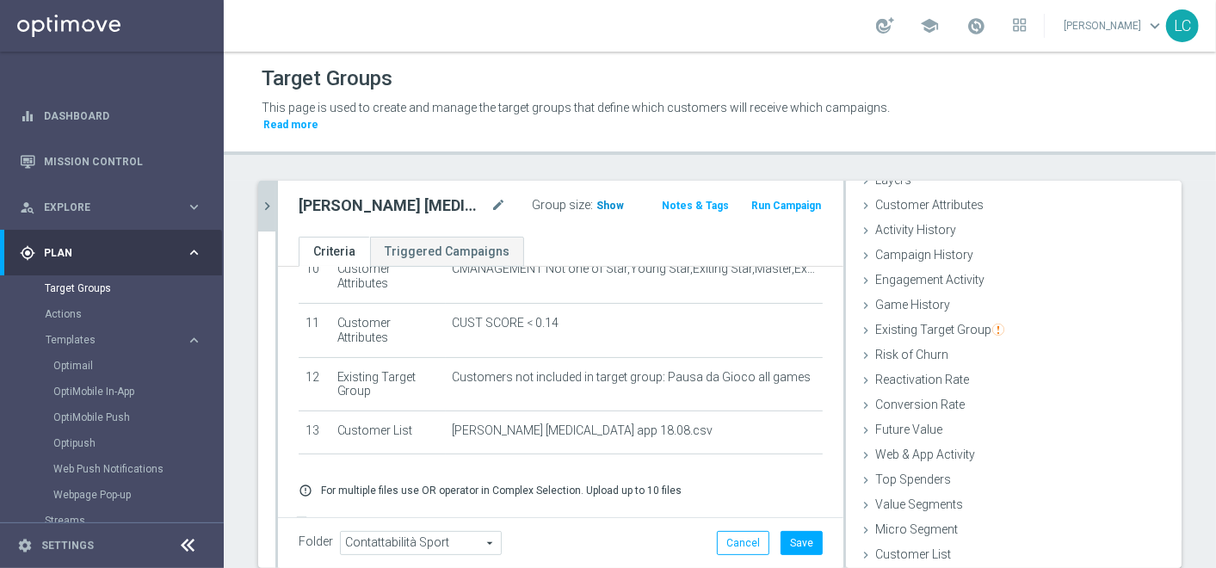
click at [596, 206] on span "Show" at bounding box center [610, 206] width 28 height 12
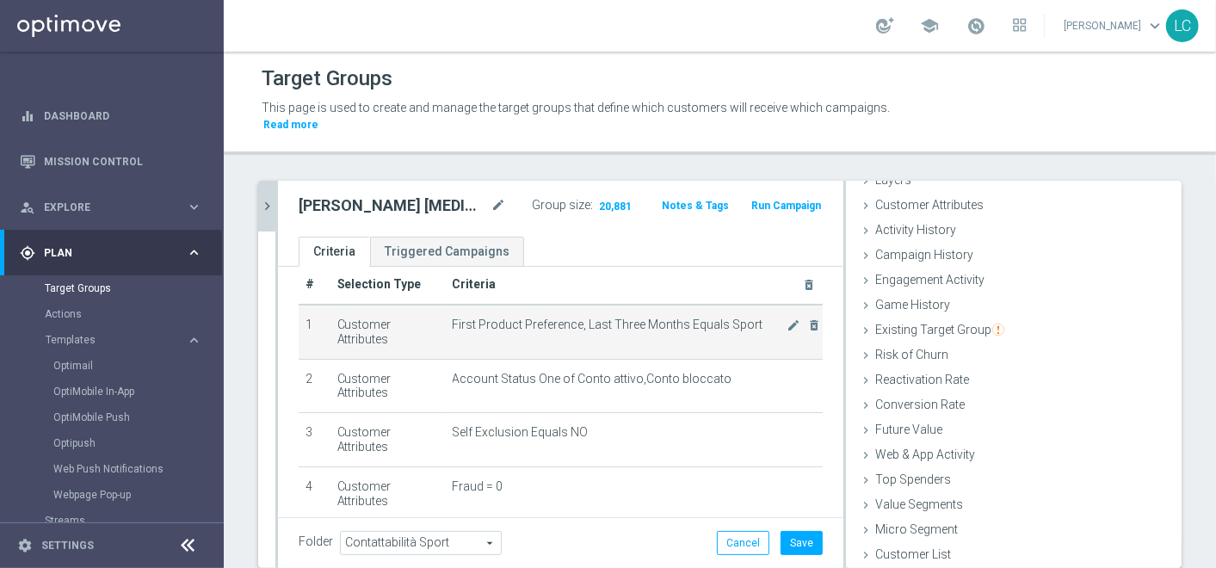
scroll to position [0, 0]
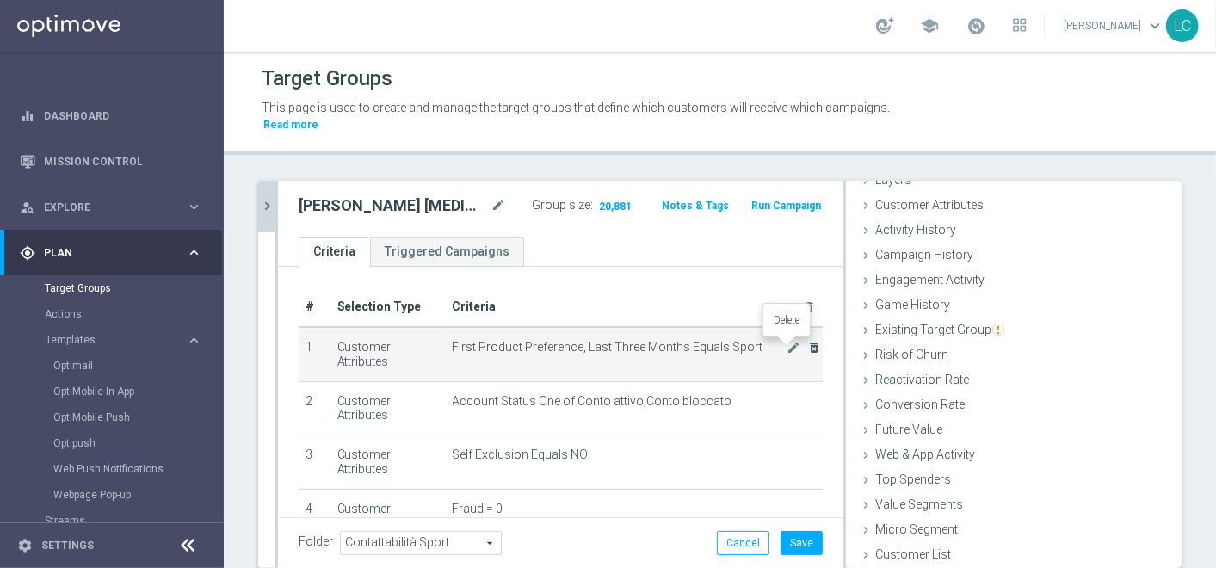
click at [807, 345] on icon "delete_forever" at bounding box center [814, 348] width 14 height 14
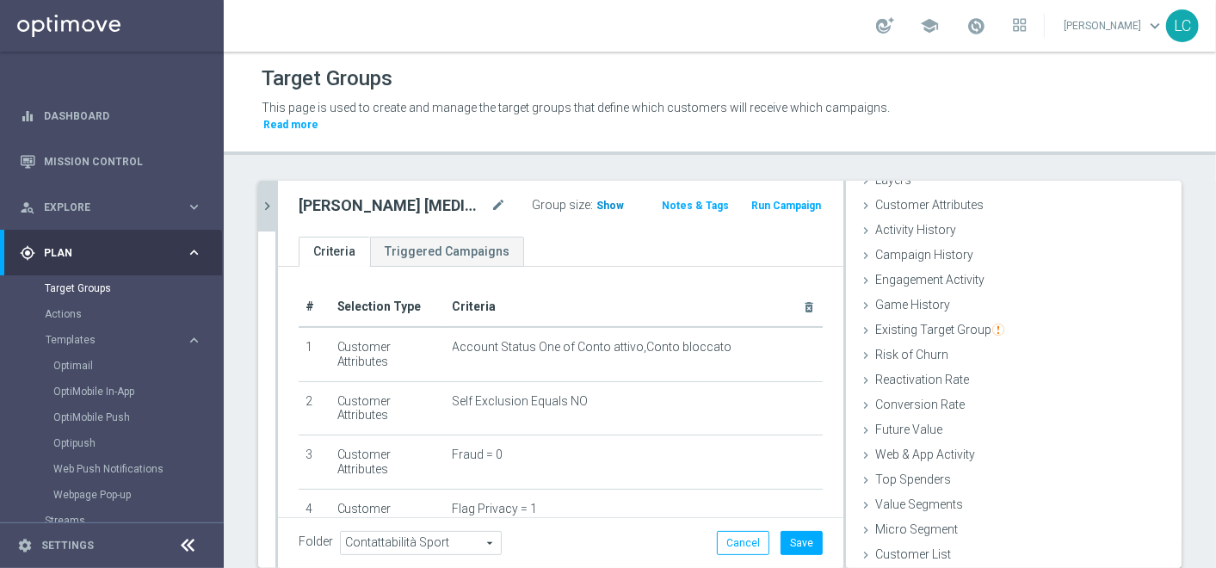
click at [596, 206] on span "Show" at bounding box center [610, 206] width 28 height 12
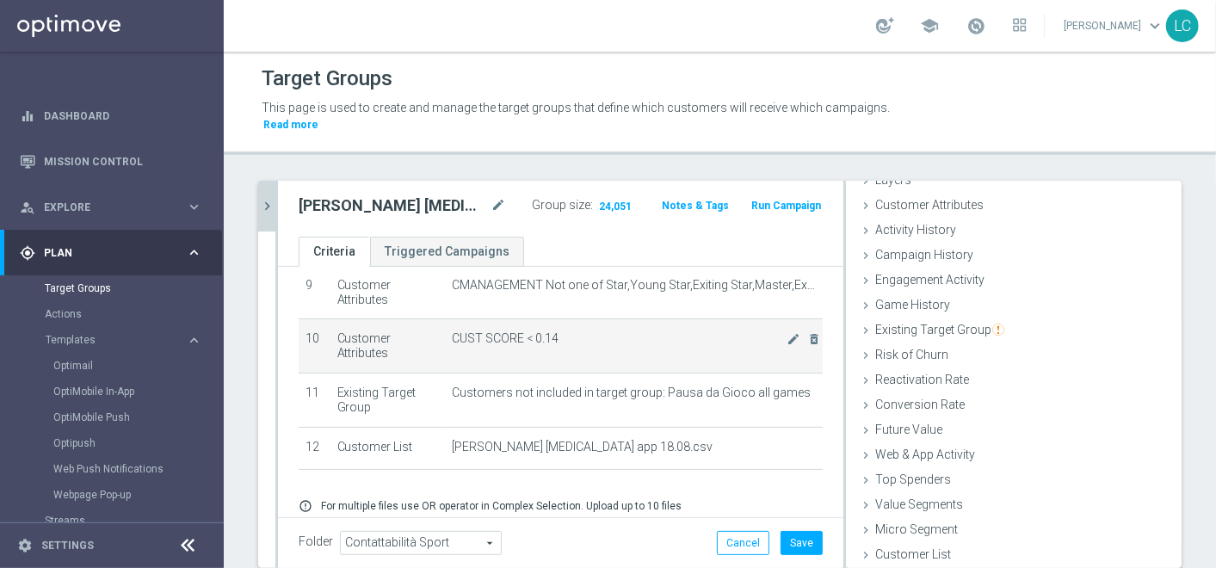
scroll to position [547, 0]
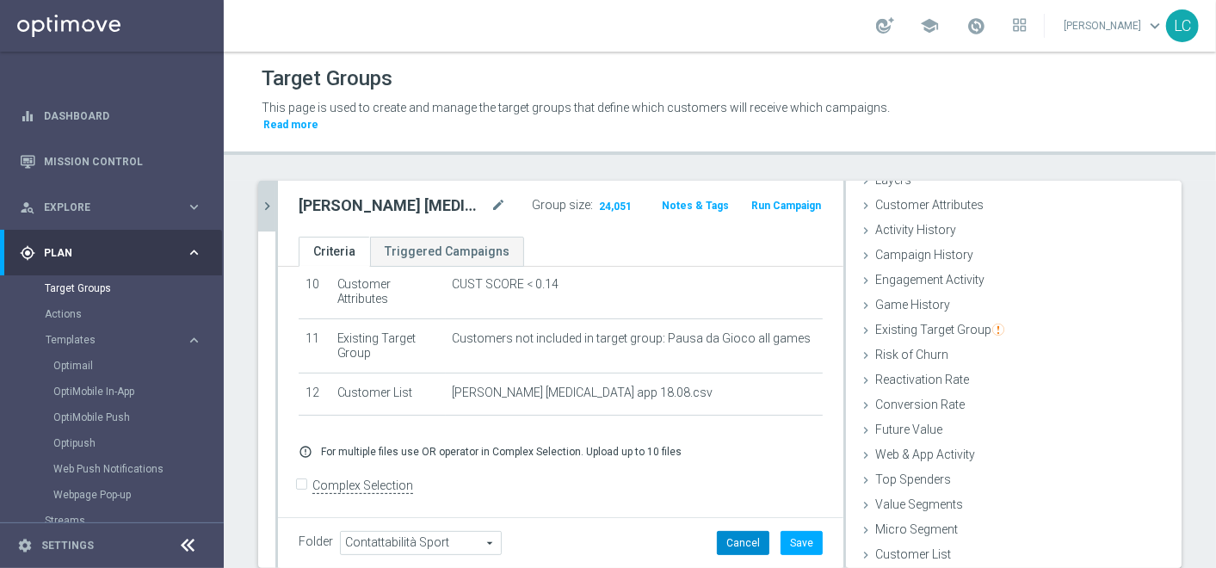
click at [717, 539] on button "Cancel" at bounding box center [743, 543] width 52 height 24
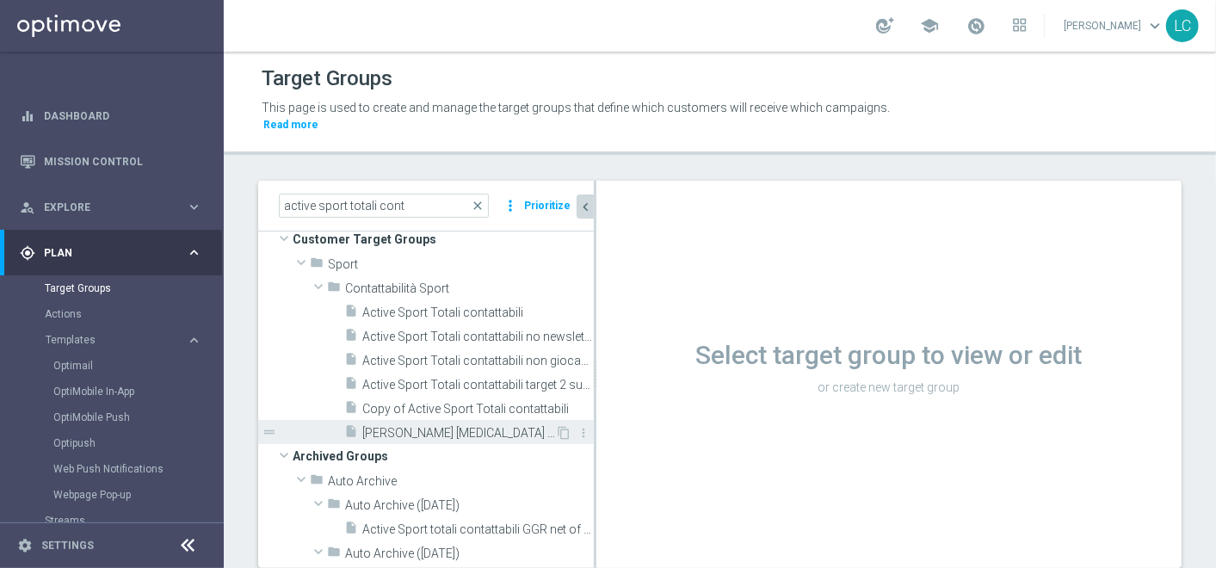
scroll to position [19, 0]
click at [576, 431] on icon "more_vert" at bounding box center [583, 435] width 14 height 14
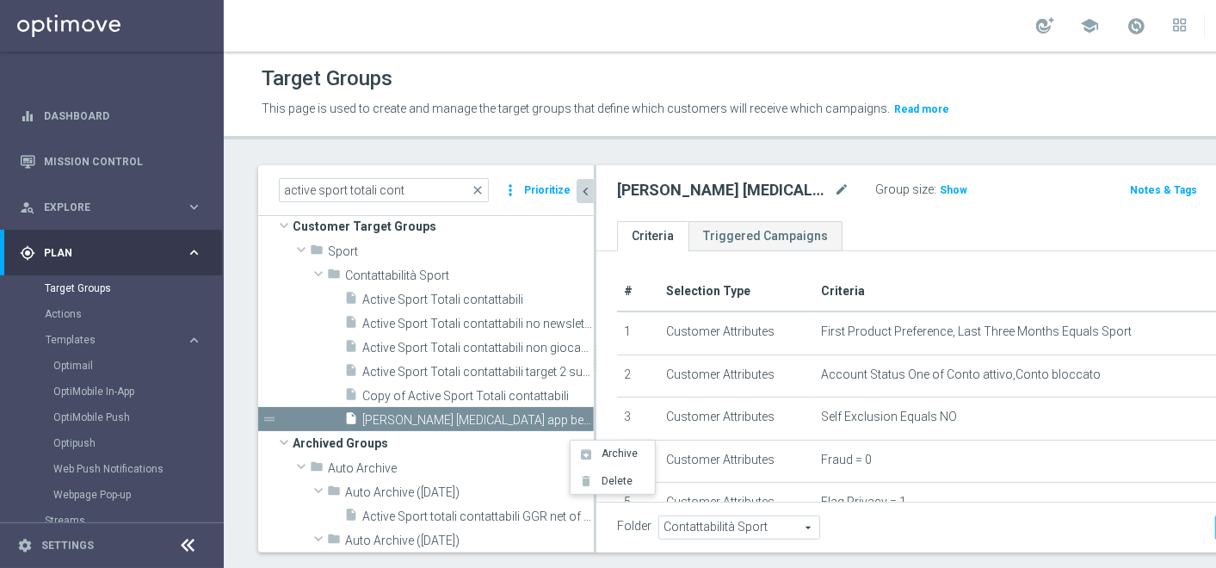
click at [756, 539] on span "Contattabilità Sport" at bounding box center [739, 527] width 160 height 22
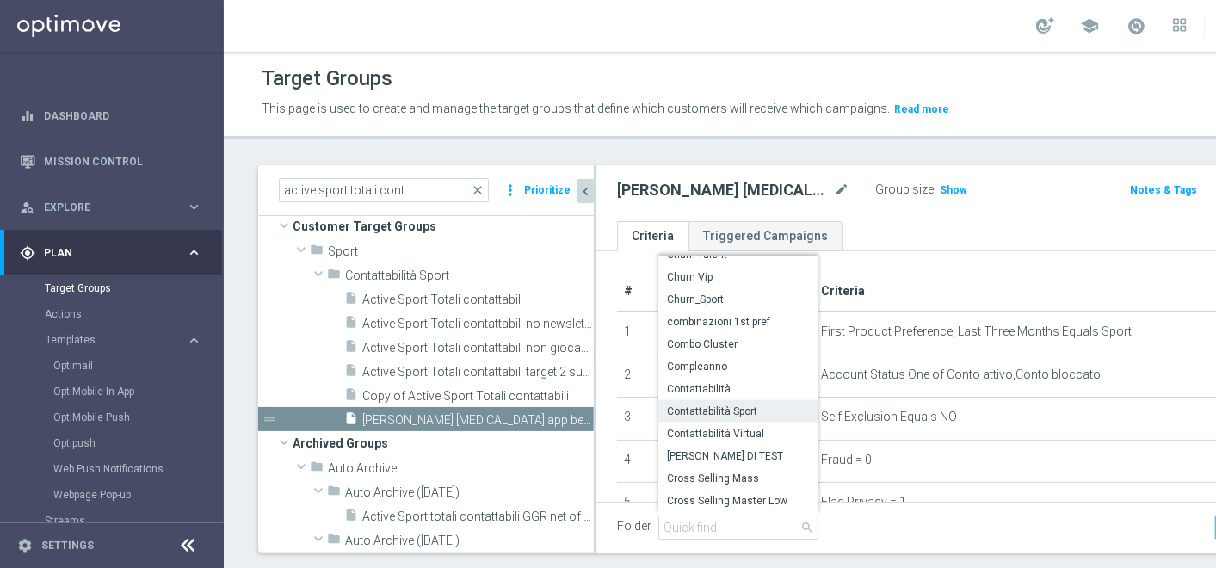
scroll to position [1295, 0]
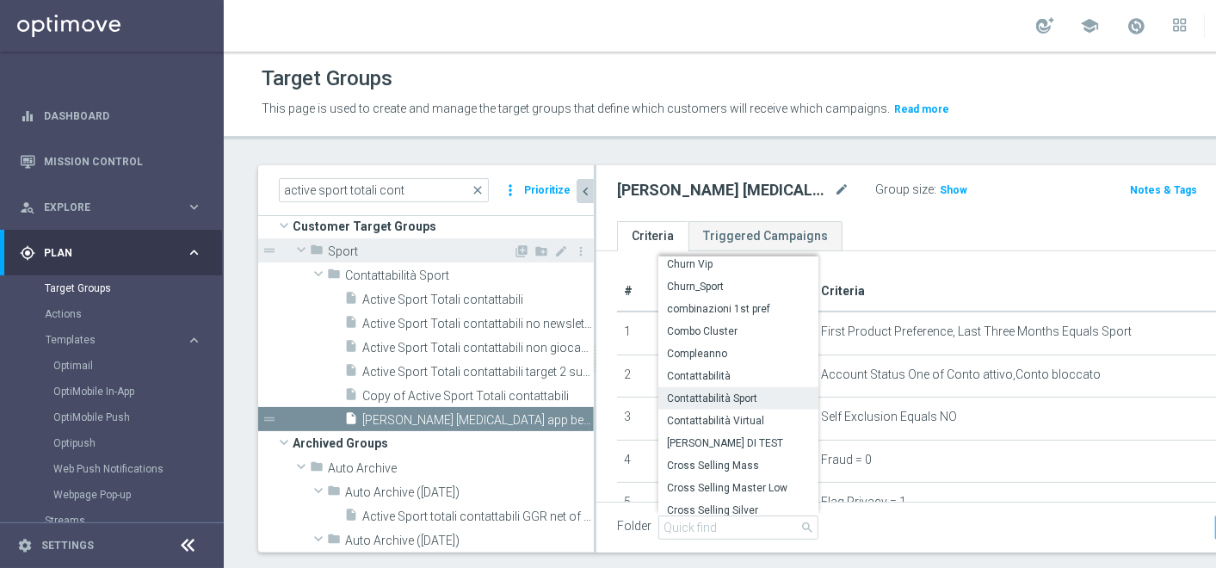
click at [375, 259] on span "Sport" at bounding box center [420, 251] width 185 height 15
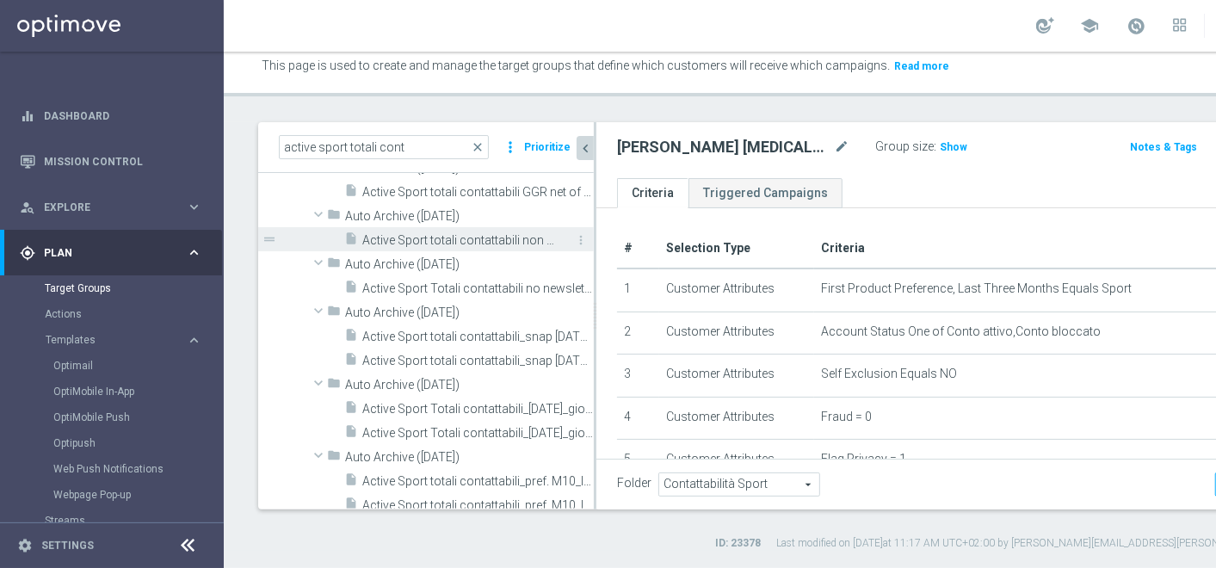
scroll to position [0, 0]
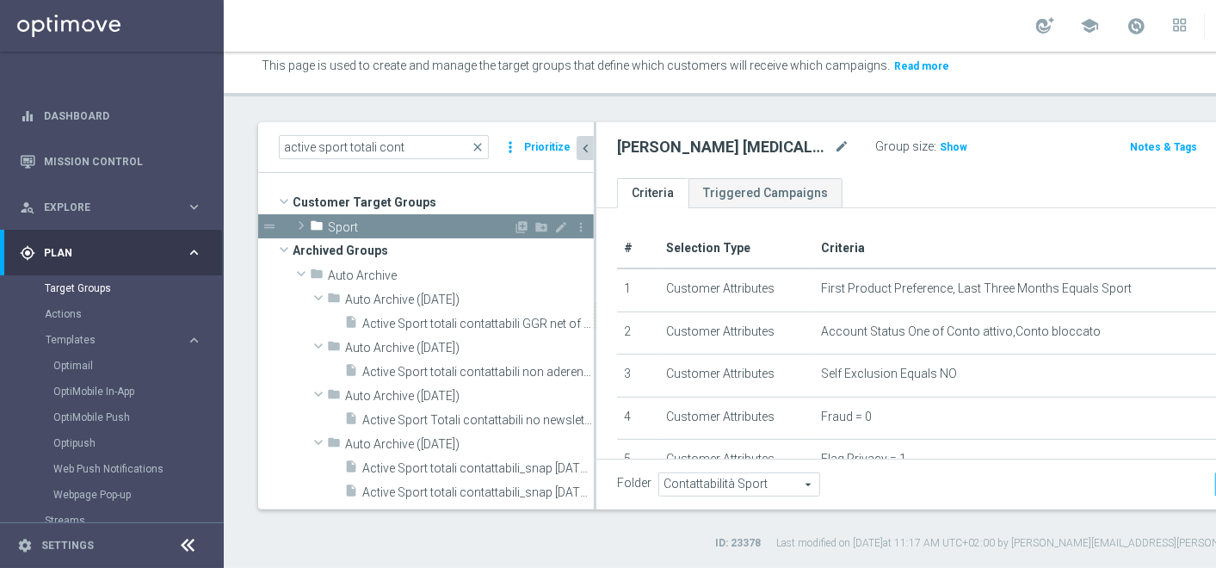
click at [376, 225] on span "Sport" at bounding box center [420, 227] width 185 height 15
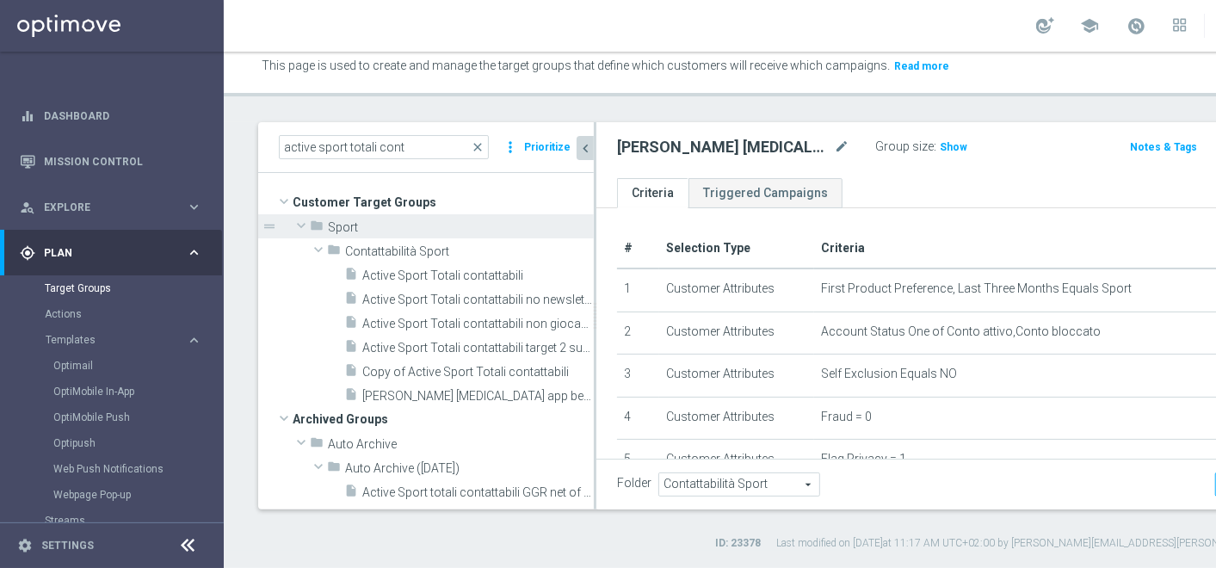
click at [731, 490] on span "Contattabilità Sport" at bounding box center [739, 484] width 160 height 22
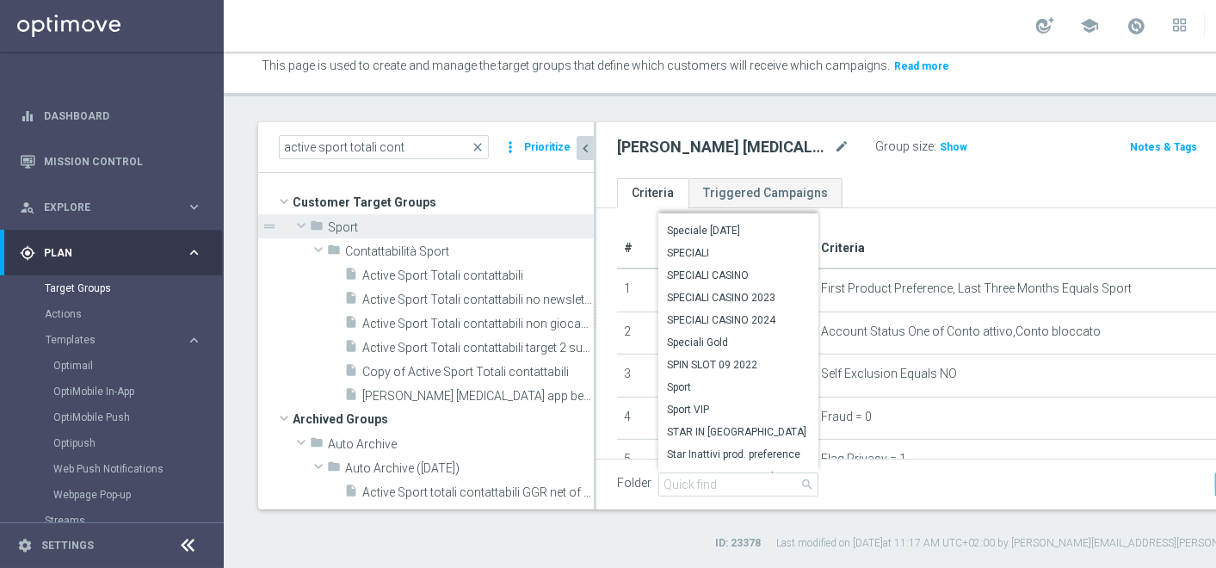
scroll to position [5181, 0]
click at [707, 389] on span "Sport" at bounding box center [738, 385] width 143 height 14
type input "Sport"
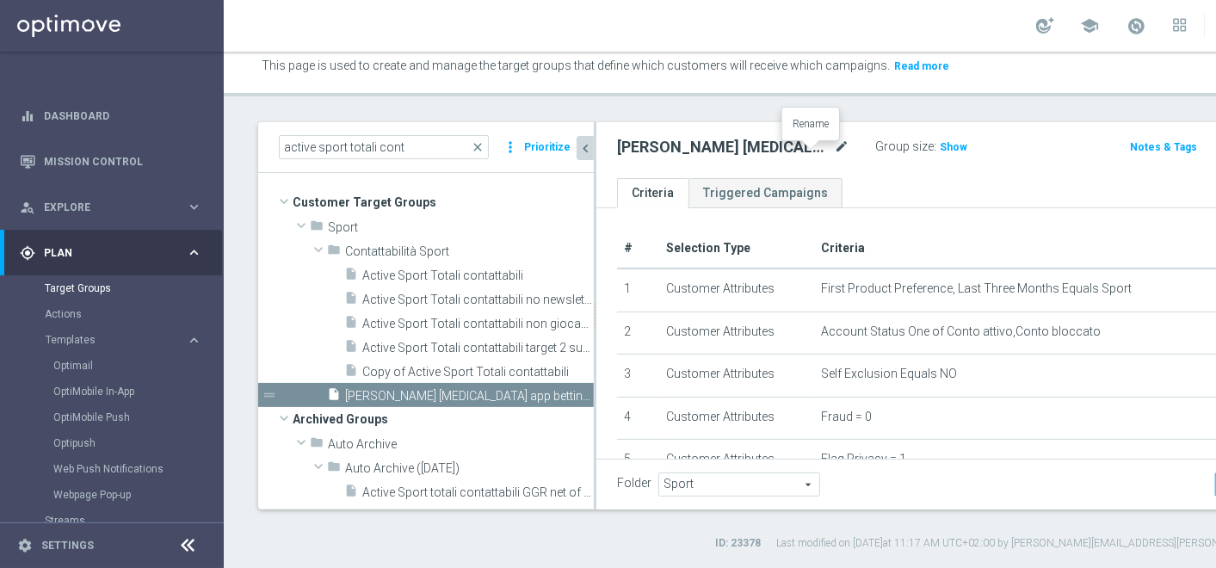
click at [834, 156] on icon "mode_edit" at bounding box center [841, 147] width 15 height 21
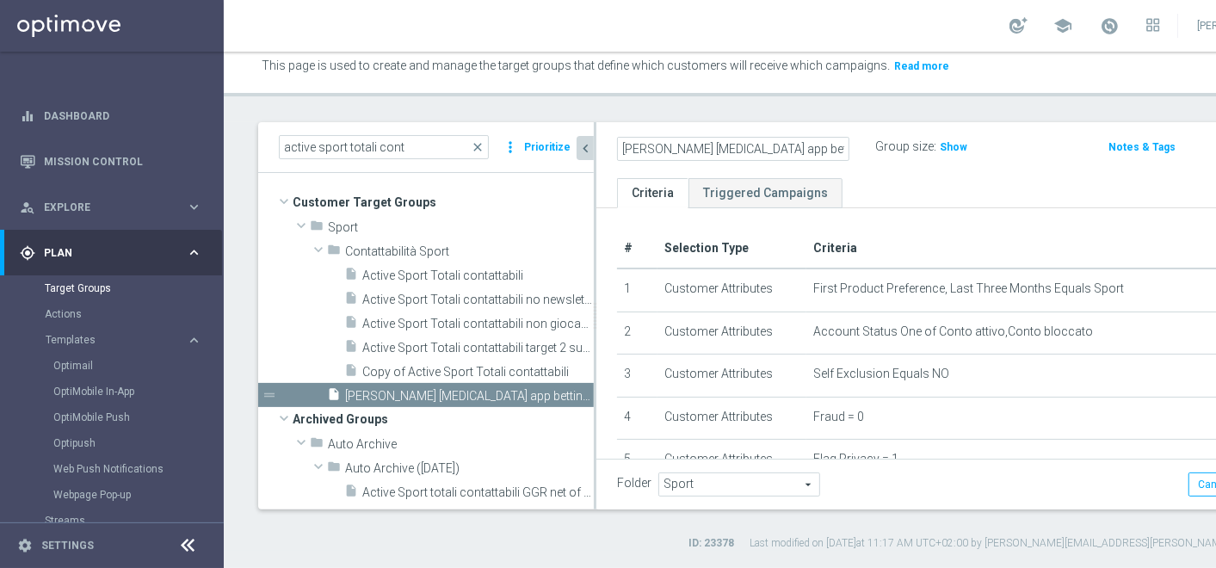
scroll to position [0, 28]
click at [691, 153] on input "recupero consensi app betting 18.08" at bounding box center [733, 149] width 232 height 24
type input "recupero consensi talent app betting 18.08"
click at [925, 156] on div "Group size : Show" at bounding box center [961, 145] width 172 height 21
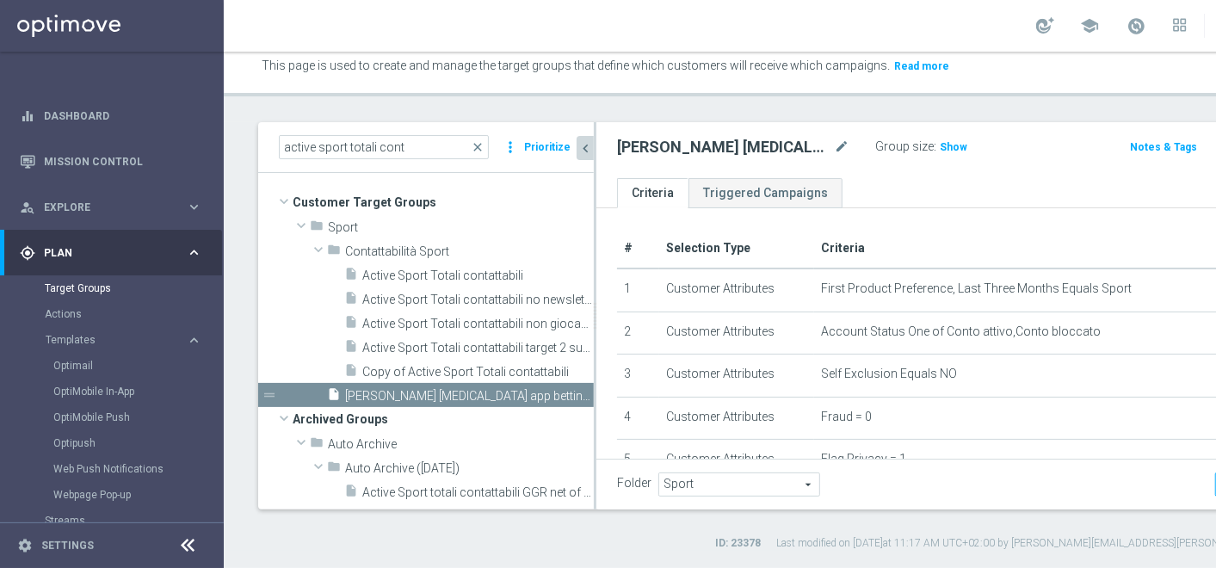
click at [939, 152] on span "Show" at bounding box center [953, 147] width 28 height 12
click at [757, 108] on div "Target Groups This page is used to create and manage the target groups that def…" at bounding box center [800, 310] width 1152 height 516
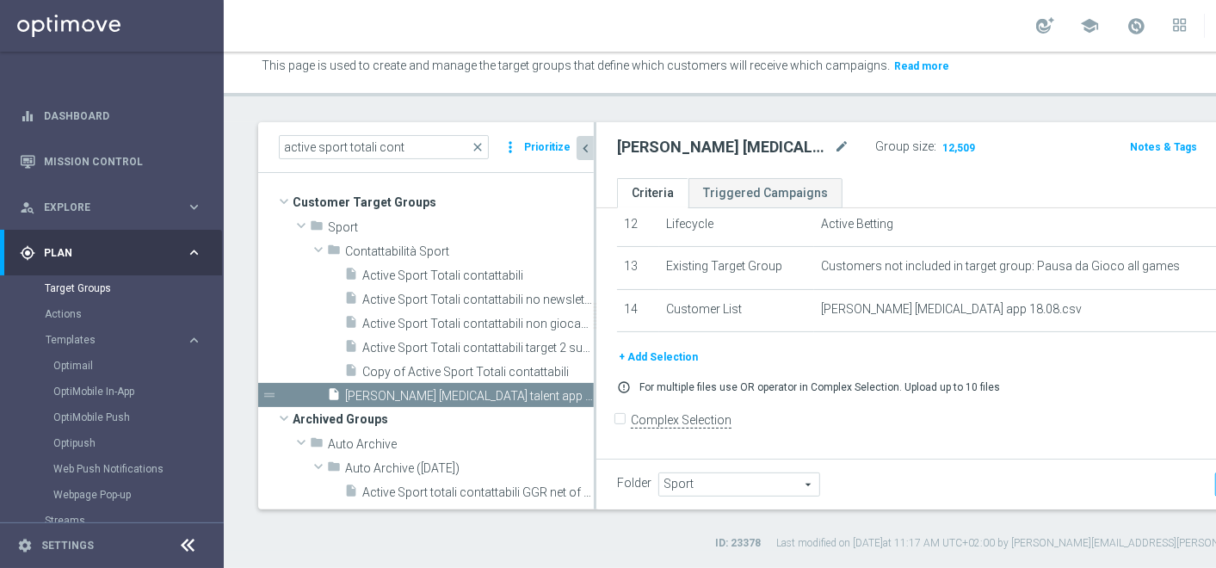
scroll to position [565, 0]
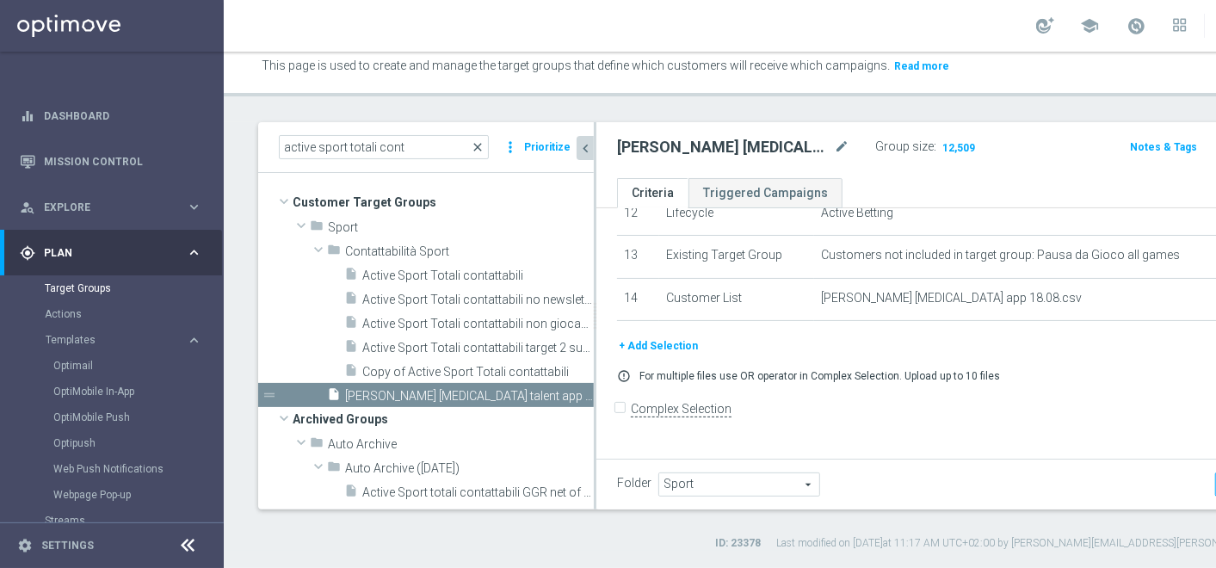
click at [484, 152] on span "close" at bounding box center [478, 147] width 14 height 14
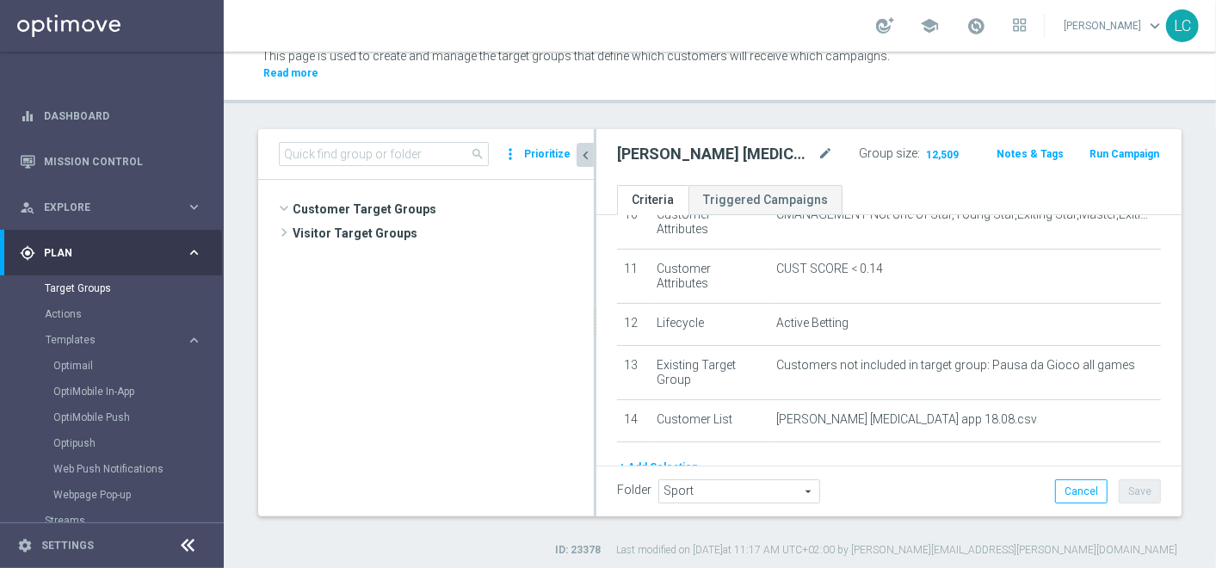
scroll to position [1486, 0]
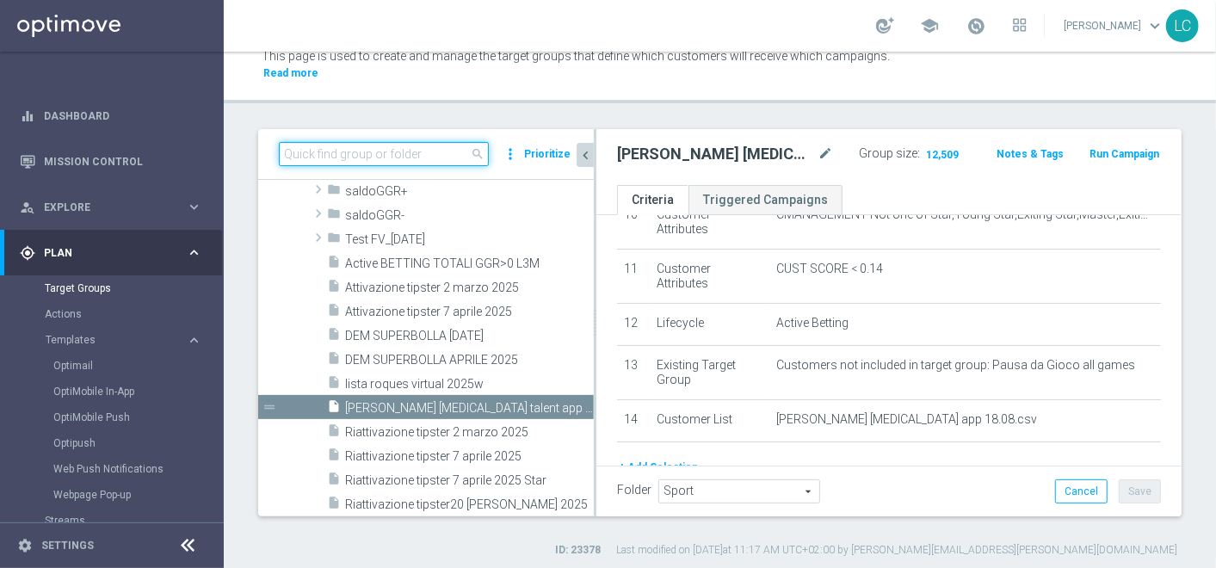
click at [401, 153] on input at bounding box center [384, 154] width 210 height 24
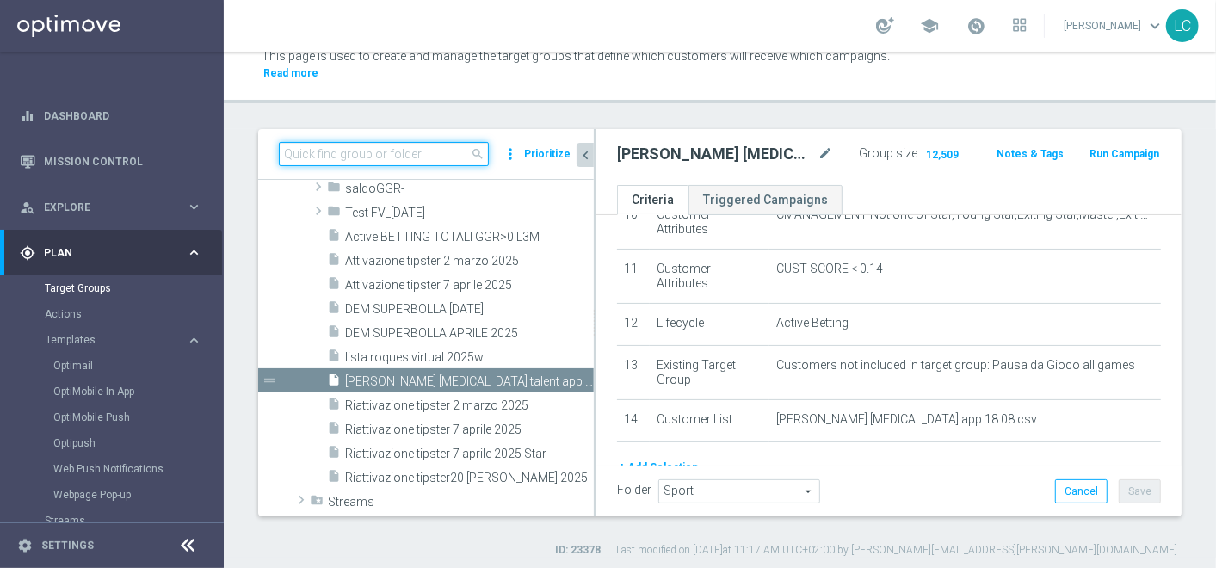
scroll to position [1510, 0]
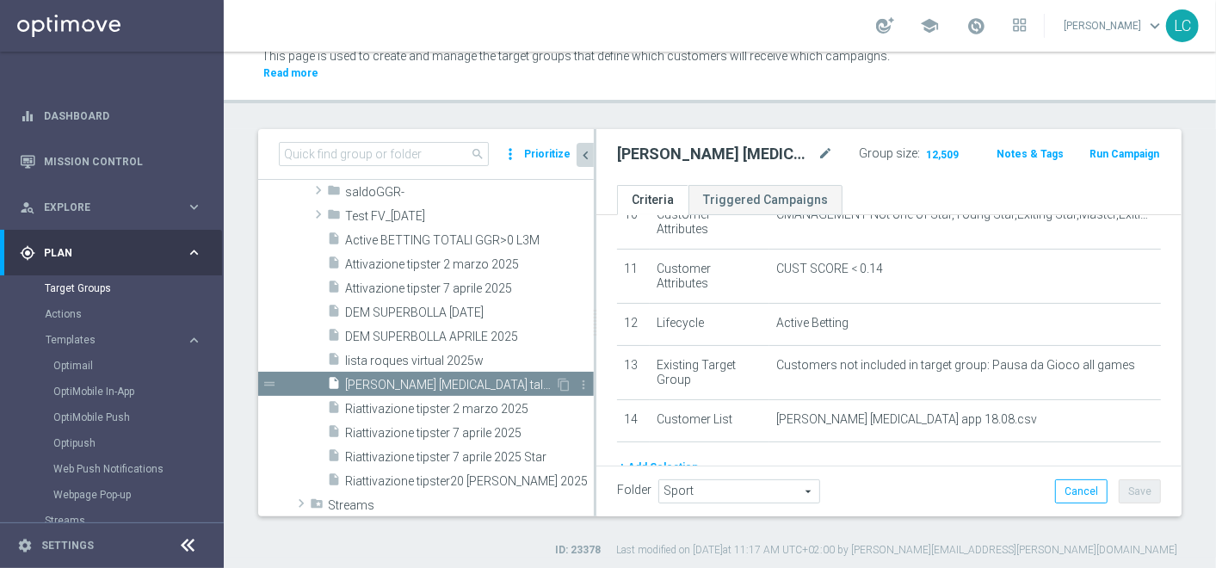
click at [419, 385] on span "recupero consensi talent app betting 18.08" at bounding box center [450, 385] width 210 height 15
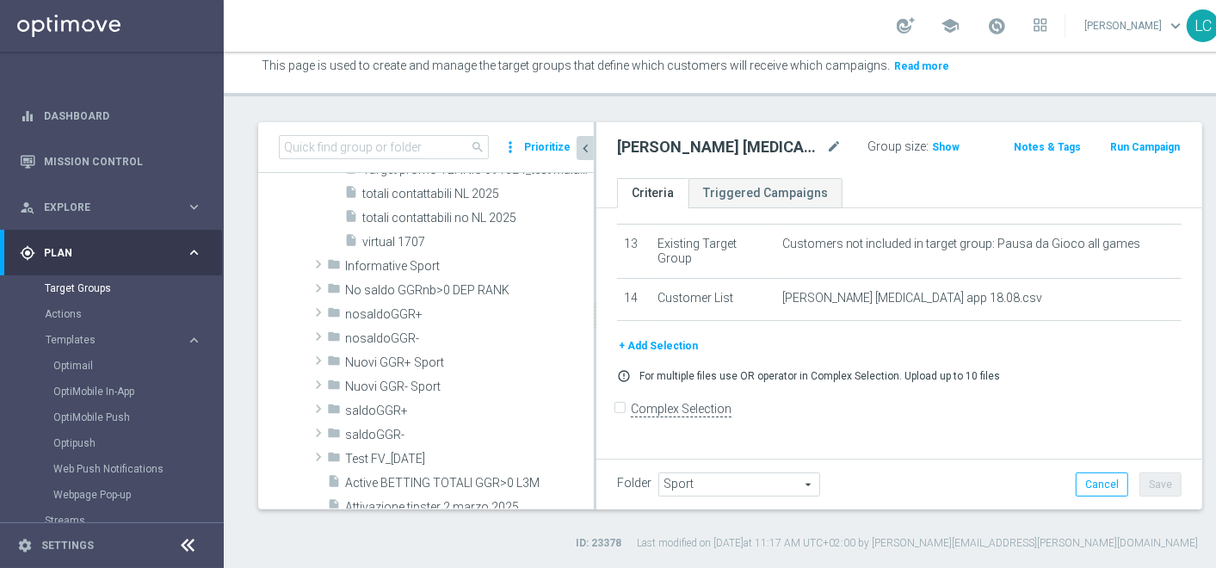
scroll to position [1283, 0]
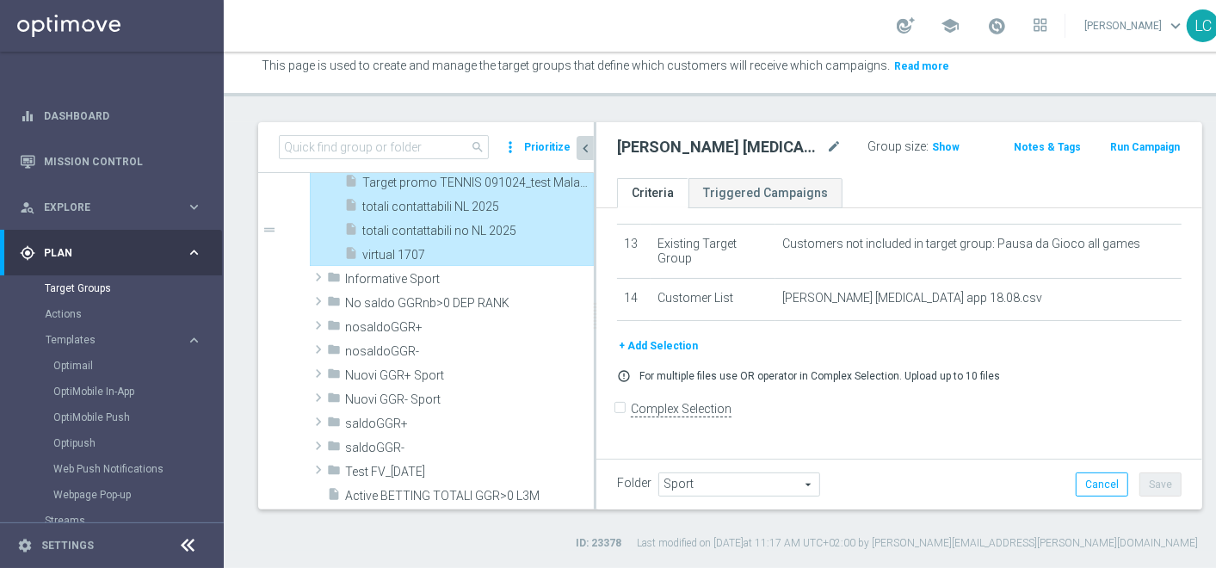
type input "Contattabilità Sport"
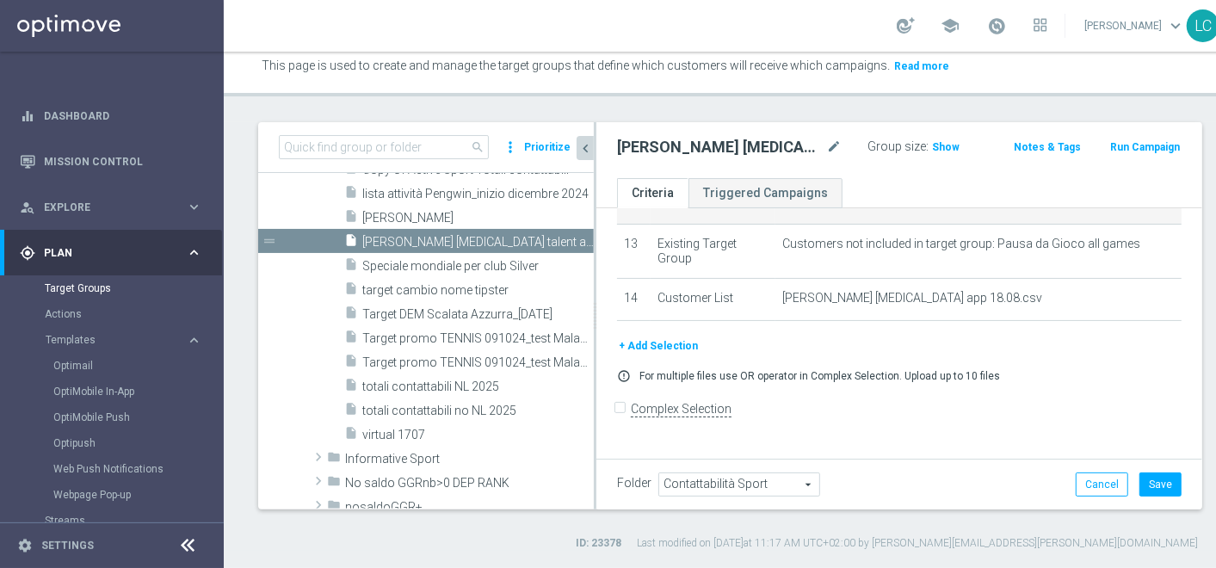
scroll to position [1139, 0]
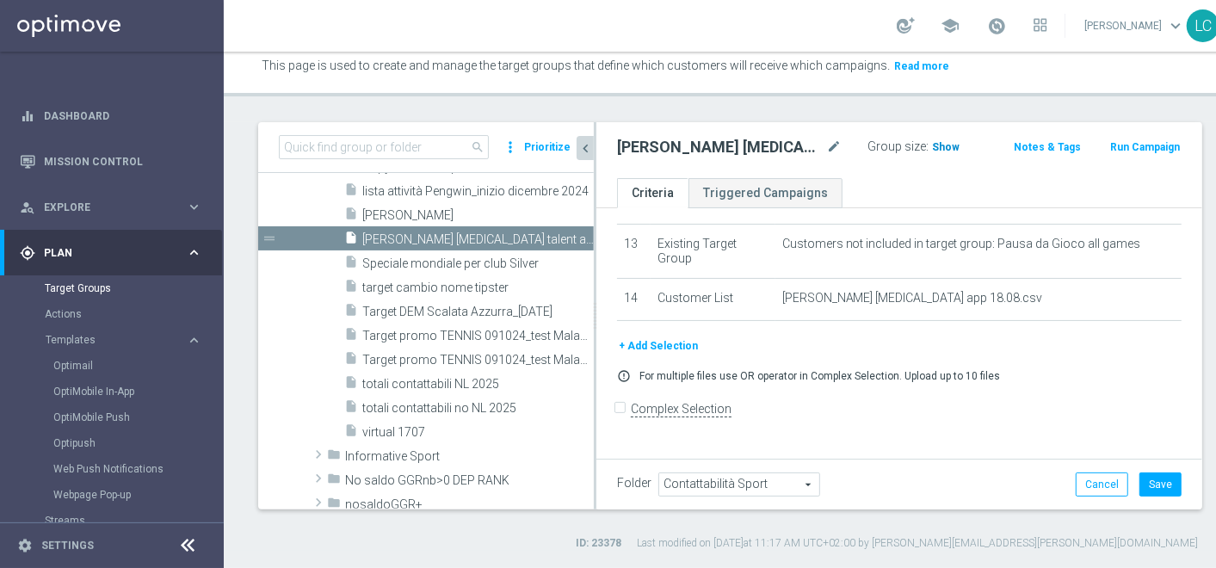
click at [932, 147] on span "Show" at bounding box center [946, 147] width 28 height 12
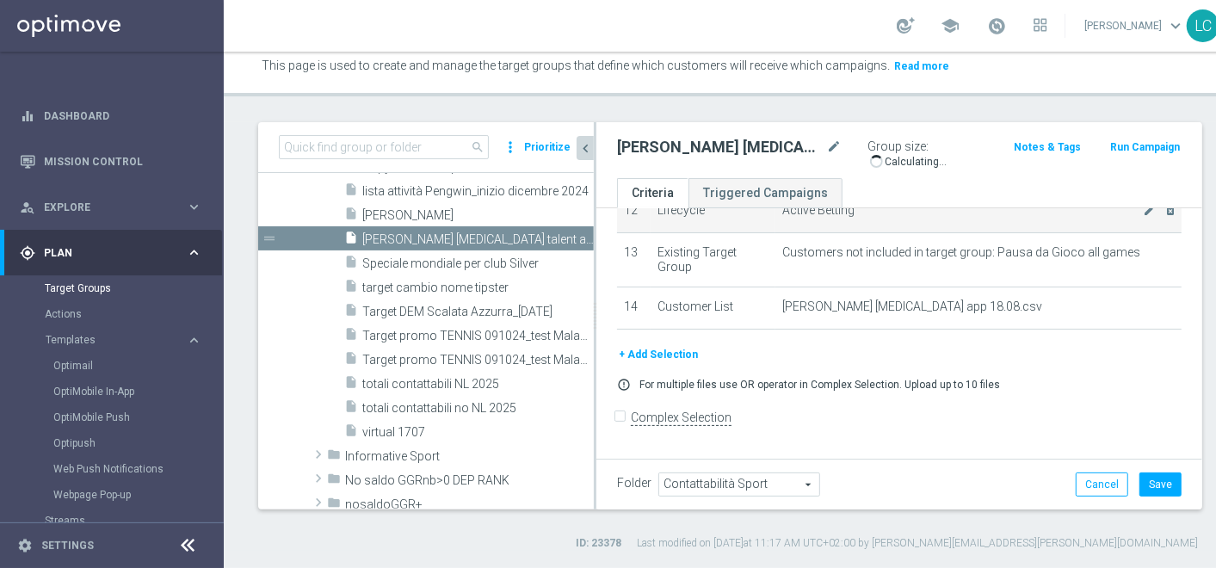
scroll to position [548, 0]
click at [1163, 217] on icon "delete_forever" at bounding box center [1170, 210] width 14 height 14
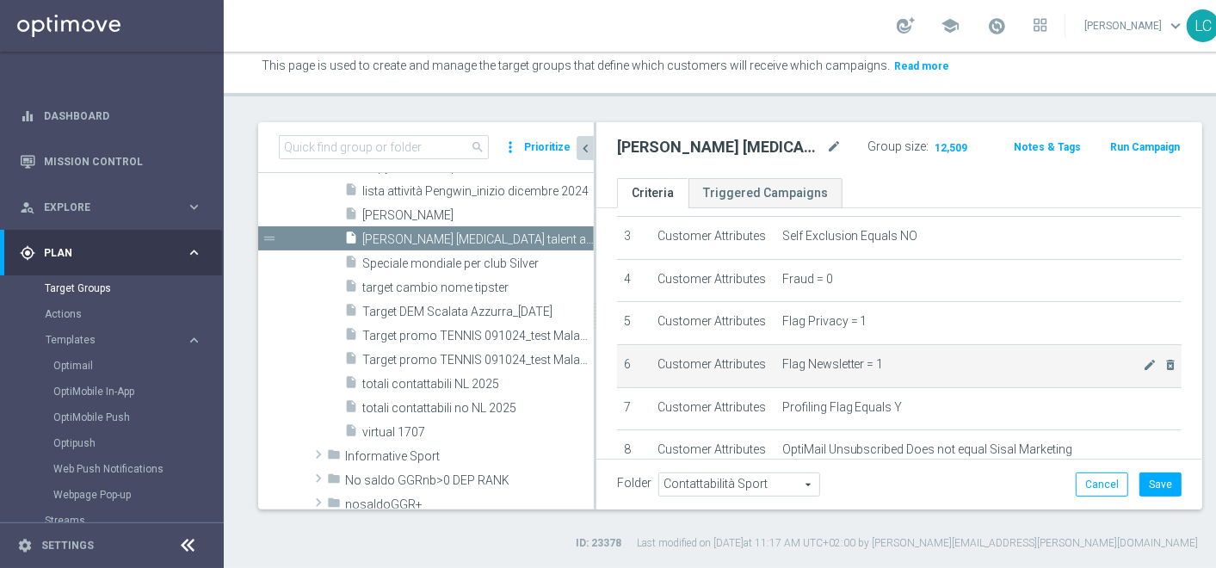
scroll to position [0, 0]
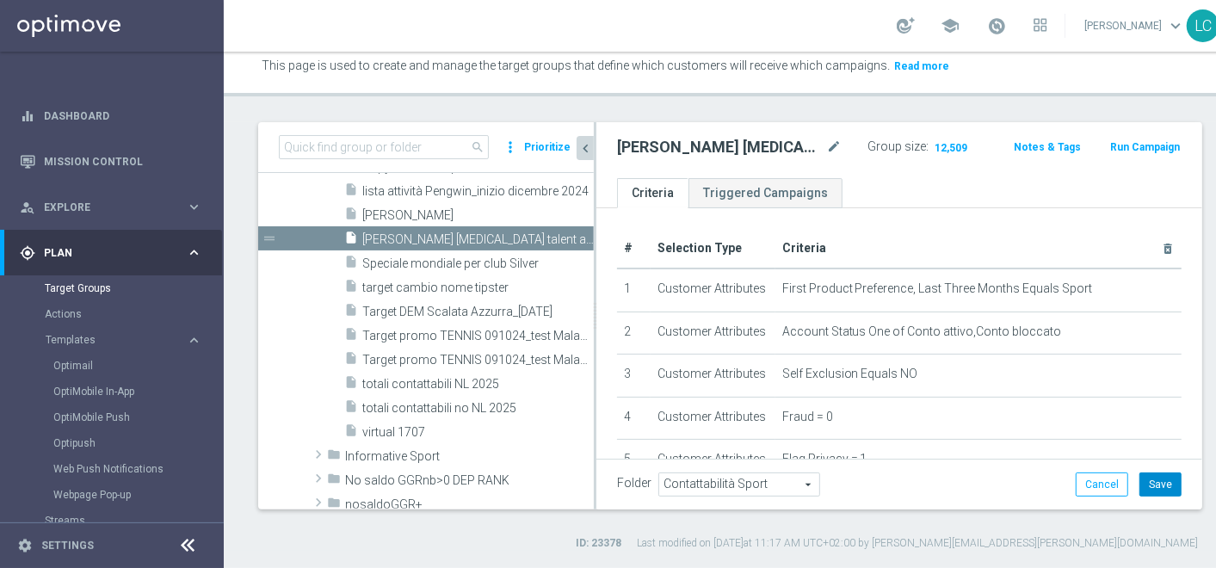
click at [1139, 478] on button "Save" at bounding box center [1160, 484] width 42 height 24
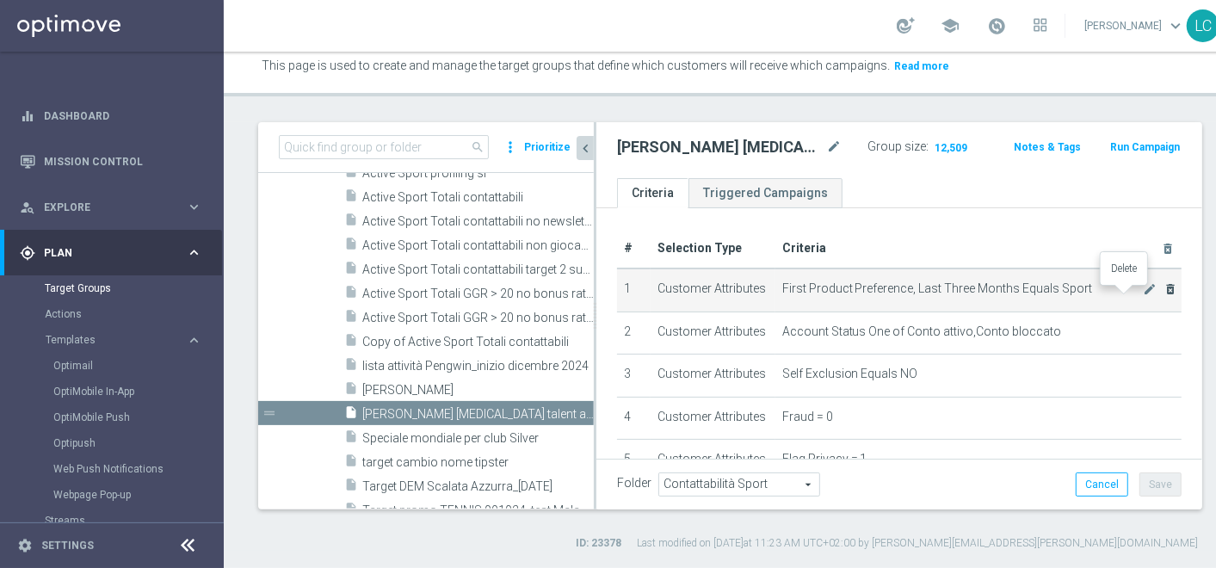
click at [1163, 287] on icon "delete_forever" at bounding box center [1170, 289] width 14 height 14
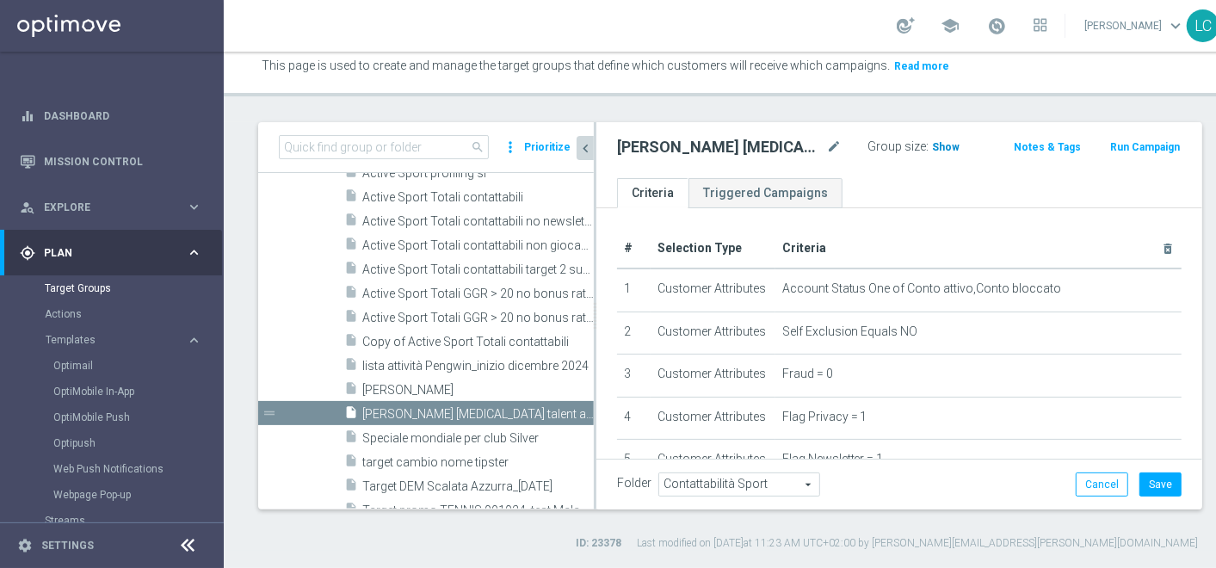
click at [932, 153] on span "Show" at bounding box center [946, 147] width 28 height 12
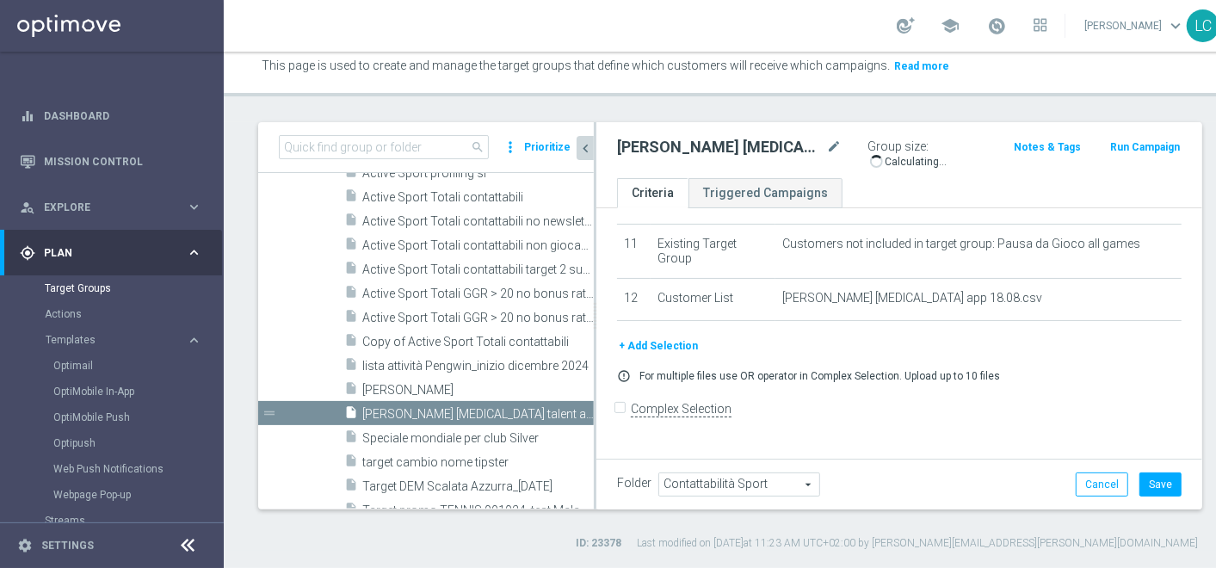
scroll to position [544, 0]
click at [1075, 493] on button "Cancel" at bounding box center [1101, 484] width 52 height 24
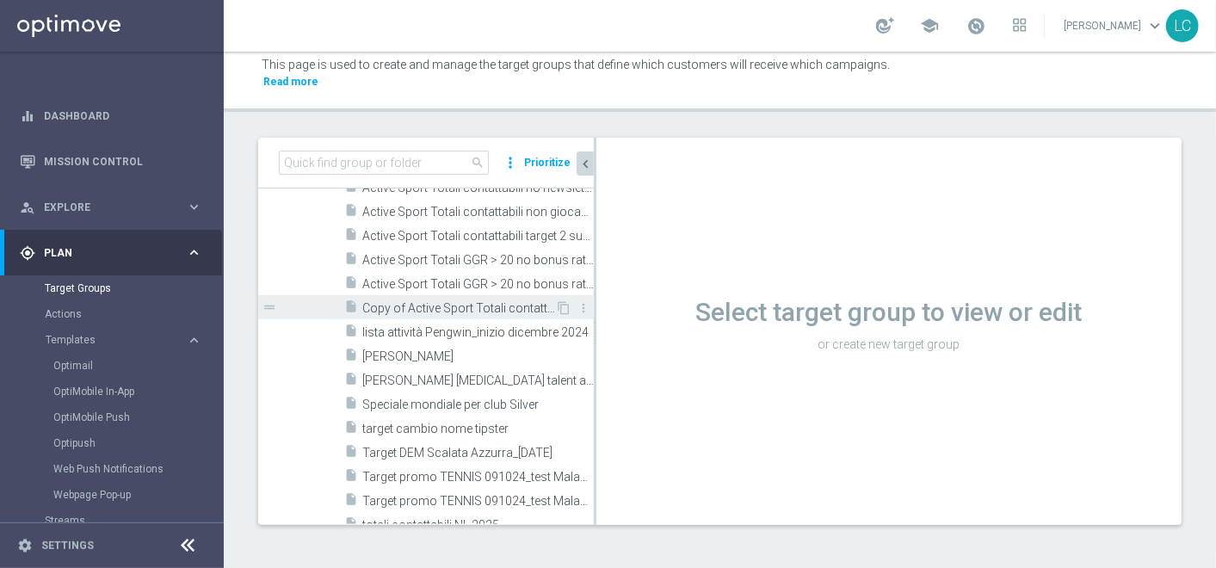
scroll to position [1031, 0]
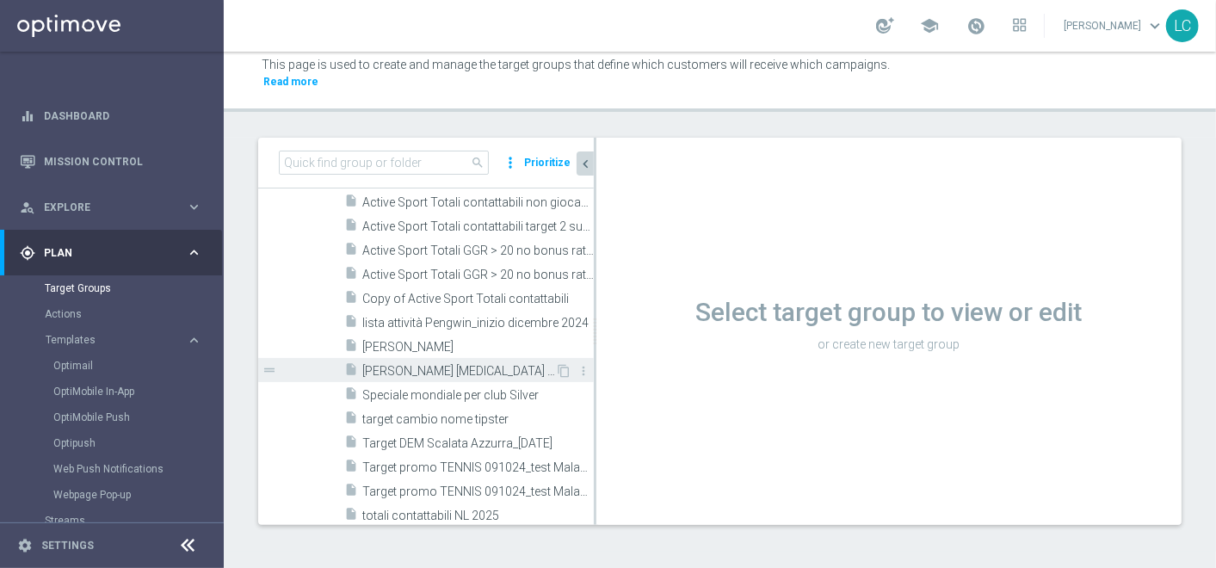
click at [441, 364] on span "recupero consensi talent app betting 18.08" at bounding box center [458, 371] width 193 height 15
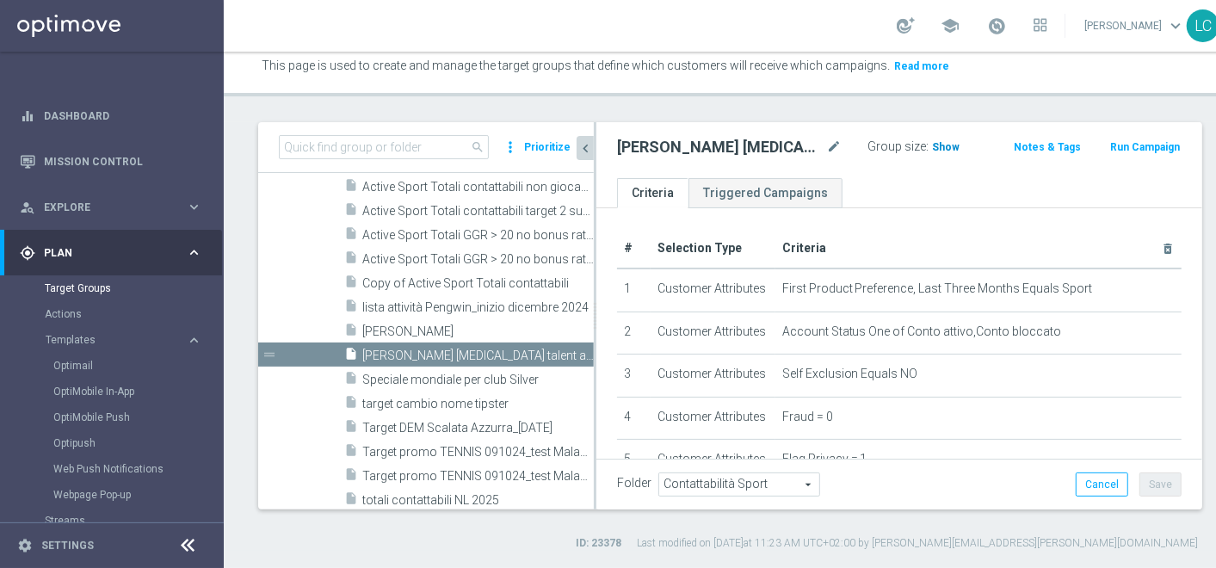
click at [932, 153] on span "Show" at bounding box center [946, 147] width 28 height 12
click at [363, 159] on input at bounding box center [384, 147] width 210 height 24
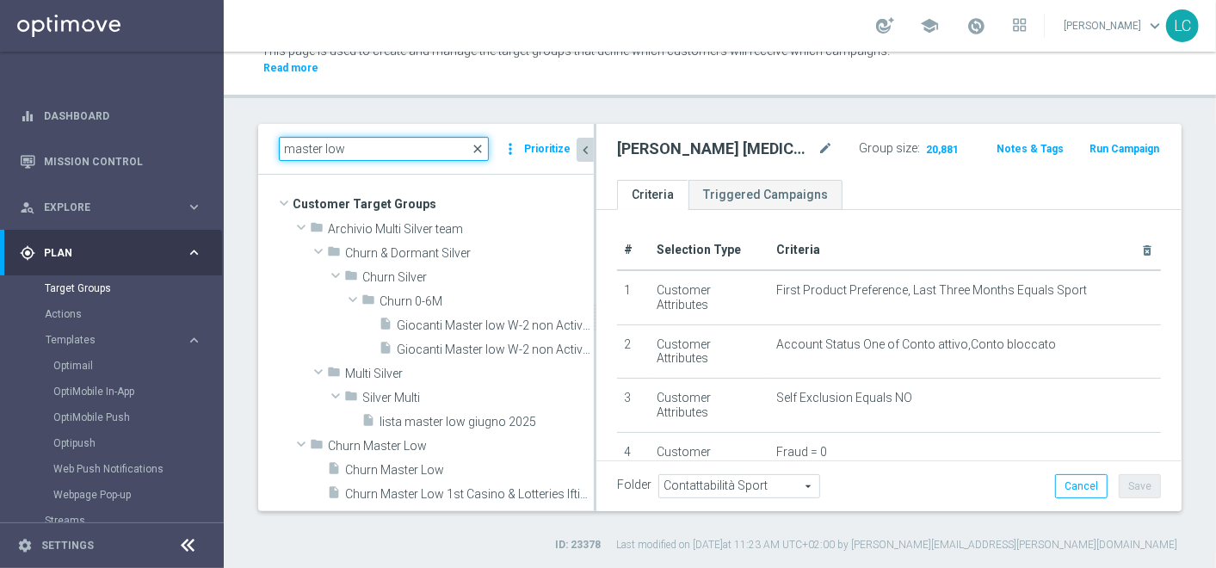
type input "master low"
click at [482, 147] on span "close" at bounding box center [478, 149] width 14 height 14
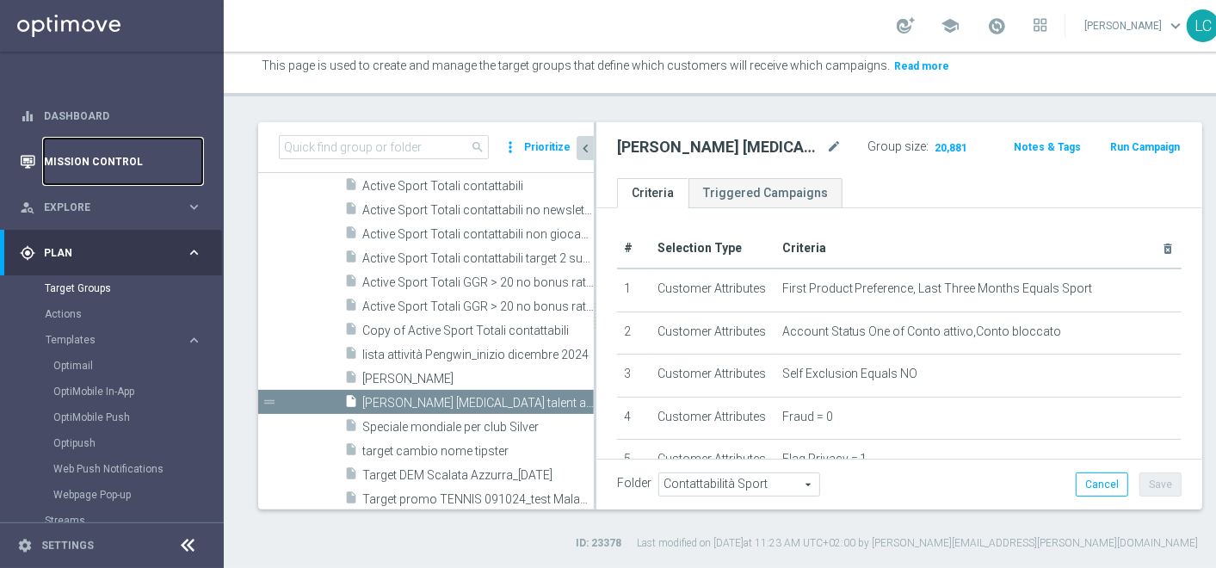
click at [88, 157] on link "Mission Control" at bounding box center [123, 161] width 158 height 46
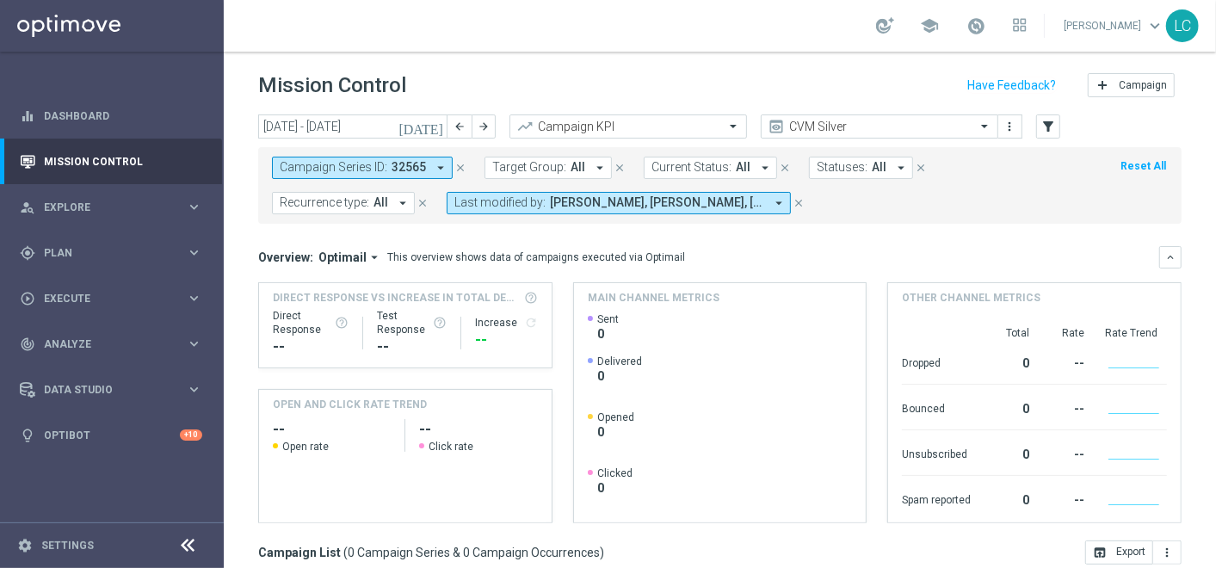
click at [456, 162] on icon "close" at bounding box center [460, 168] width 12 height 12
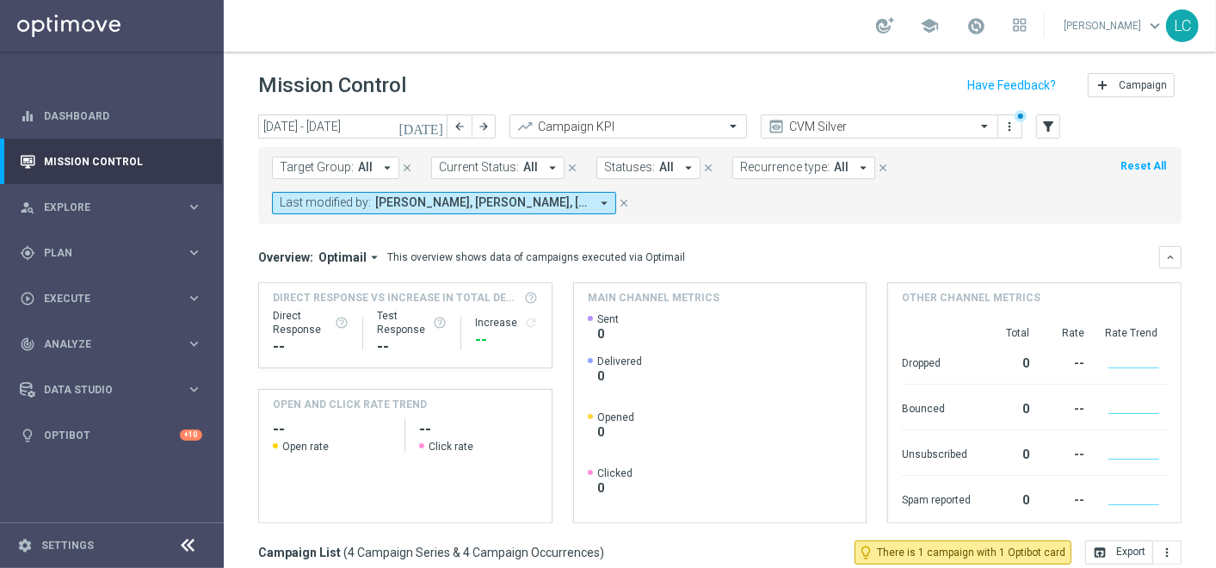
click at [563, 208] on span "Andrea Pierno, Francesca Mascarucci, Lorenzo Carlevale, Marco Cesco, Martina Tr…" at bounding box center [482, 202] width 214 height 15
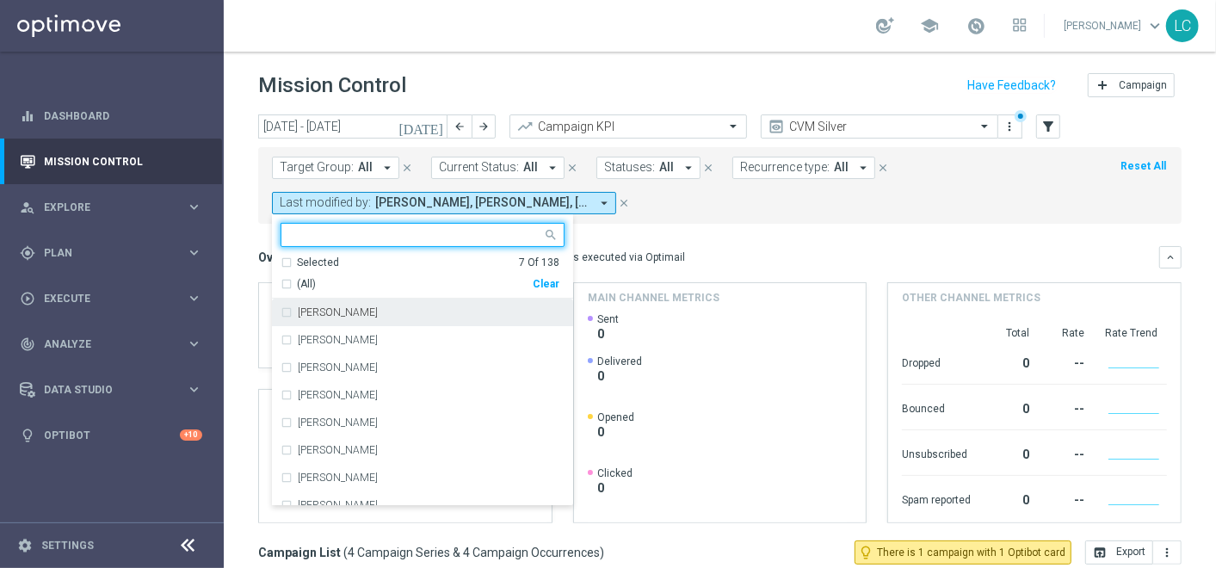
click at [275, 262] on div "Selected 7 Of 138 (All) Clear" at bounding box center [422, 277] width 301 height 44
click at [286, 260] on div "Selected 7 Of 138" at bounding box center [419, 262] width 279 height 15
click at [294, 317] on div "Andrea Pierno" at bounding box center [422, 313] width 284 height 28
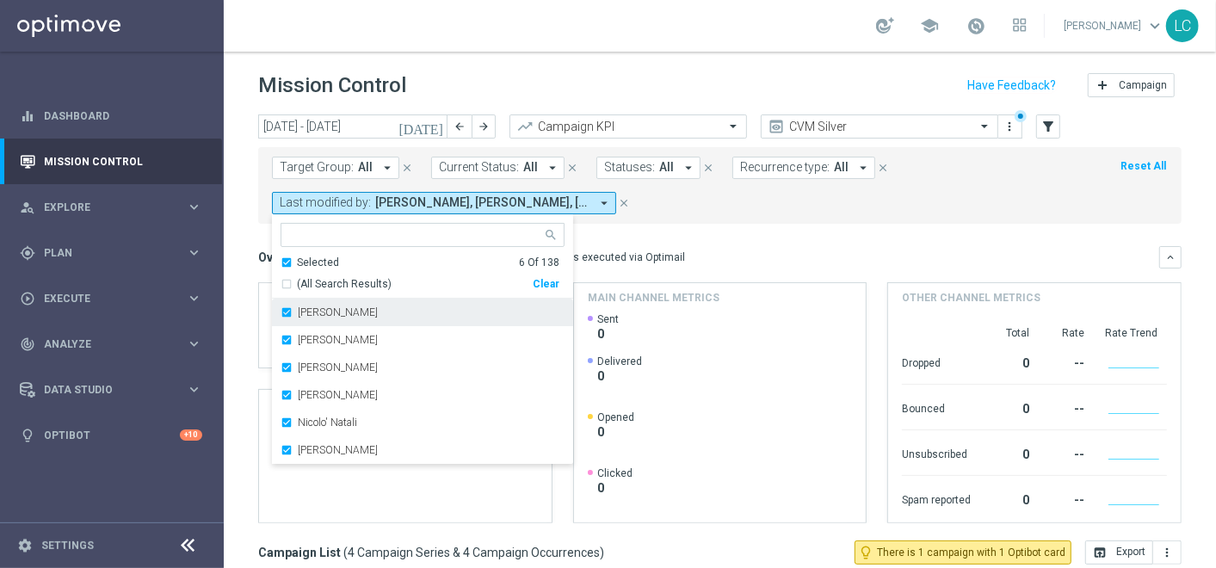
click at [298, 314] on label "Francesca Mascarucci" at bounding box center [338, 312] width 80 height 10
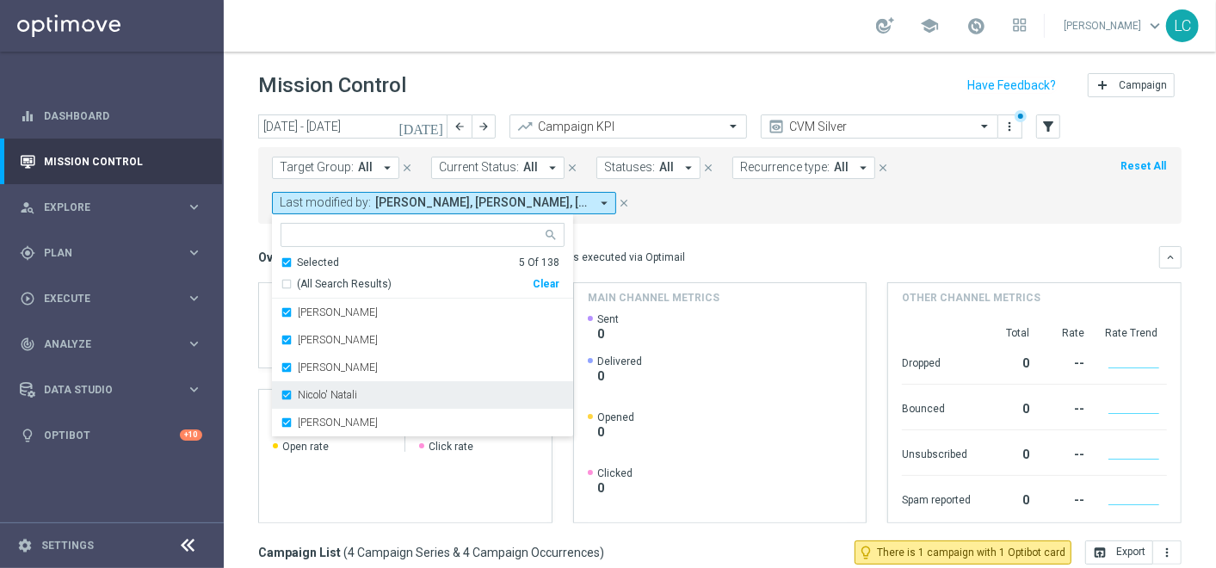
click at [344, 397] on label "Nicolo' Natali" at bounding box center [327, 395] width 59 height 10
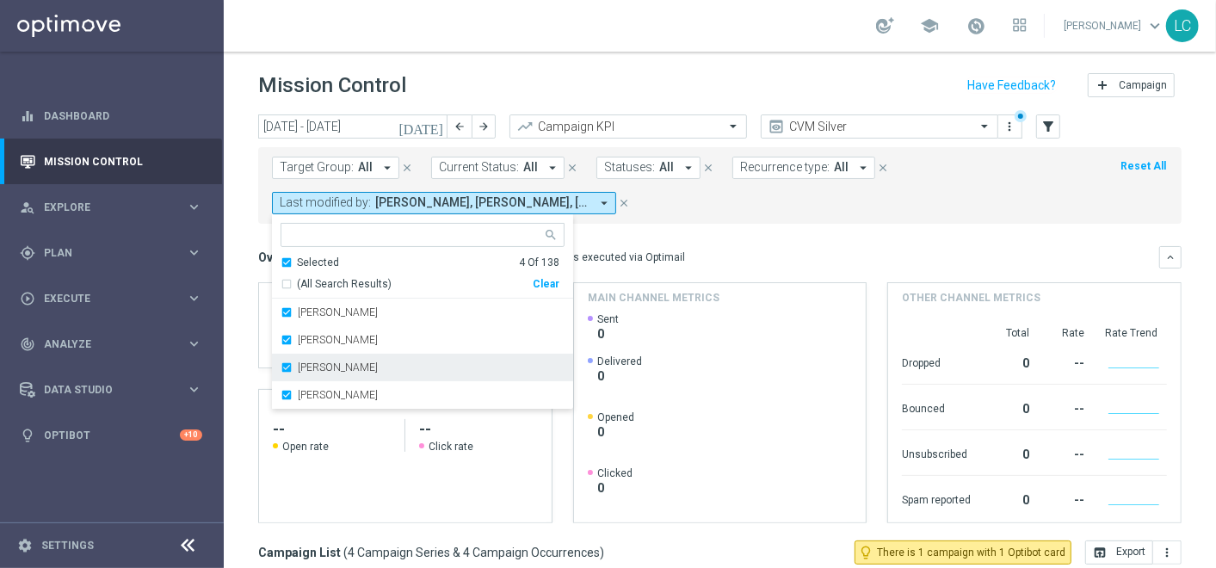
click at [351, 362] on label "Martina Troia" at bounding box center [338, 367] width 80 height 10
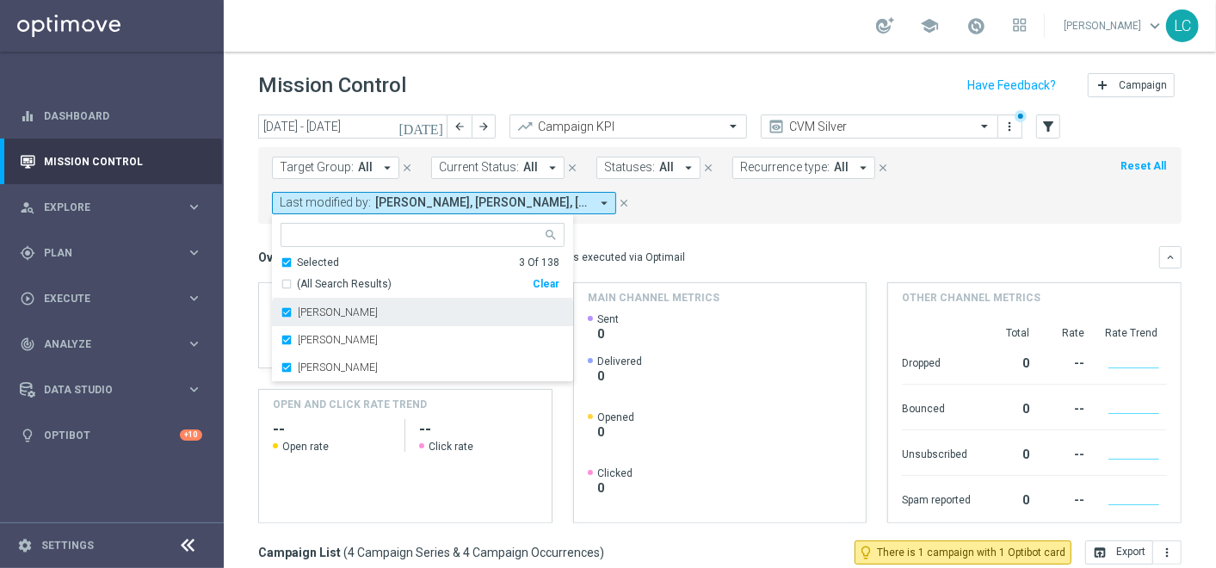
click at [362, 323] on div "[PERSON_NAME]" at bounding box center [422, 313] width 284 height 28
click at [363, 305] on div "Marco Cesco" at bounding box center [422, 313] width 284 height 28
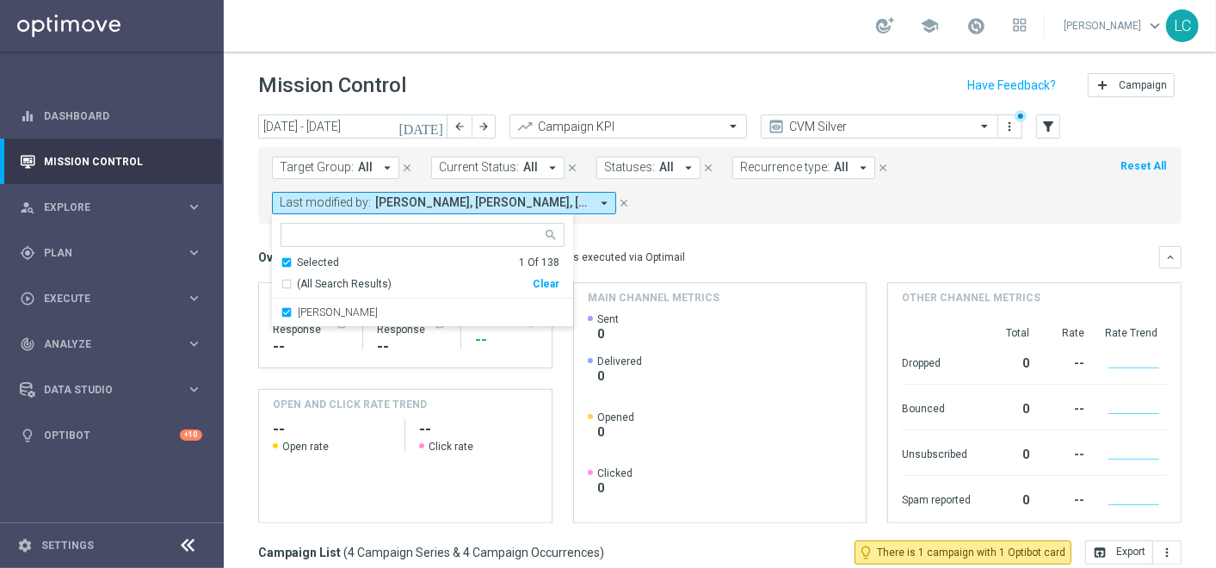
click at [711, 237] on mini-dashboard "Overview: Optimail arrow_drop_down This overview shows data of campaigns execut…" at bounding box center [719, 382] width 923 height 317
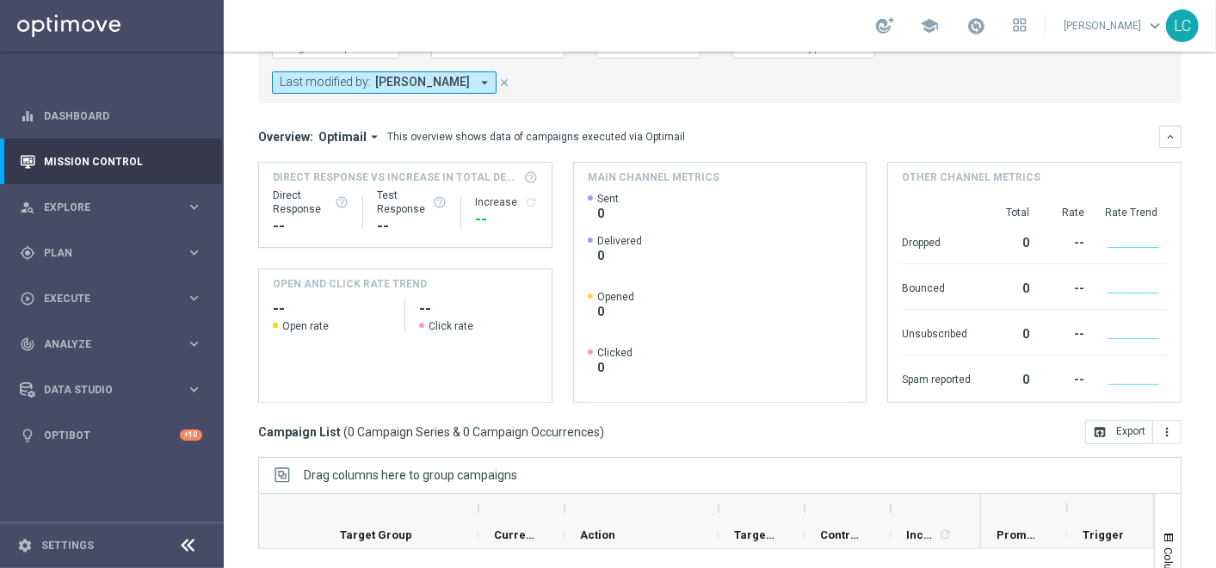
scroll to position [120, 0]
click at [657, 105] on mini-dashboard "Overview: Optimail arrow_drop_down This overview shows data of campaigns execut…" at bounding box center [719, 262] width 923 height 317
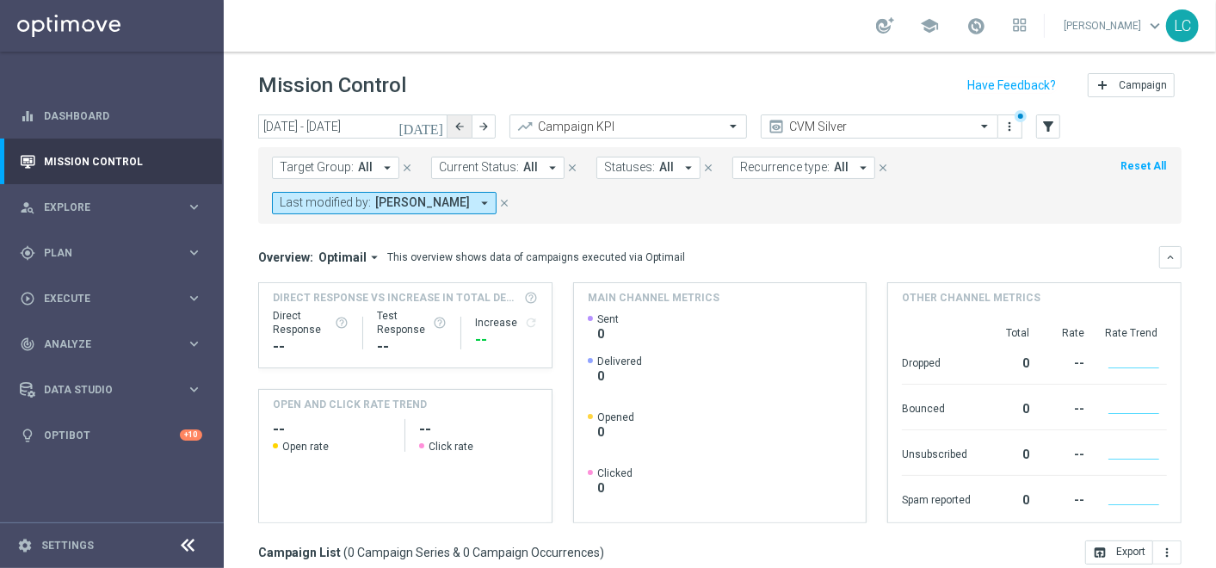
click at [456, 129] on icon "arrow_back" at bounding box center [459, 126] width 12 height 12
type input "11 Aug 2025 - 17 Aug 2025"
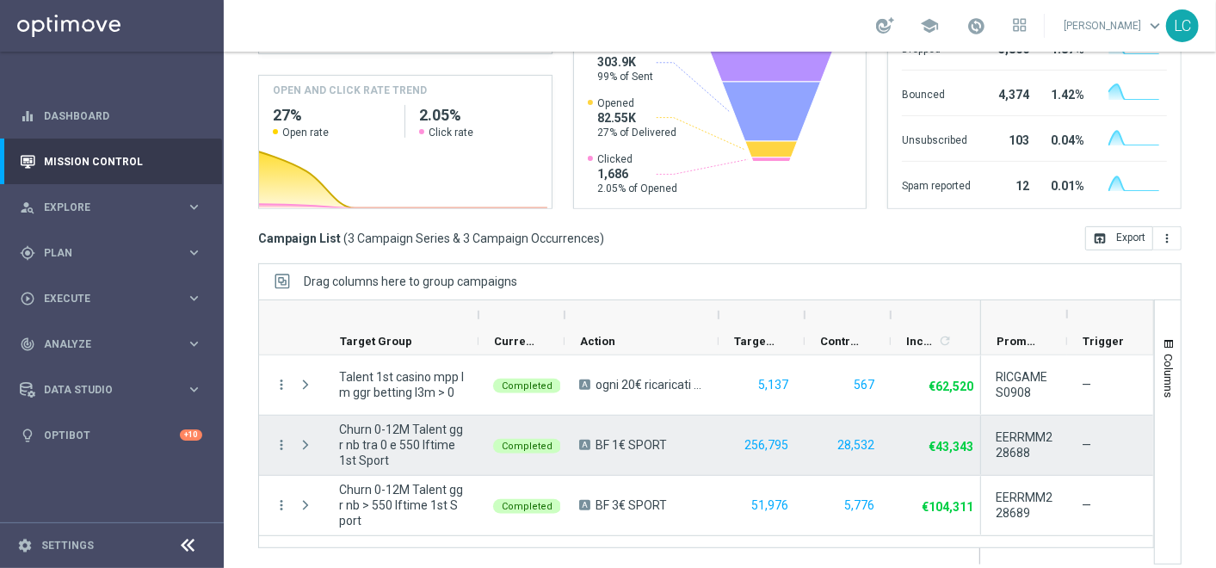
scroll to position [312, 0]
click at [279, 439] on icon "more_vert" at bounding box center [281, 446] width 15 height 15
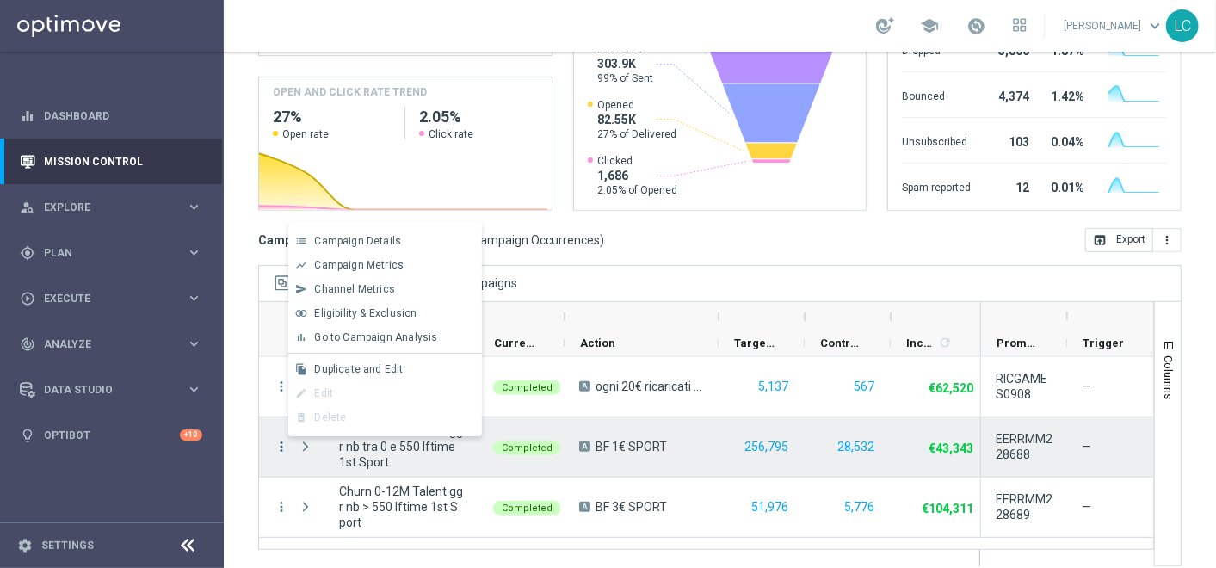
click at [277, 440] on icon "more_vert" at bounding box center [281, 446] width 15 height 15
click at [703, 257] on div "Mission Control add Campaign today 11 Aug 2025 - 17 Aug 2025 arrow_back arrow_f…" at bounding box center [720, 310] width 992 height 516
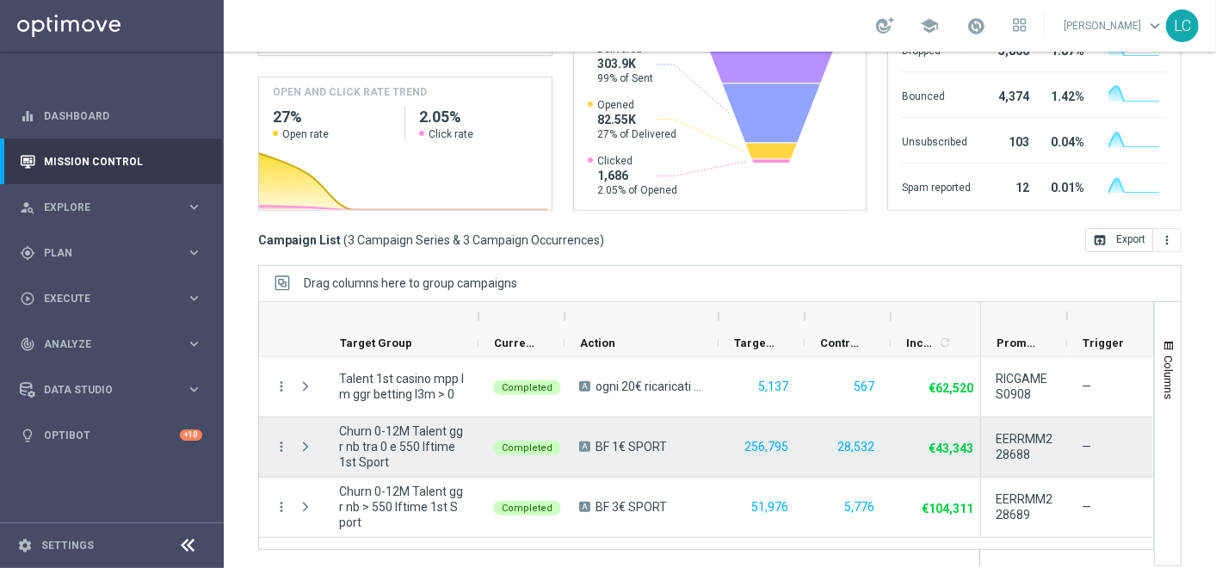
scroll to position [326, 0]
